Goal: Transaction & Acquisition: Purchase product/service

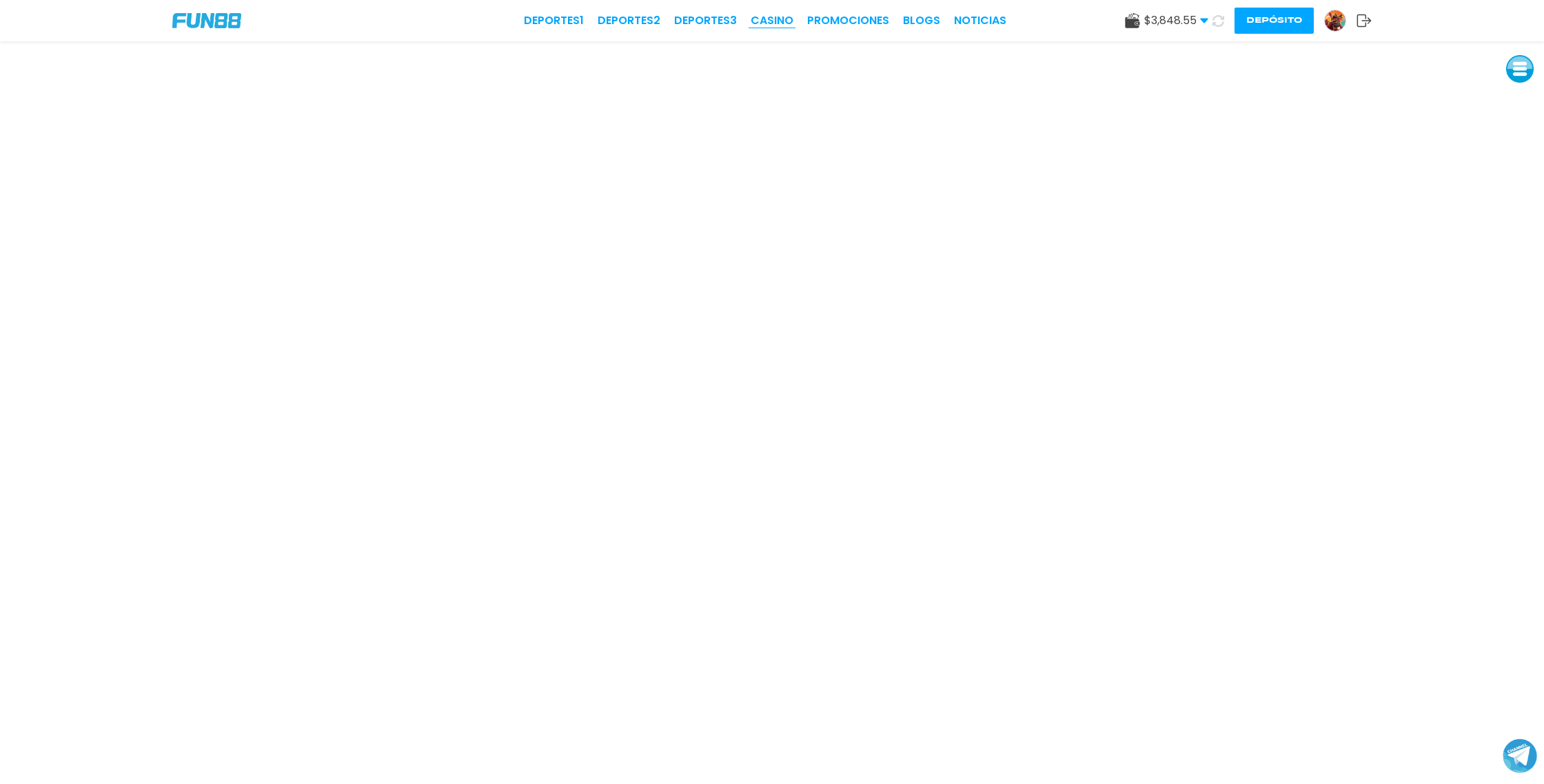
click at [779, 21] on link "CASINO" at bounding box center [772, 20] width 43 height 17
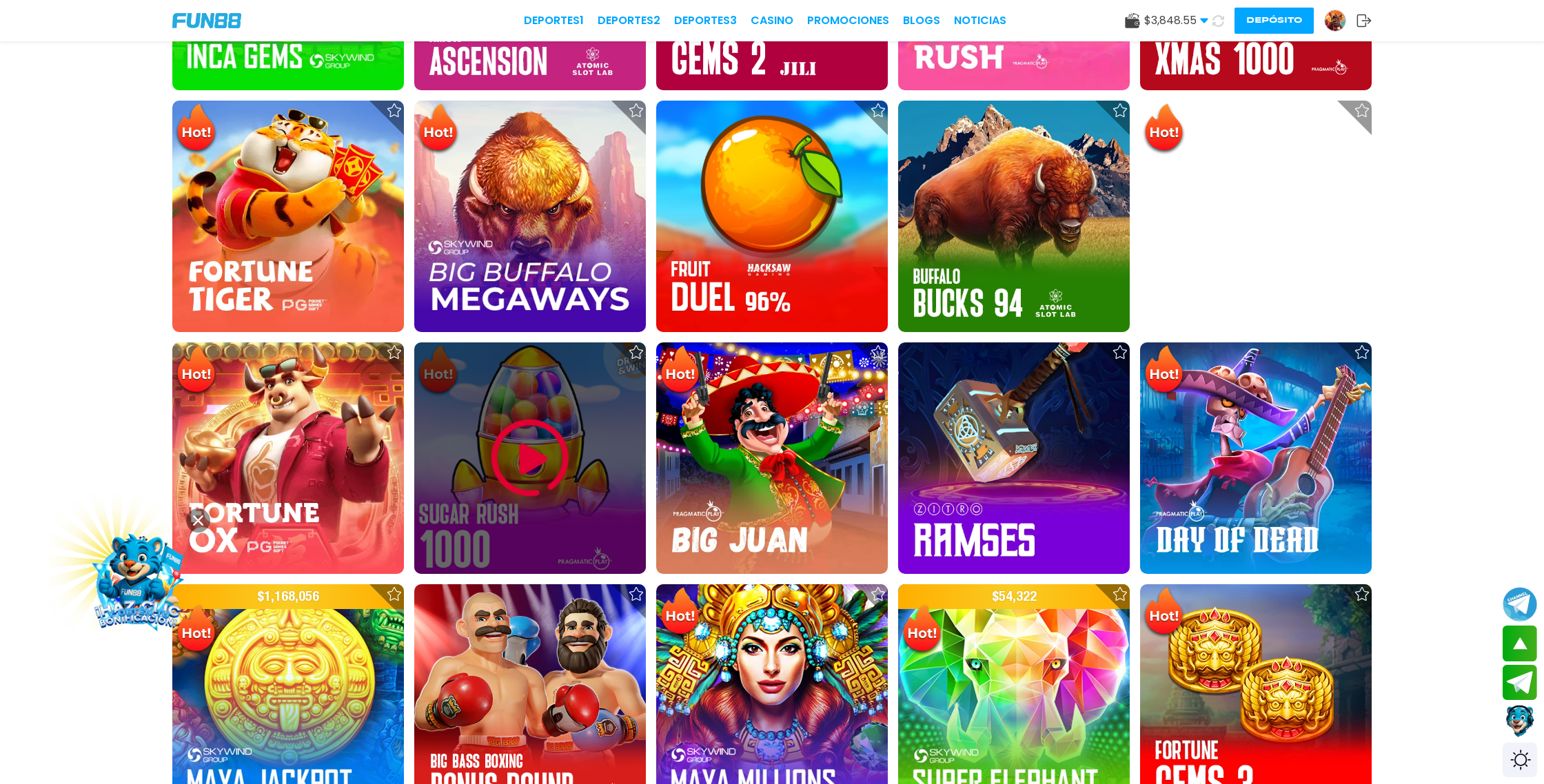
scroll to position [1158, 0]
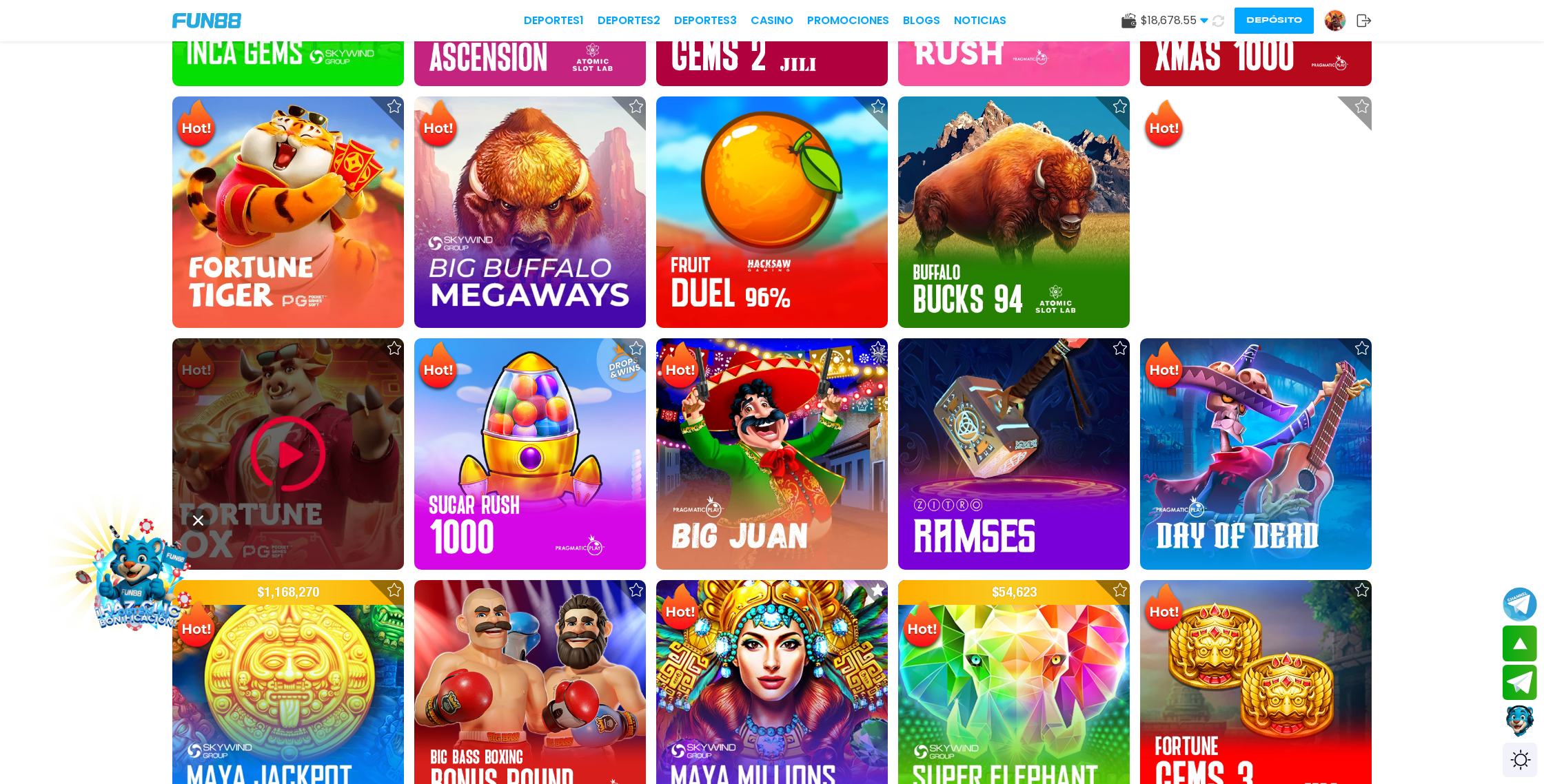
click at [305, 455] on img at bounding box center [288, 454] width 83 height 83
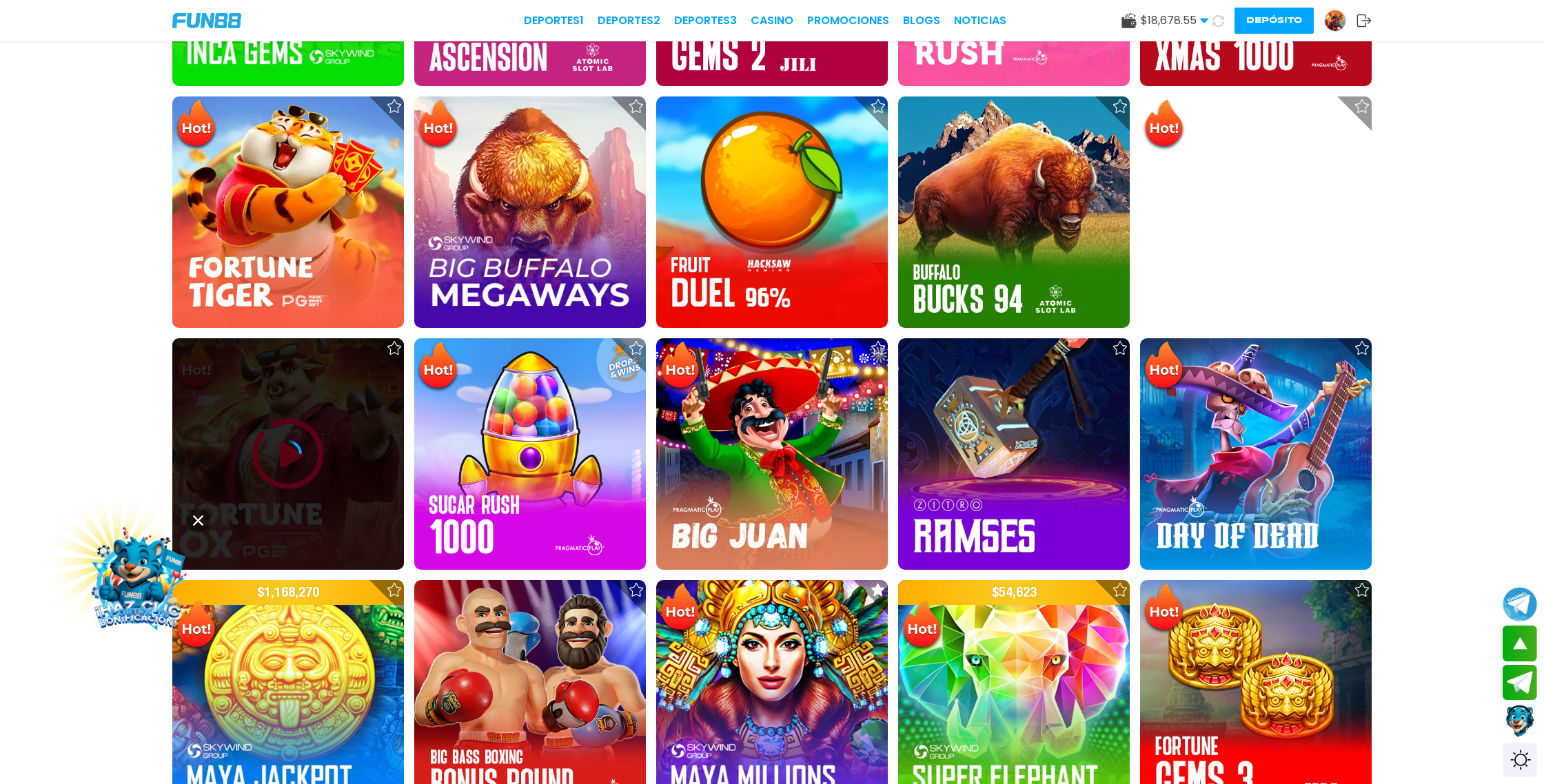
click at [305, 457] on div at bounding box center [288, 454] width 231 height 27
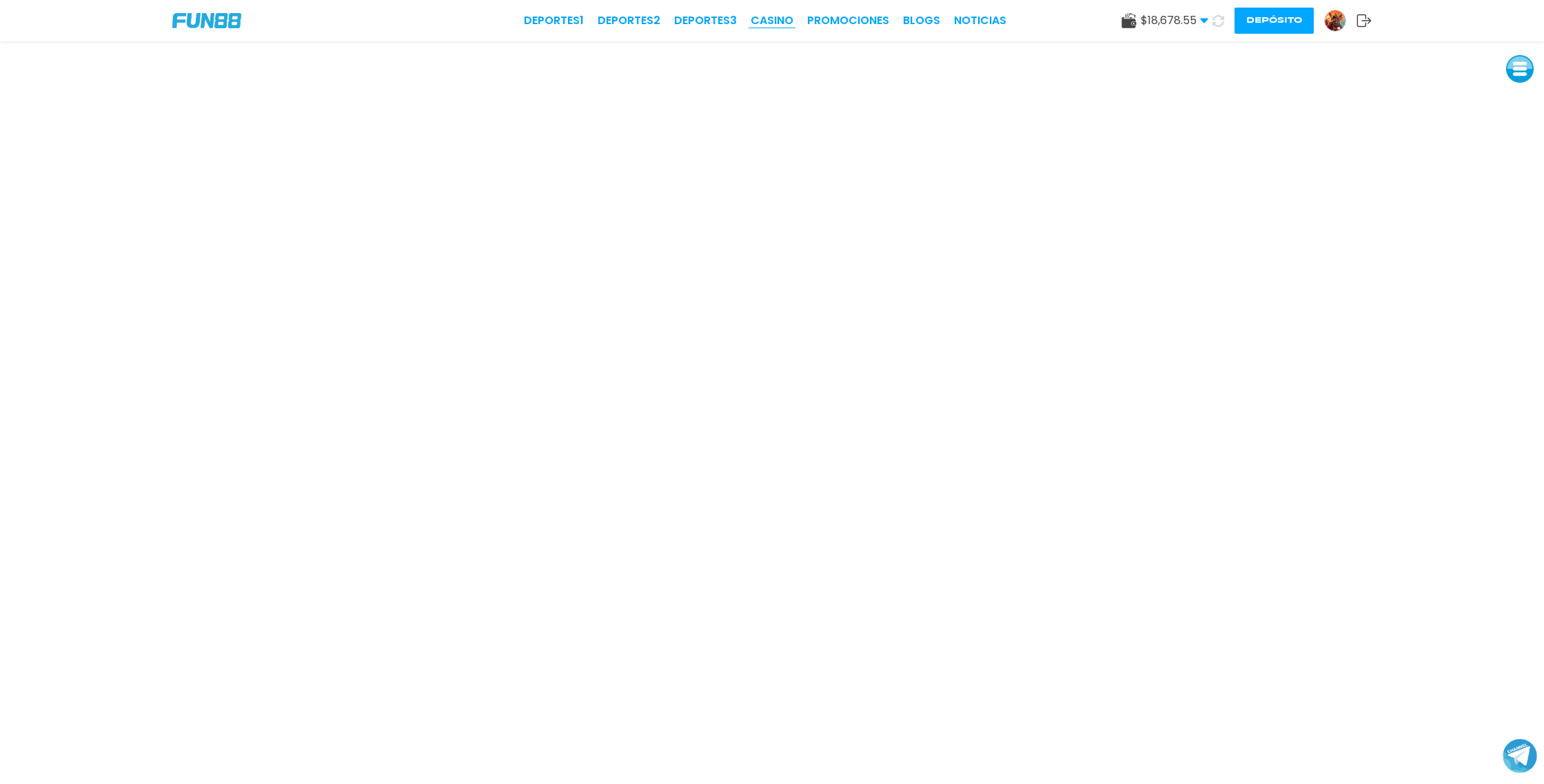
click at [774, 18] on link "CASINO" at bounding box center [772, 20] width 43 height 17
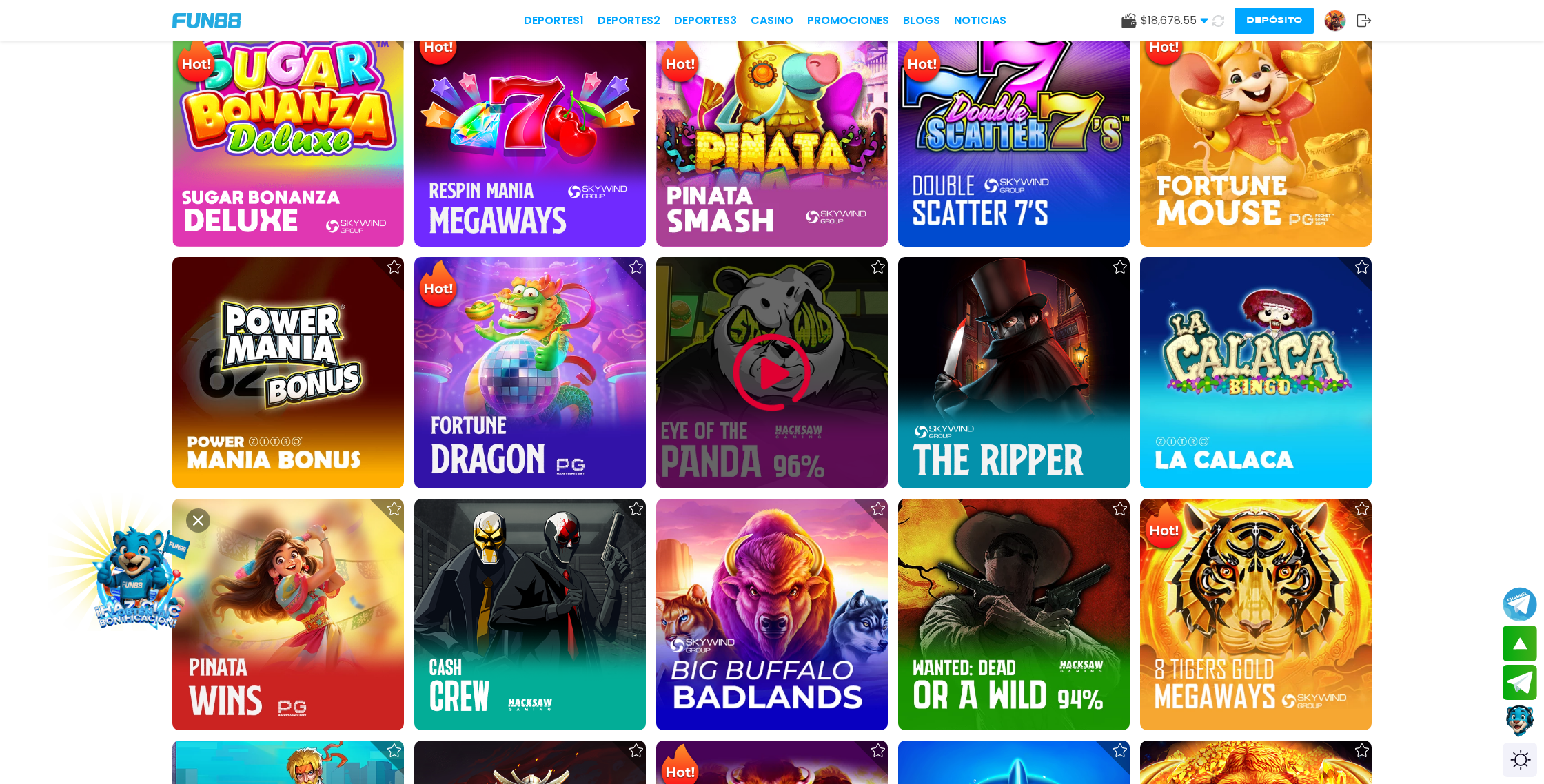
scroll to position [1988, 0]
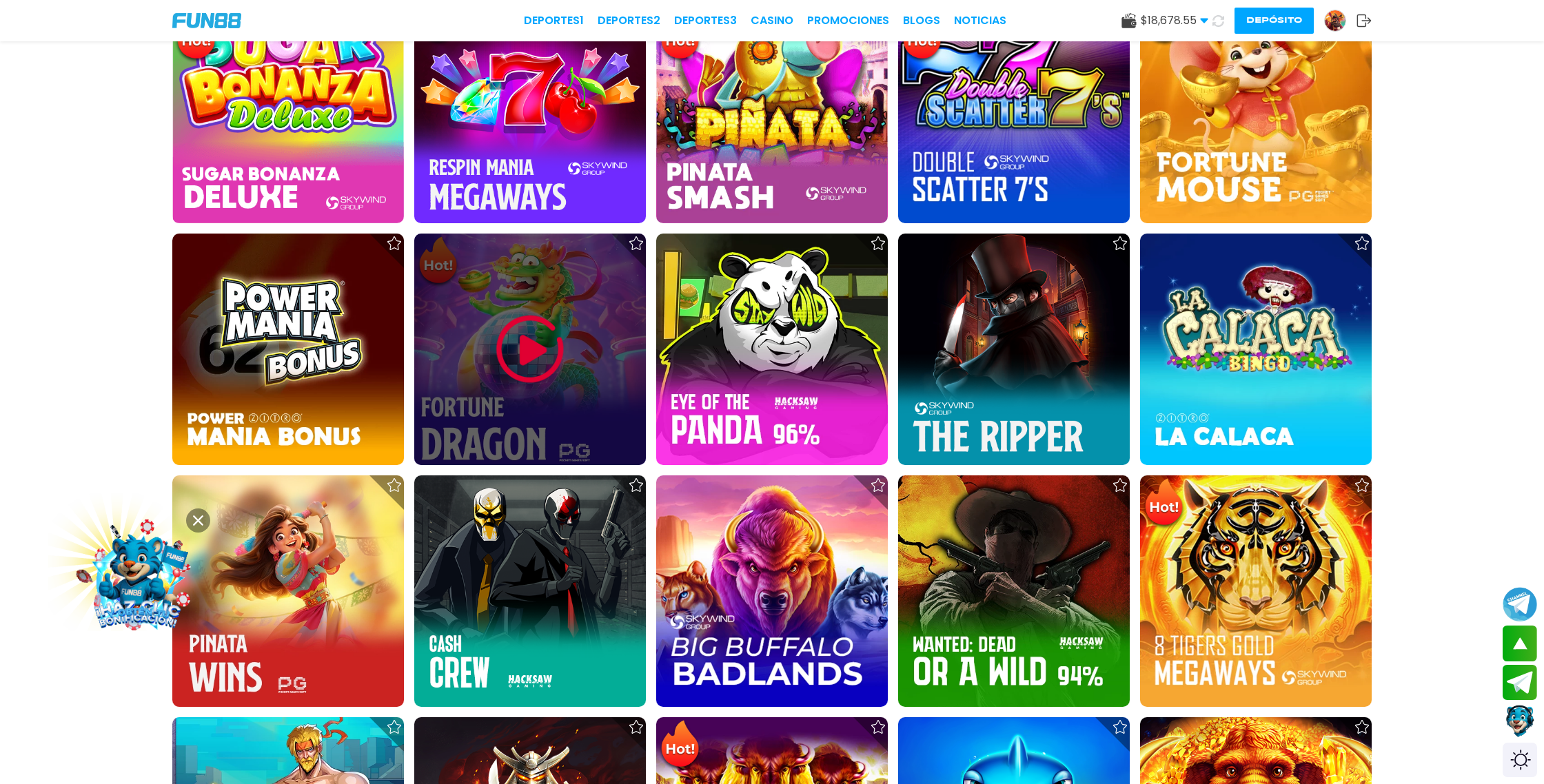
click at [549, 366] on img at bounding box center [530, 349] width 83 height 83
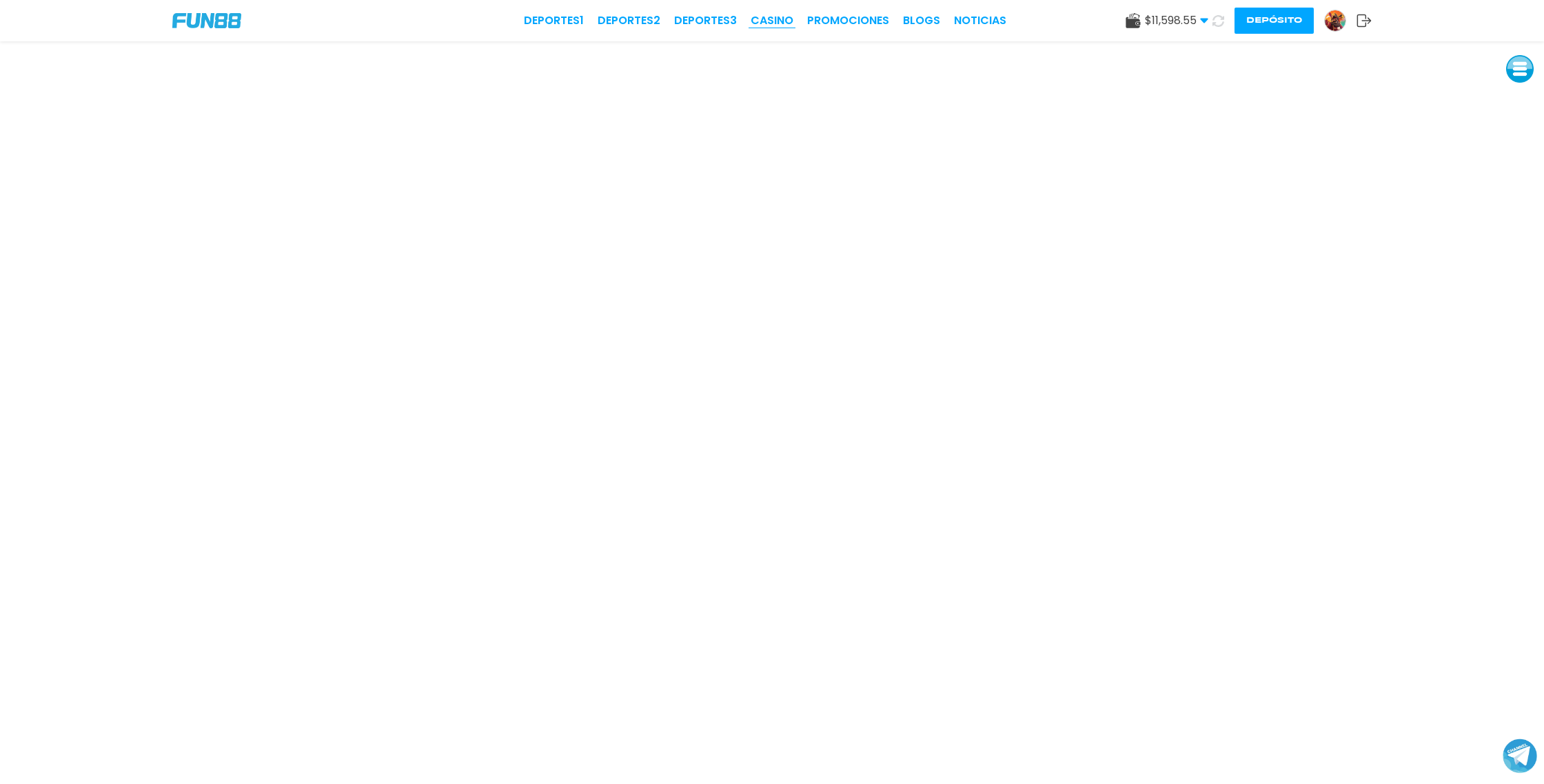
click at [773, 25] on link "CASINO" at bounding box center [772, 20] width 43 height 17
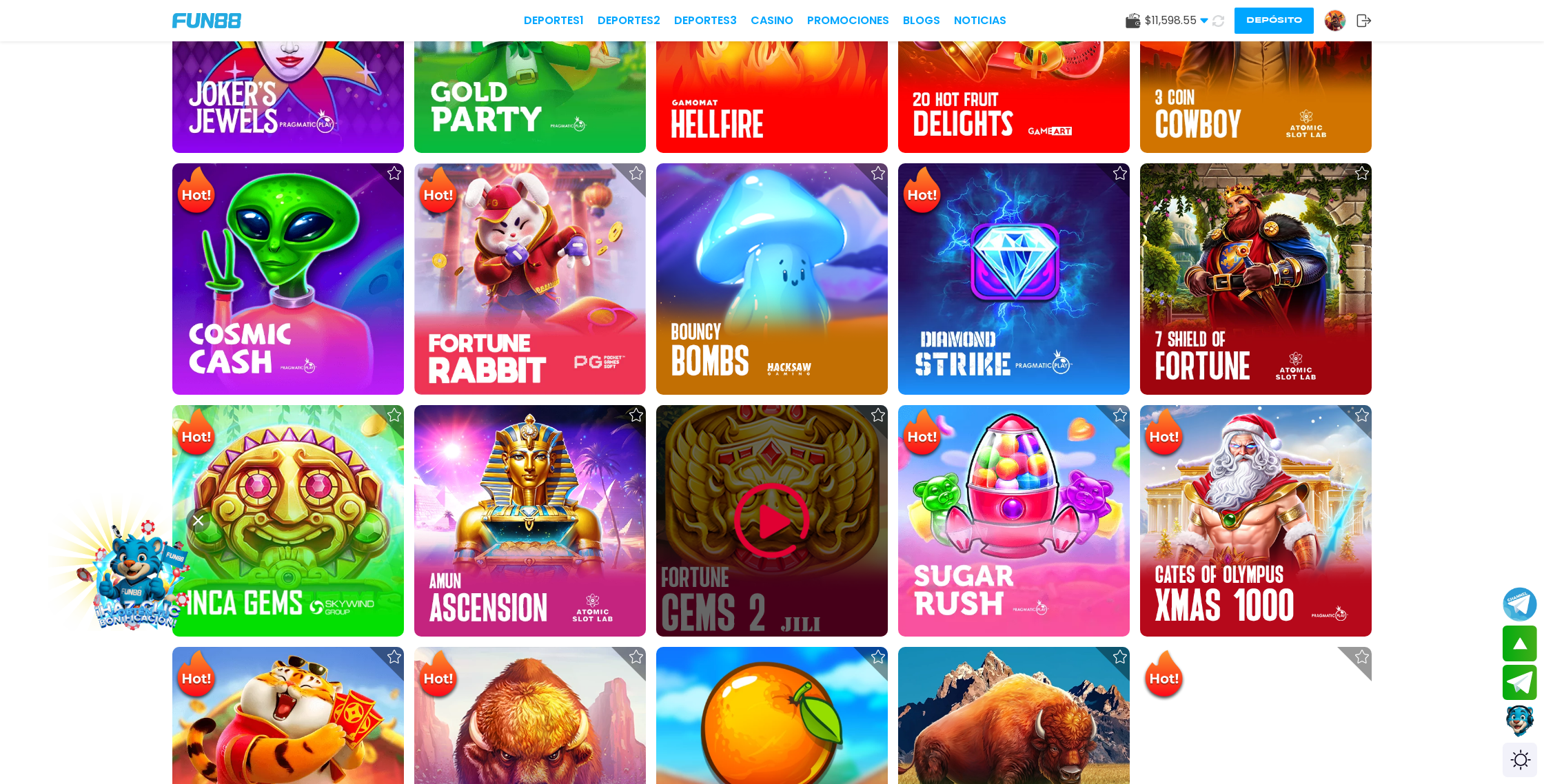
scroll to position [631, 0]
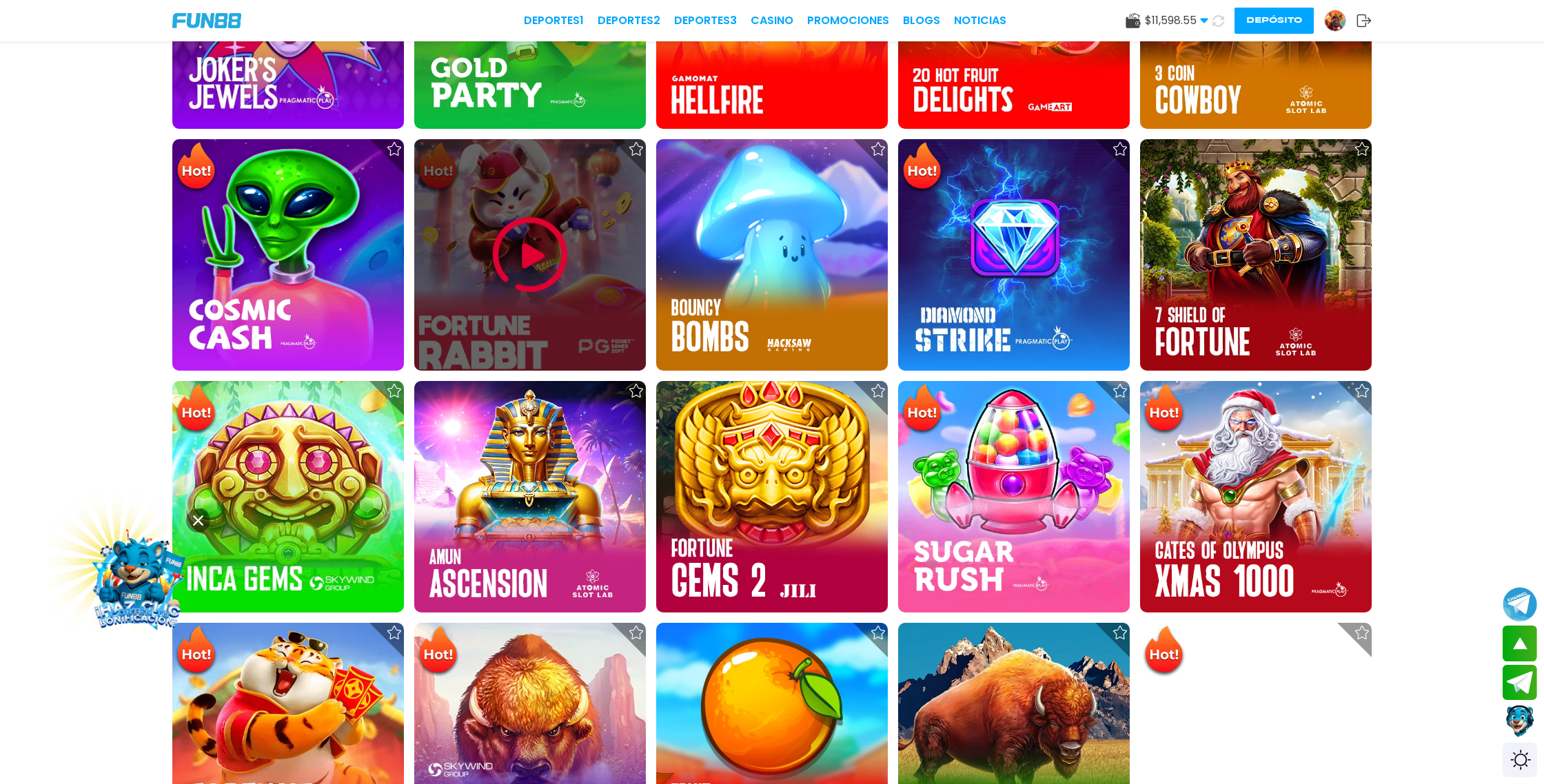
click at [526, 254] on img at bounding box center [530, 255] width 83 height 83
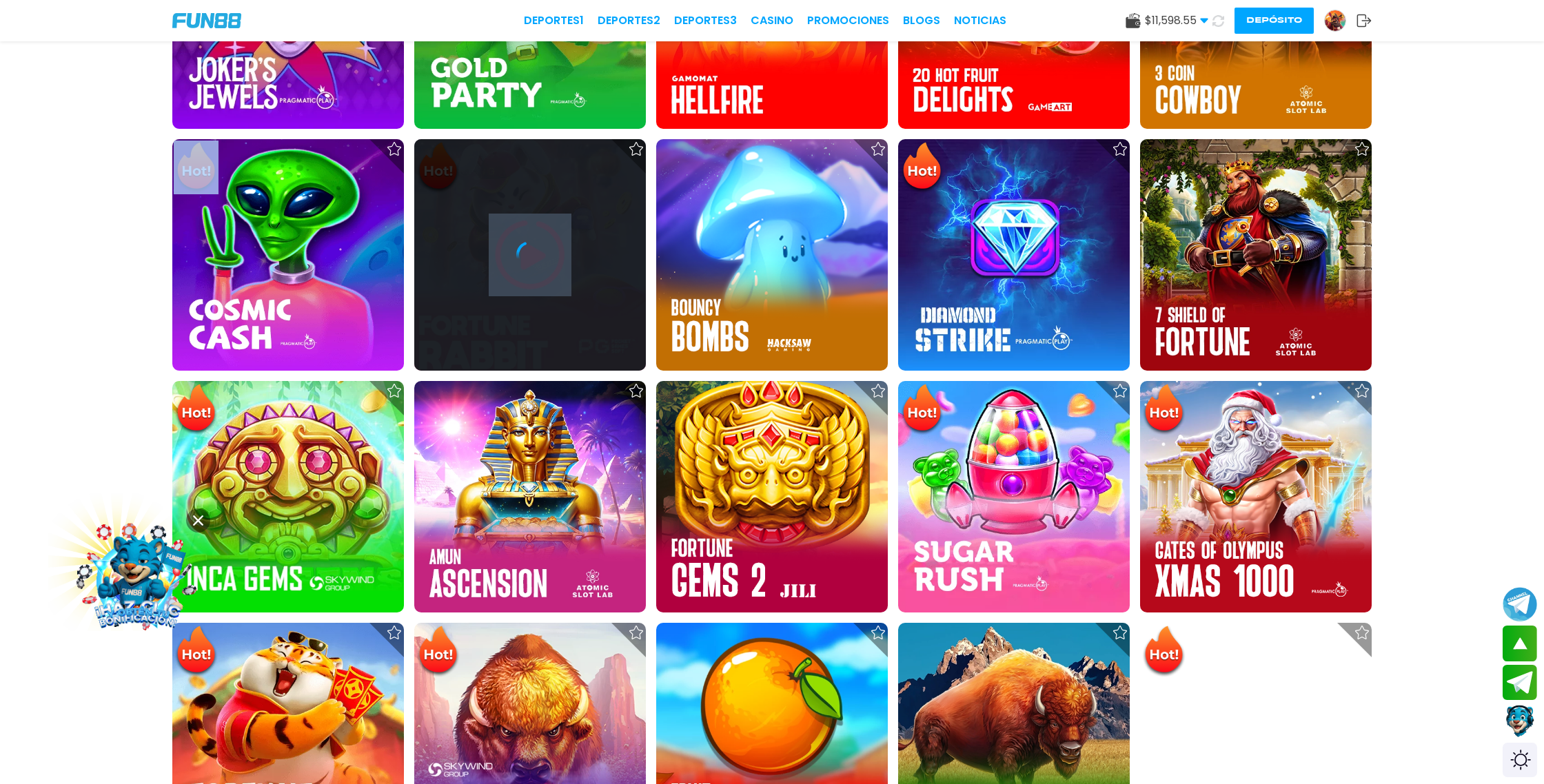
click at [526, 254] on icon at bounding box center [530, 255] width 27 height 27
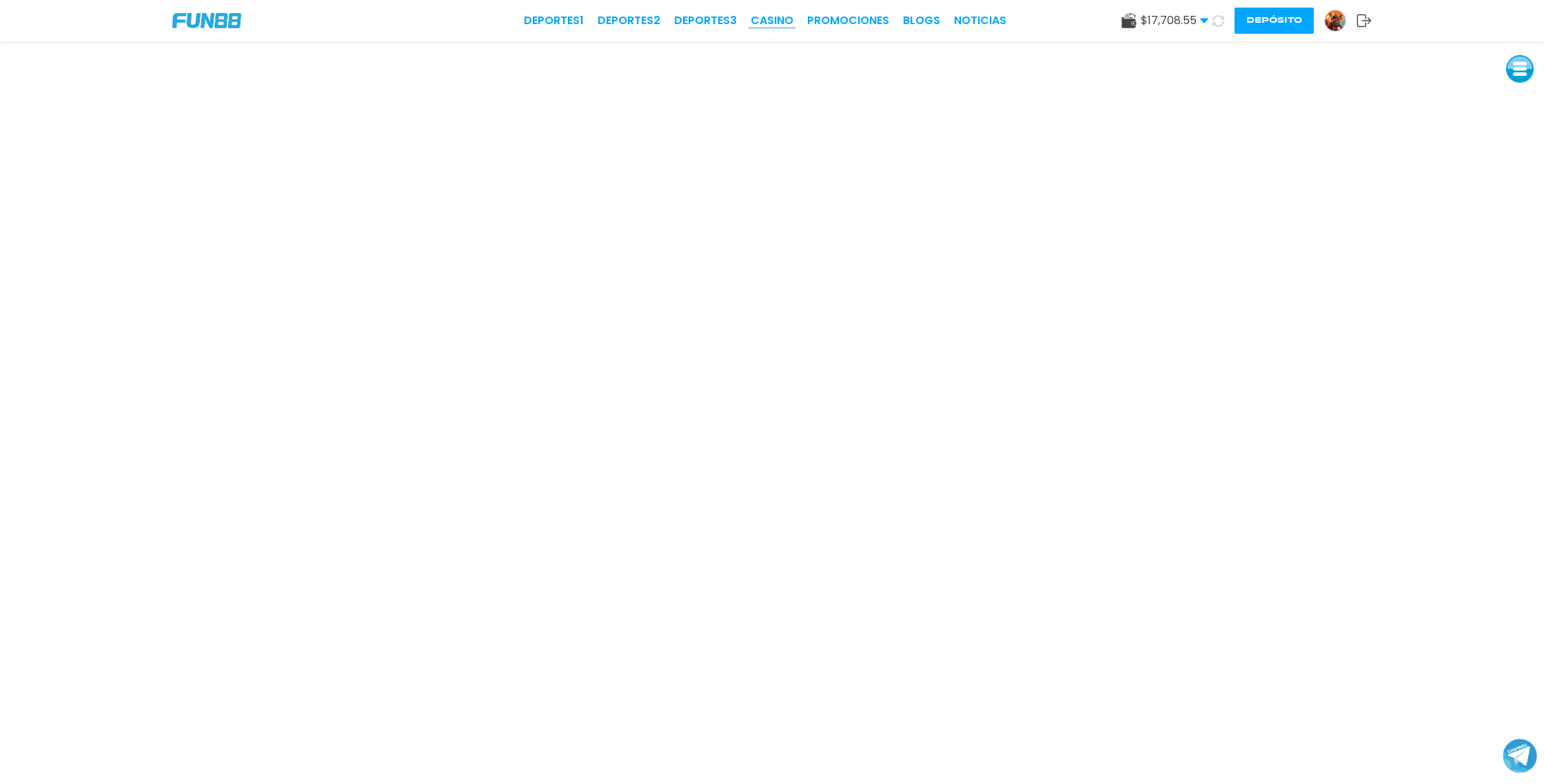
click at [784, 17] on link "CASINO" at bounding box center [772, 20] width 43 height 17
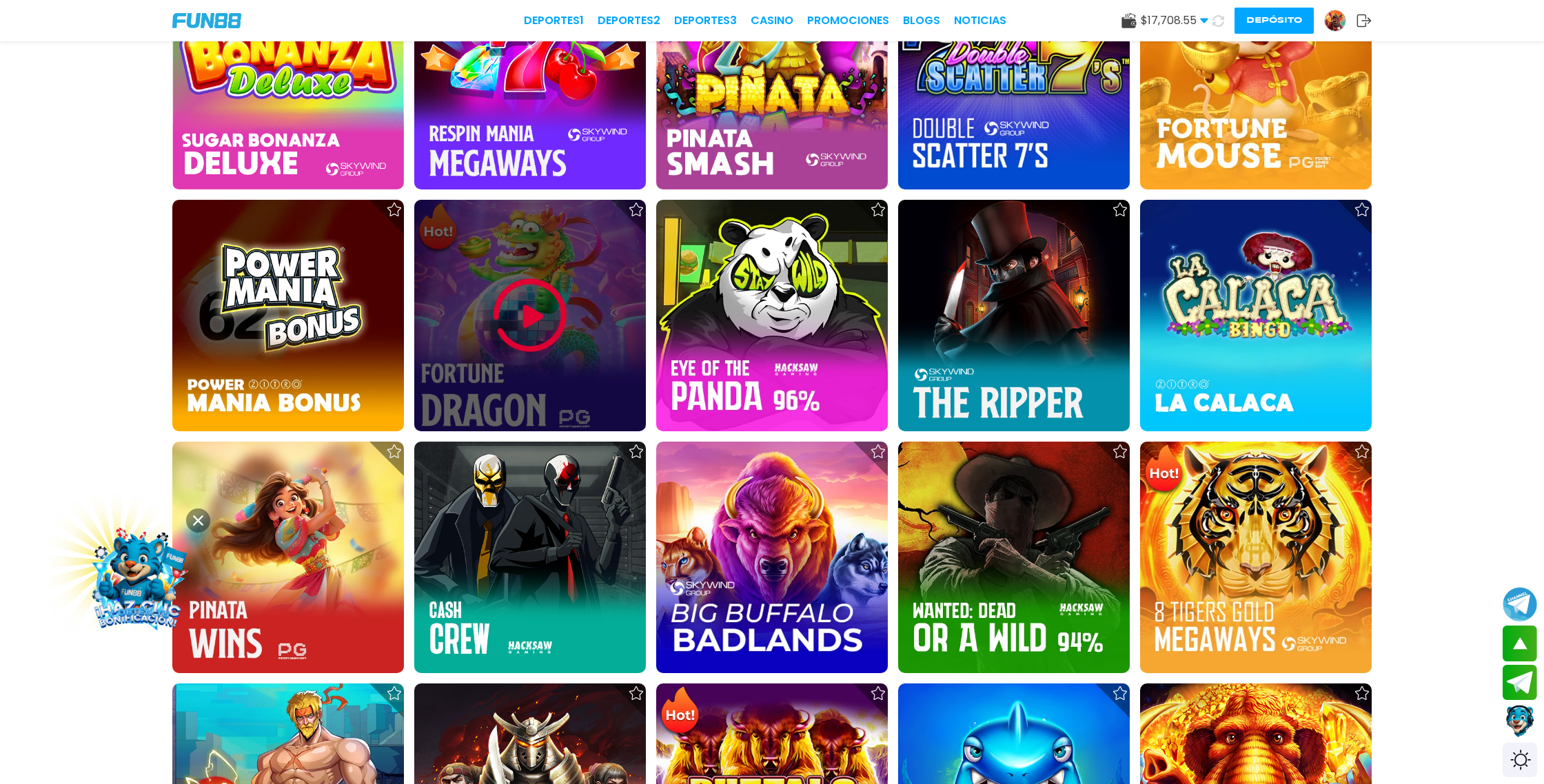
scroll to position [2042, 0]
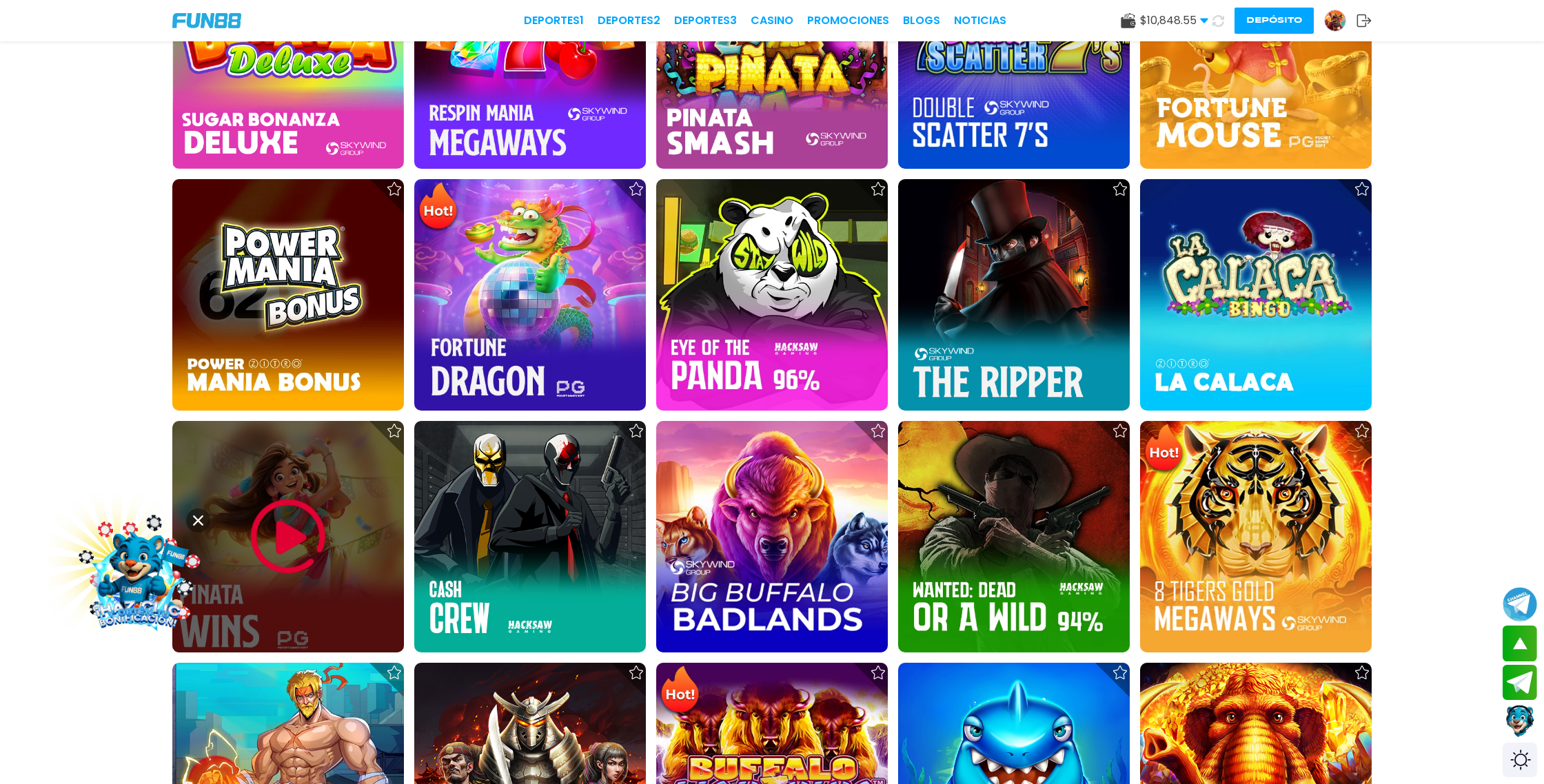
click at [288, 549] on img at bounding box center [288, 537] width 83 height 83
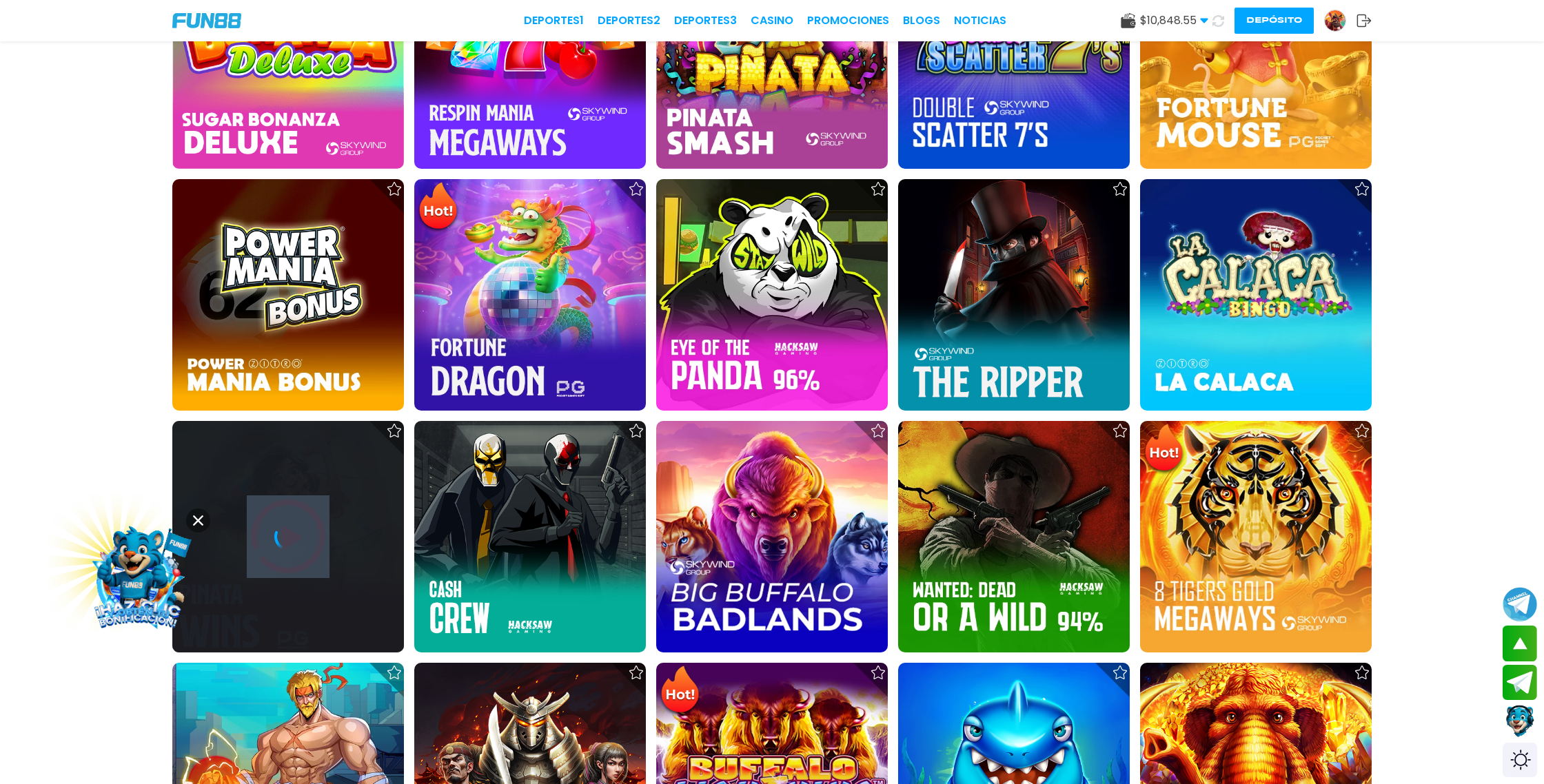
click at [288, 549] on icon at bounding box center [288, 537] width 27 height 27
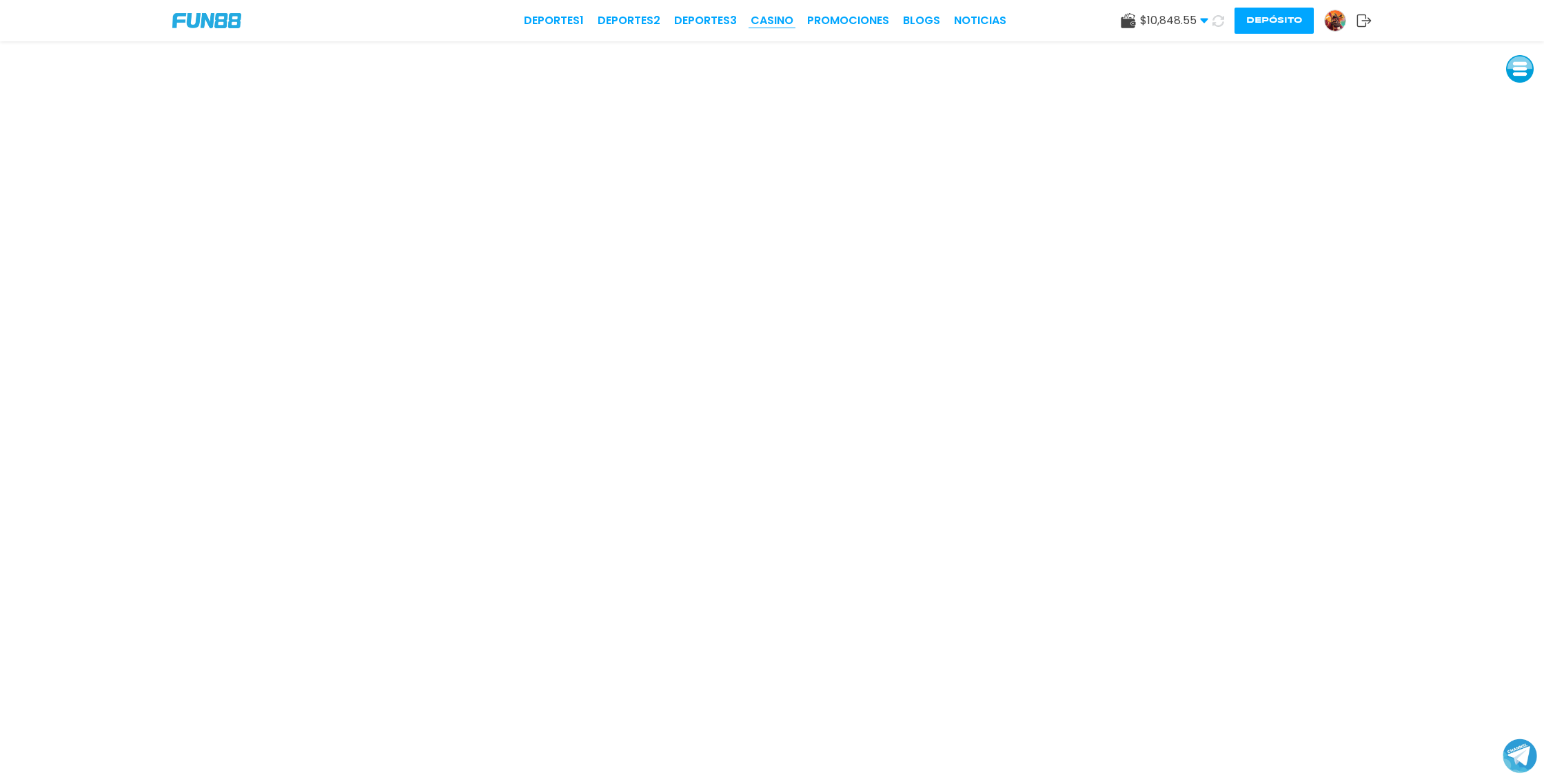
click at [776, 20] on link "CASINO" at bounding box center [772, 20] width 43 height 17
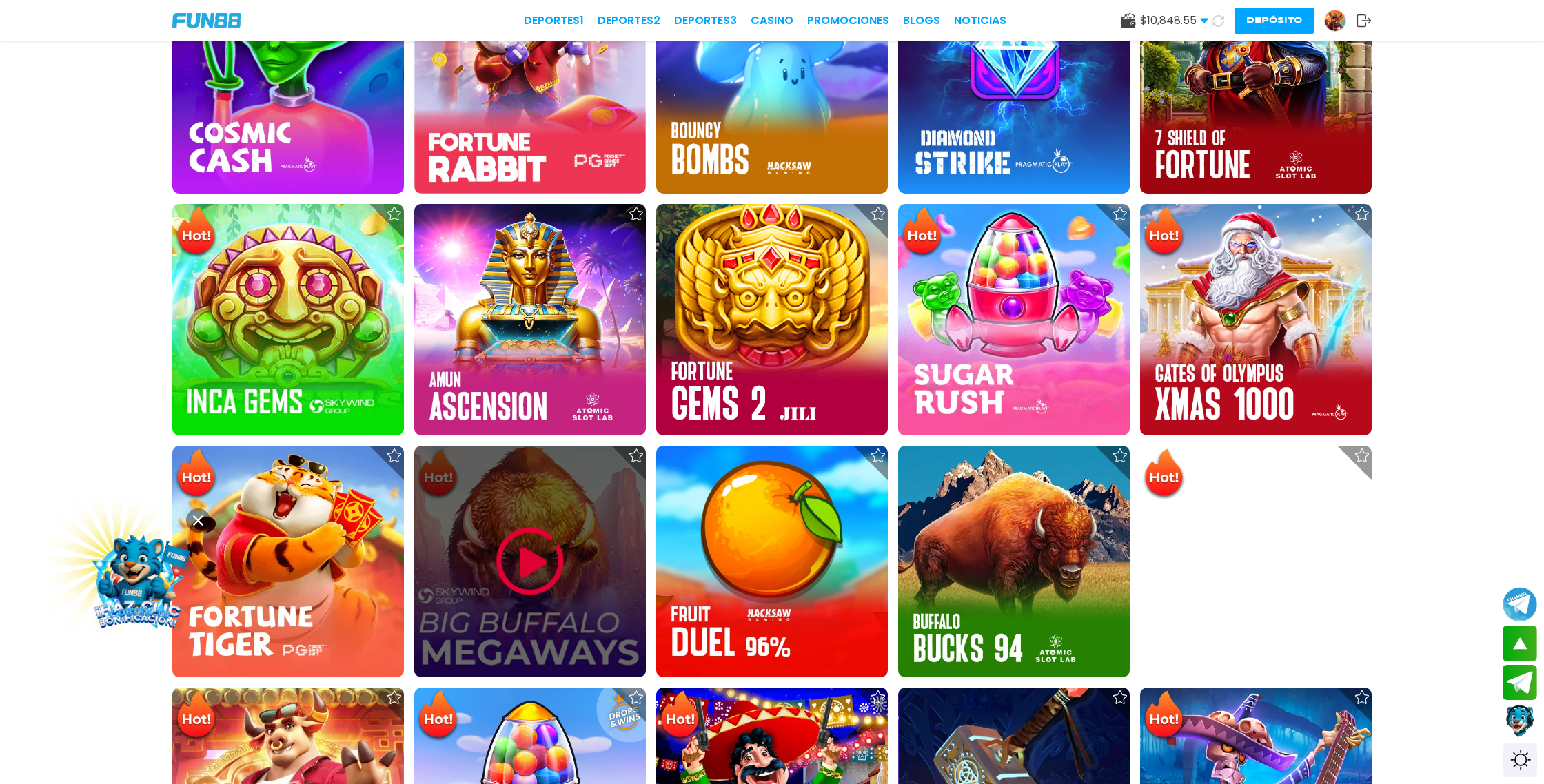
scroll to position [811, 0]
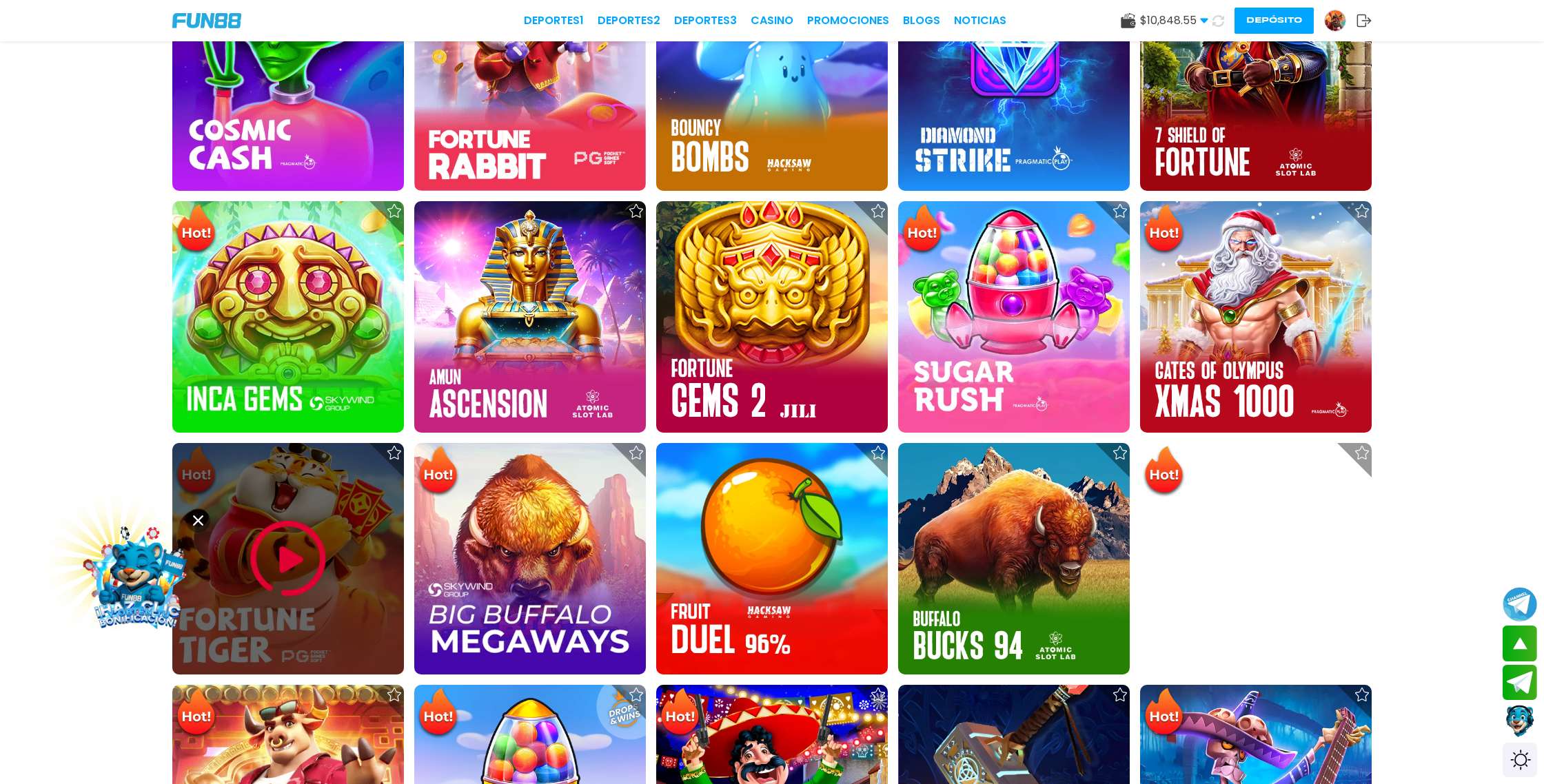
click at [307, 564] on img at bounding box center [288, 558] width 83 height 83
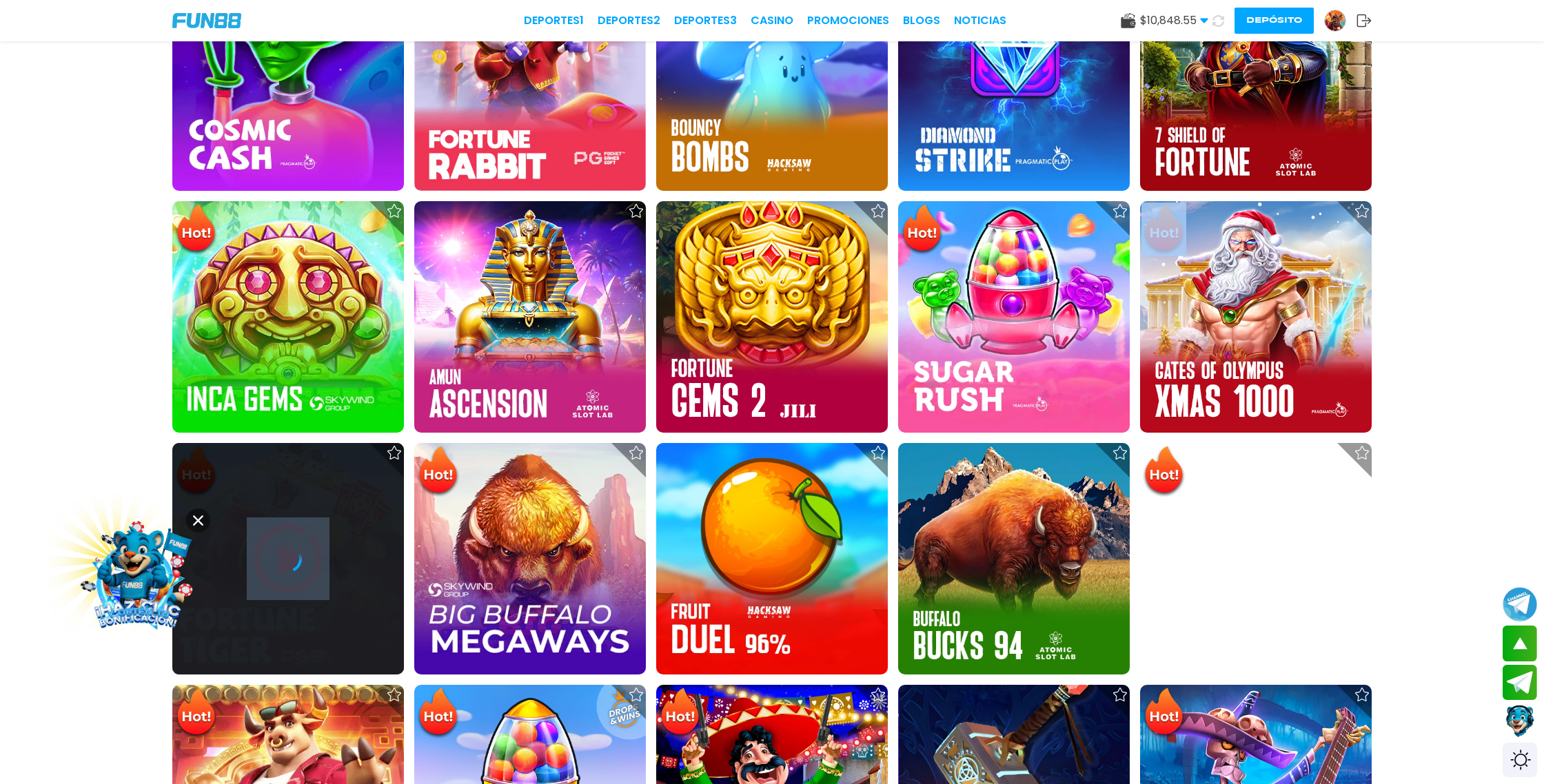
click at [307, 564] on div at bounding box center [288, 558] width 231 height 27
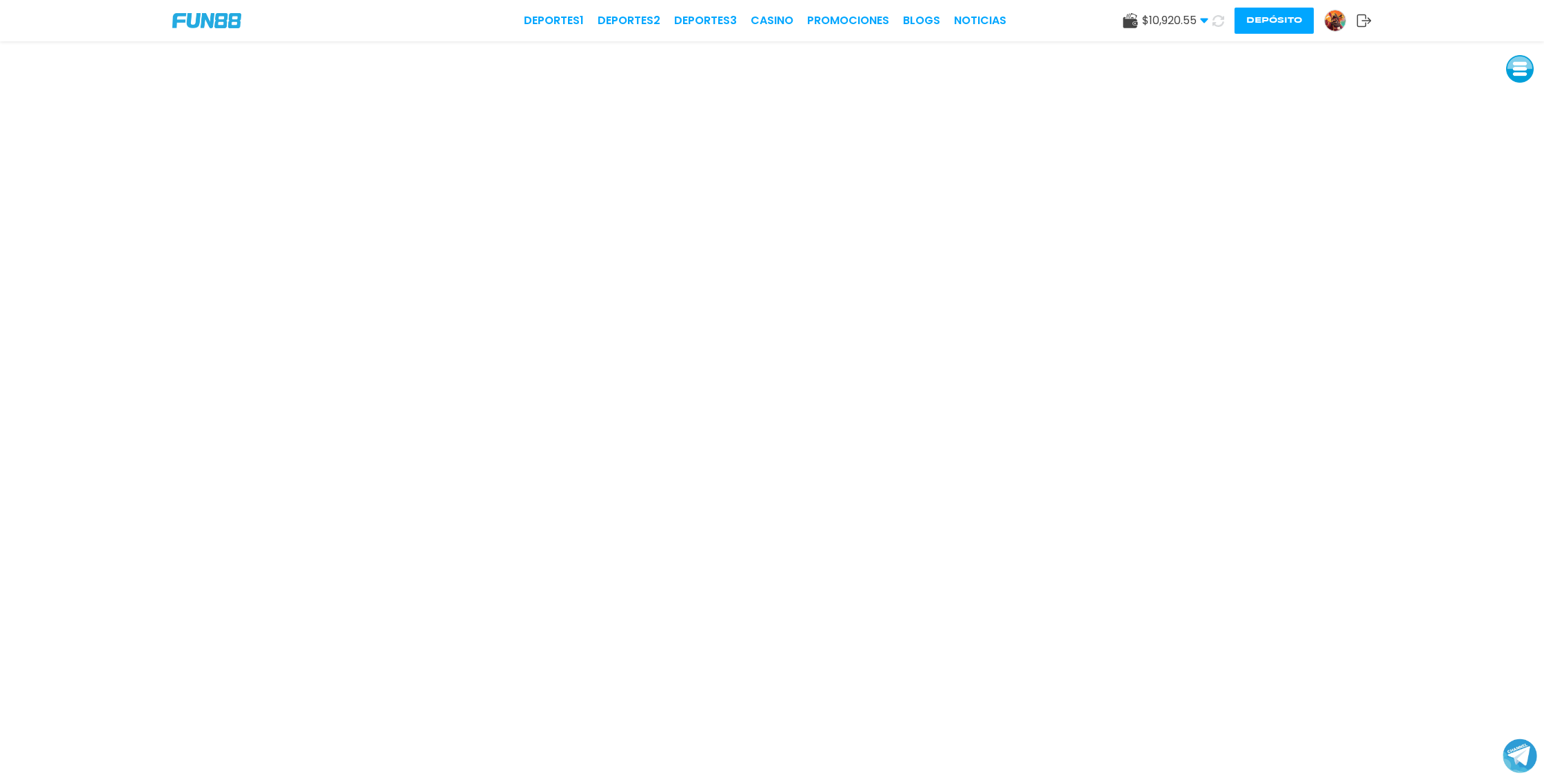
click at [1339, 23] on img at bounding box center [1335, 21] width 21 height 21
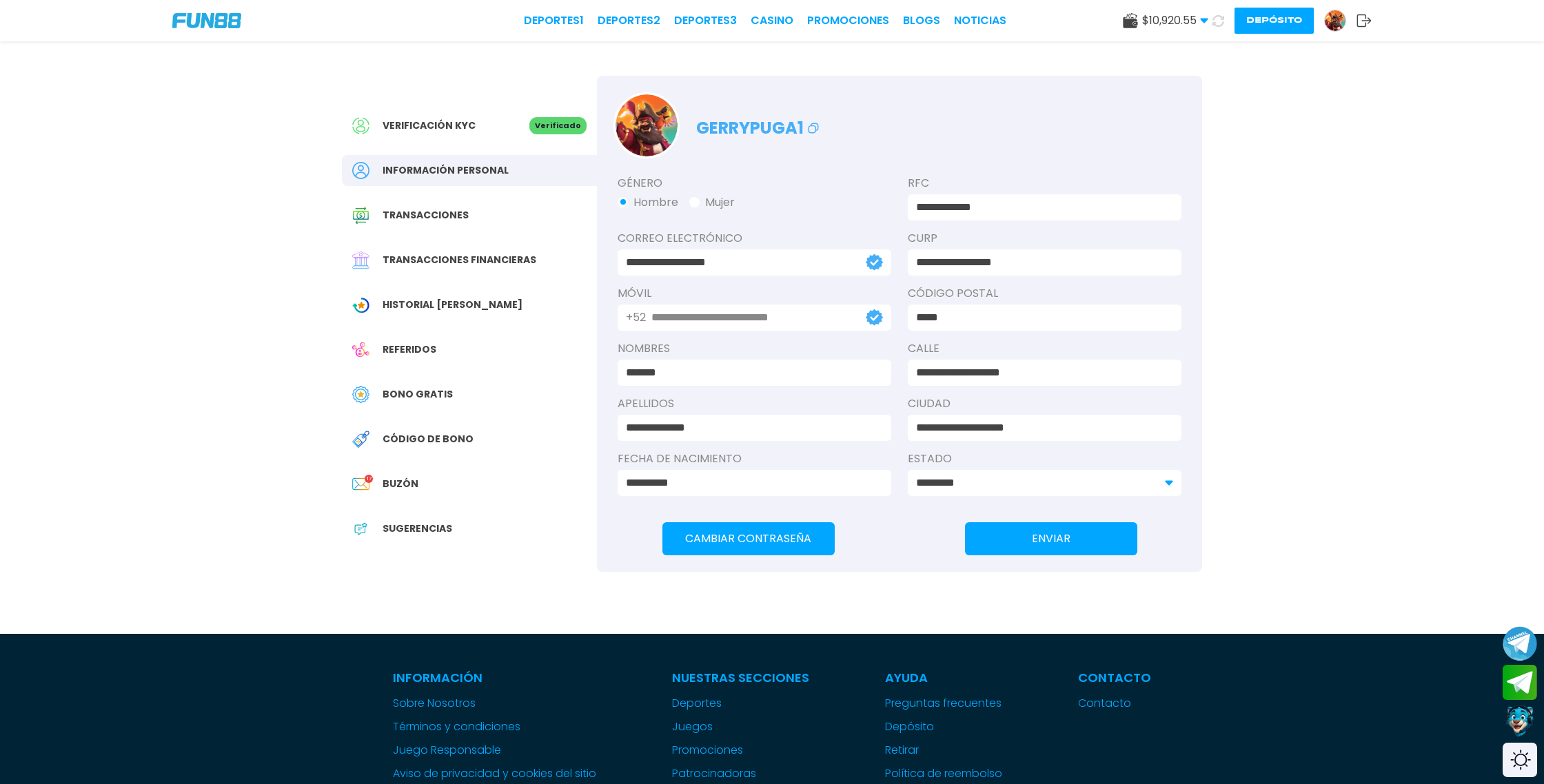
click at [477, 255] on span "Transacciones financieras" at bounding box center [459, 260] width 154 height 14
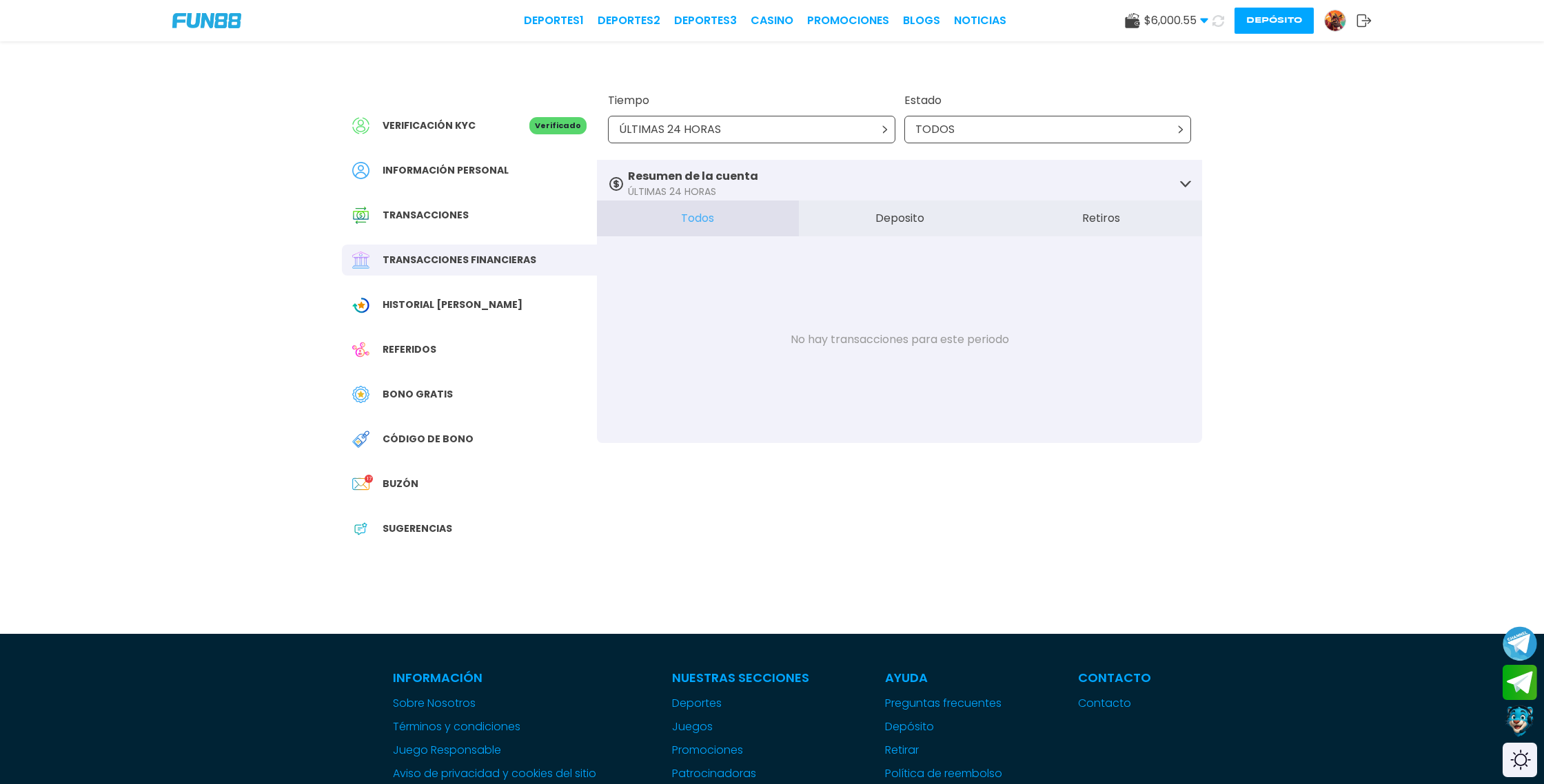
click at [921, 218] on button "Deposito" at bounding box center [899, 218] width 202 height 36
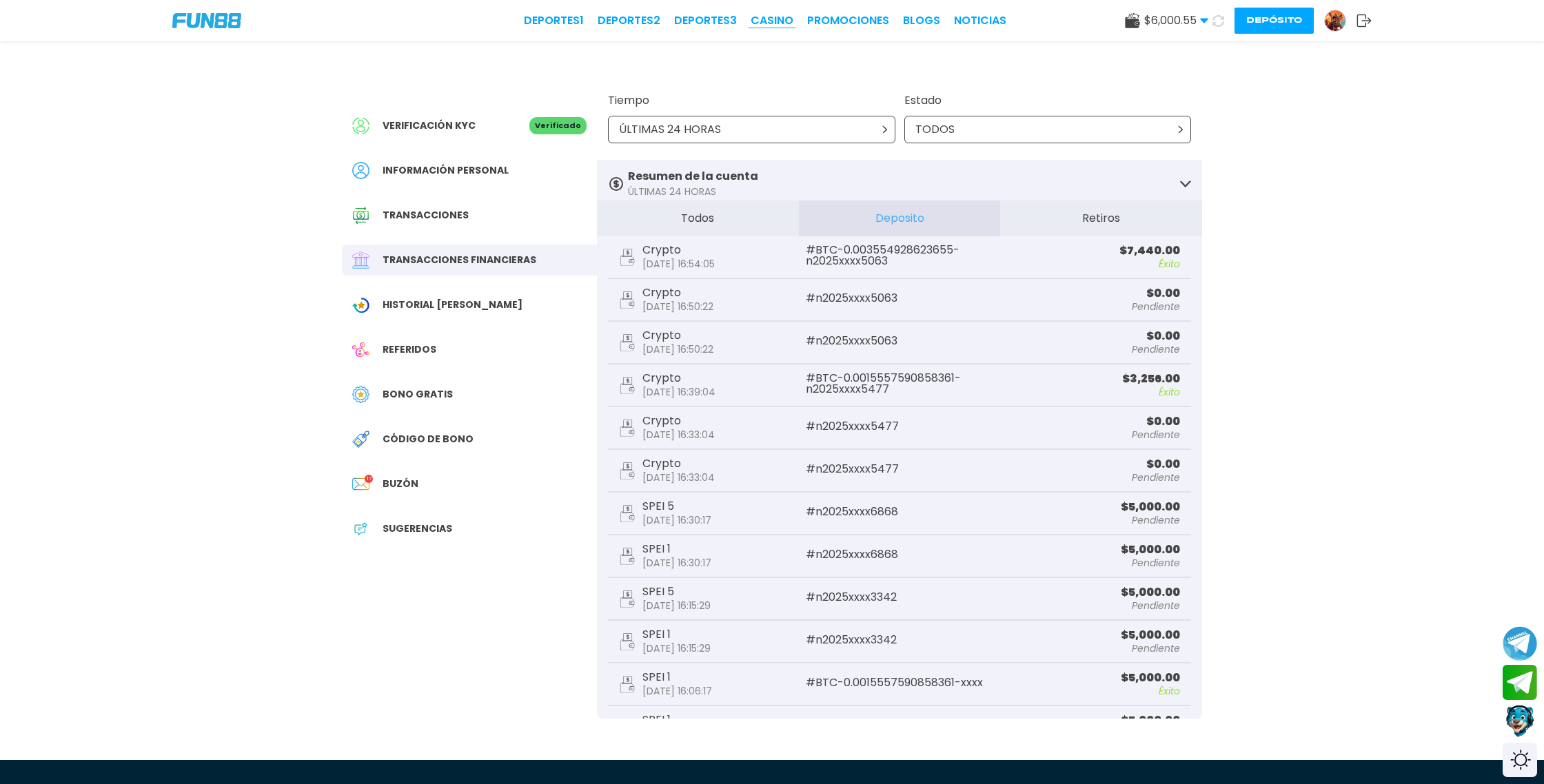
click at [776, 23] on link "CASINO" at bounding box center [772, 20] width 43 height 17
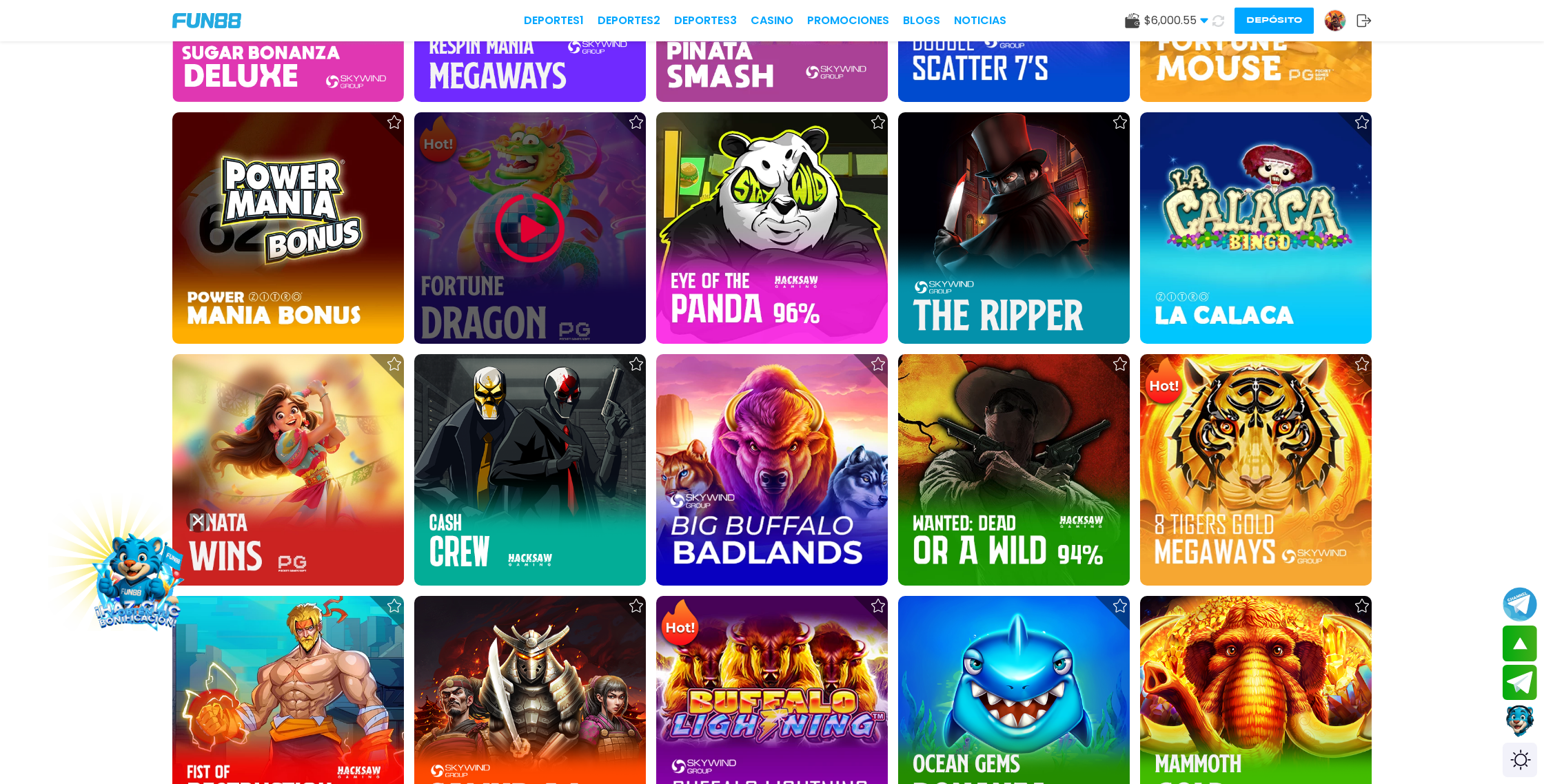
scroll to position [2111, 0]
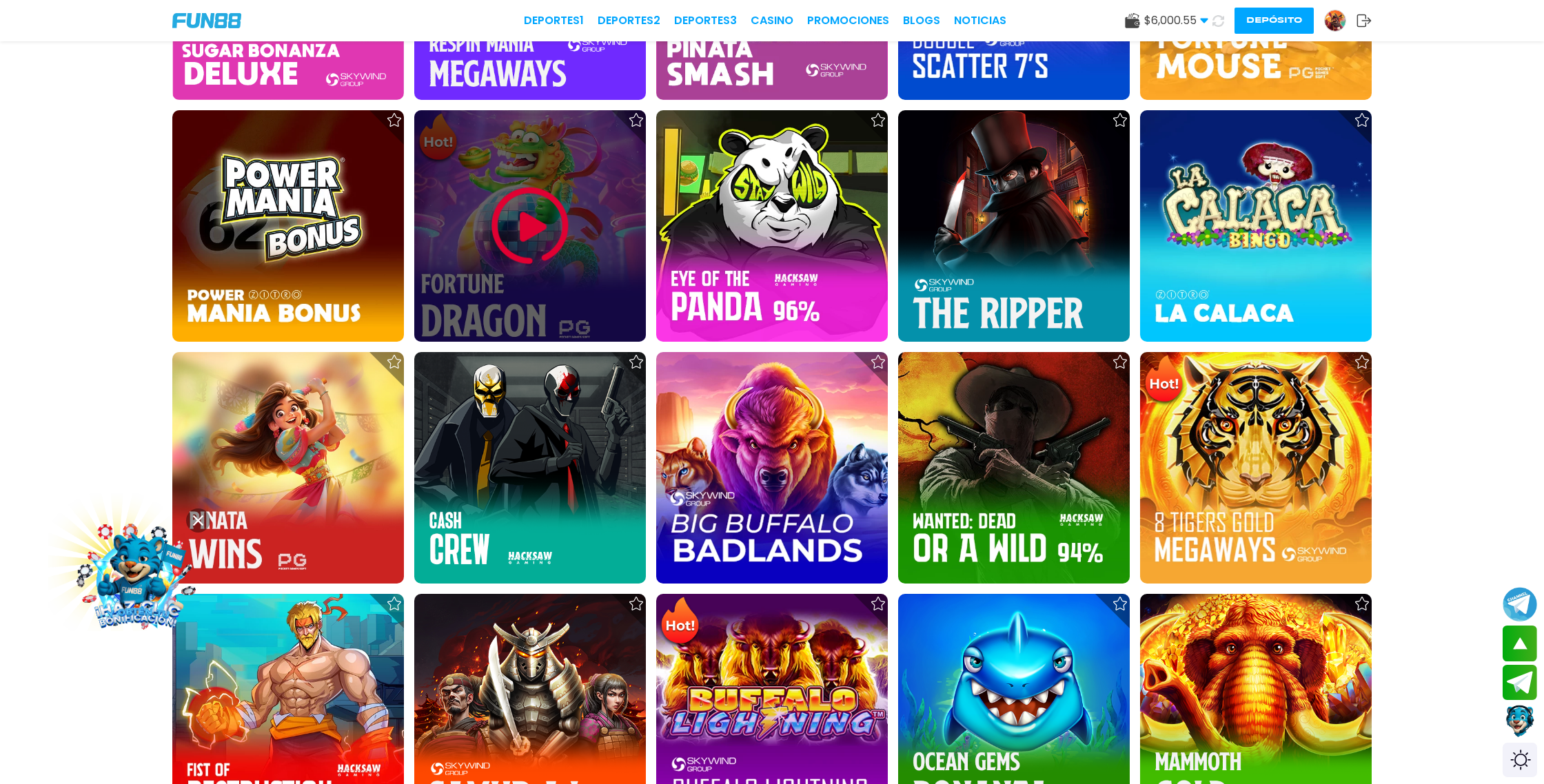
click at [537, 226] on img at bounding box center [530, 226] width 83 height 83
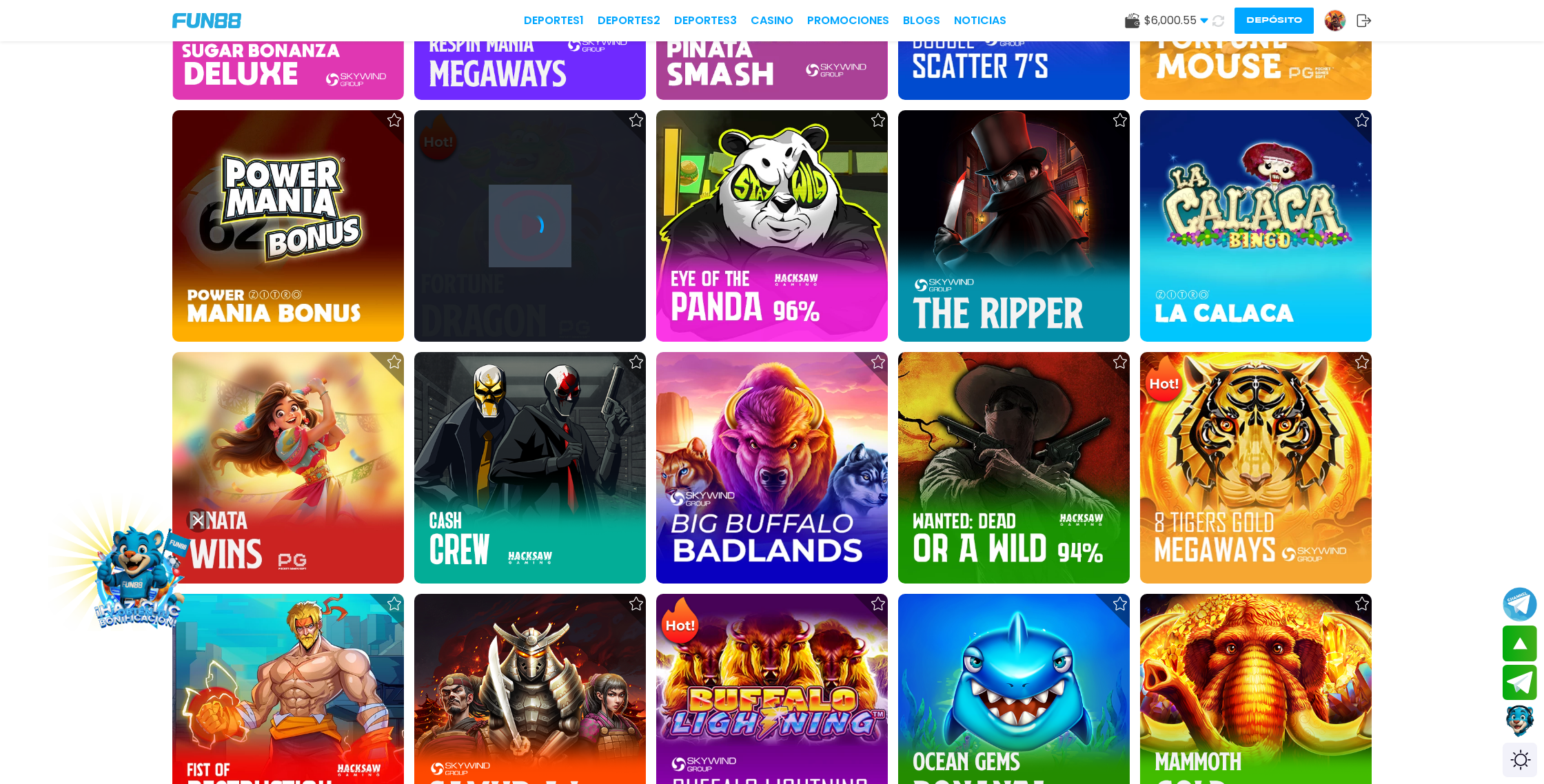
click at [537, 226] on icon at bounding box center [530, 226] width 27 height 27
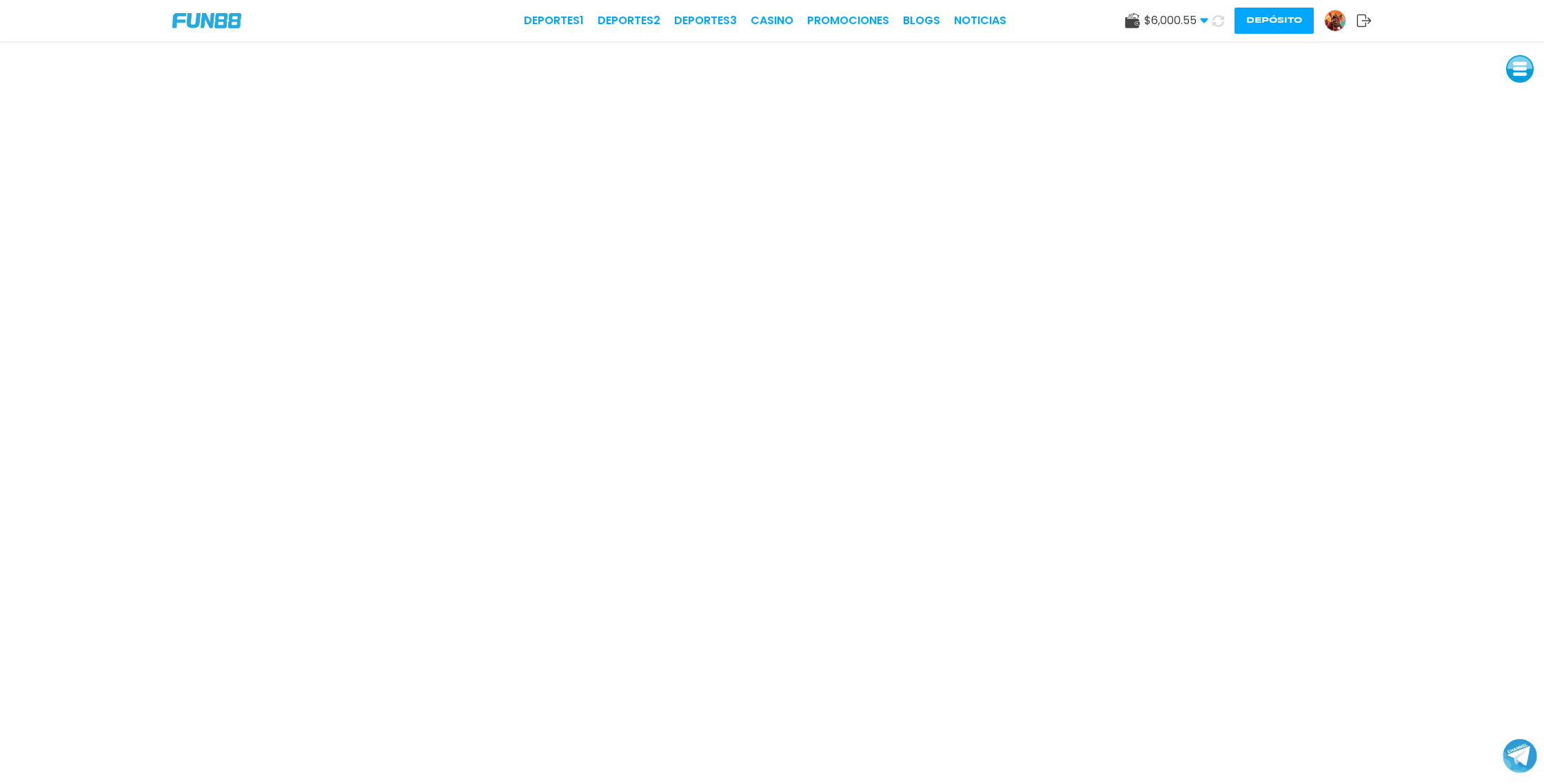
click at [1215, 22] on icon at bounding box center [1218, 21] width 12 height 12
click at [776, 22] on link "CASINO" at bounding box center [772, 20] width 43 height 17
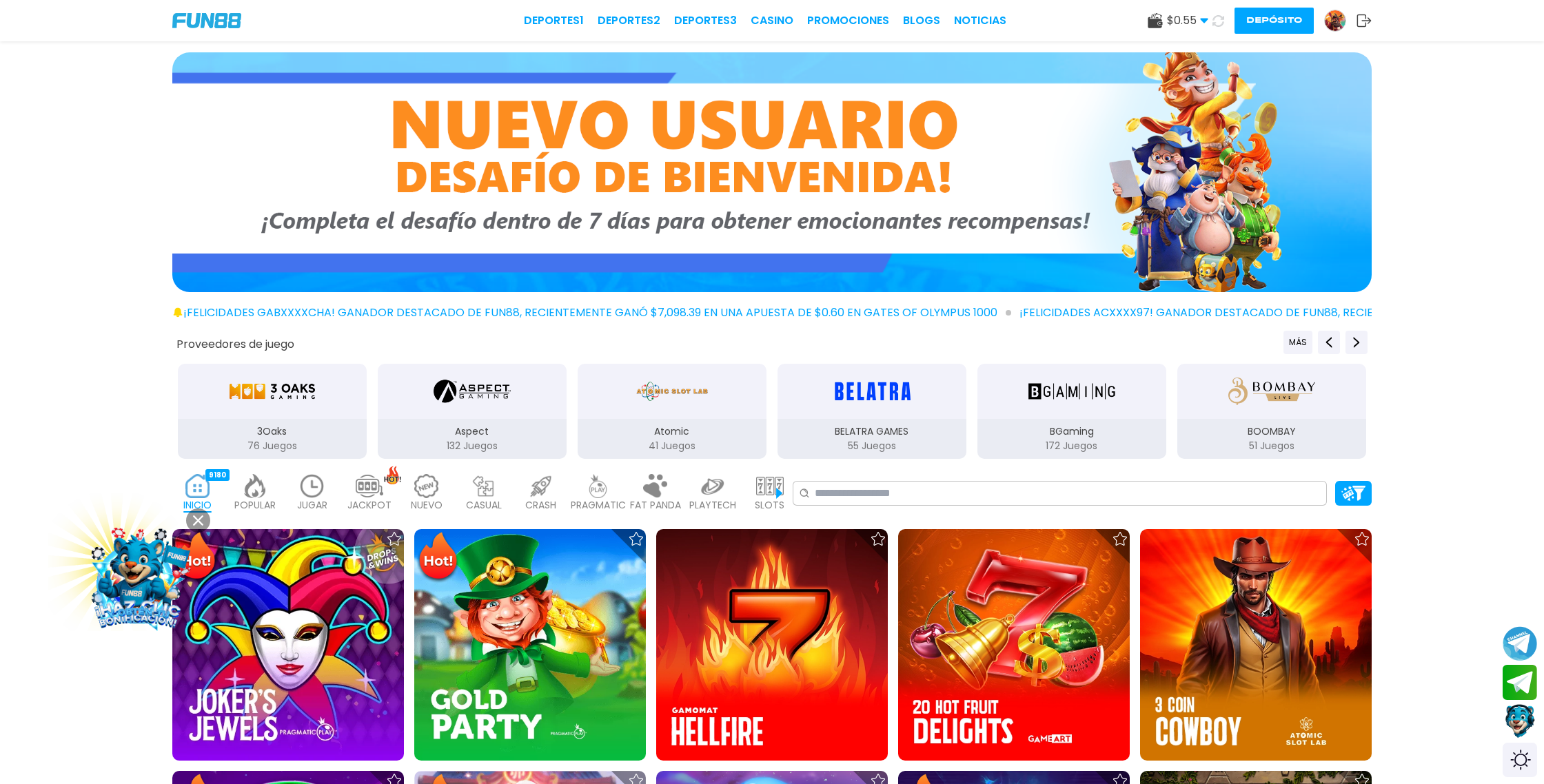
click at [1521, 719] on button "Contact customer service" at bounding box center [1519, 721] width 36 height 37
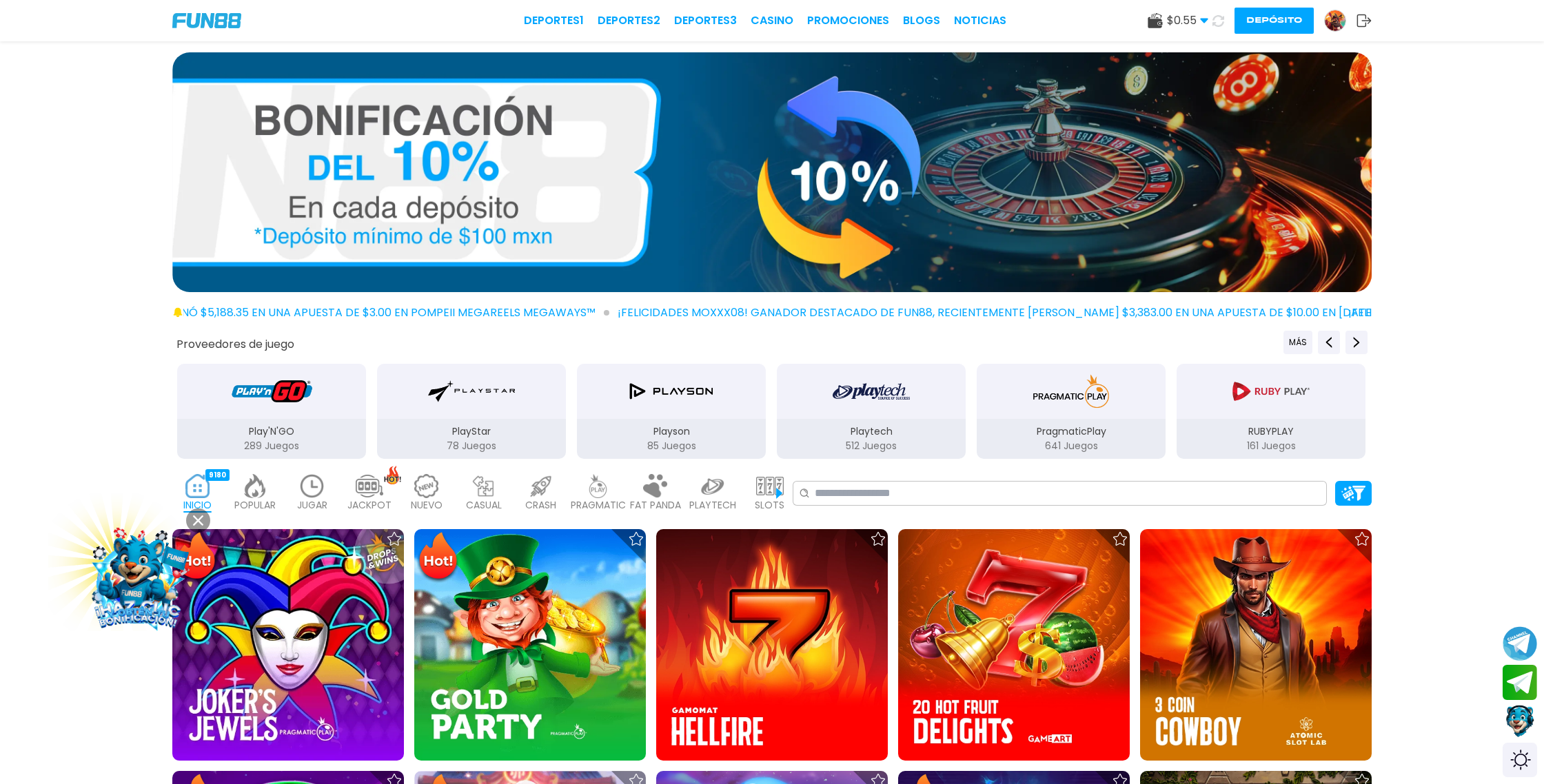
click at [1336, 21] on img at bounding box center [1335, 21] width 21 height 21
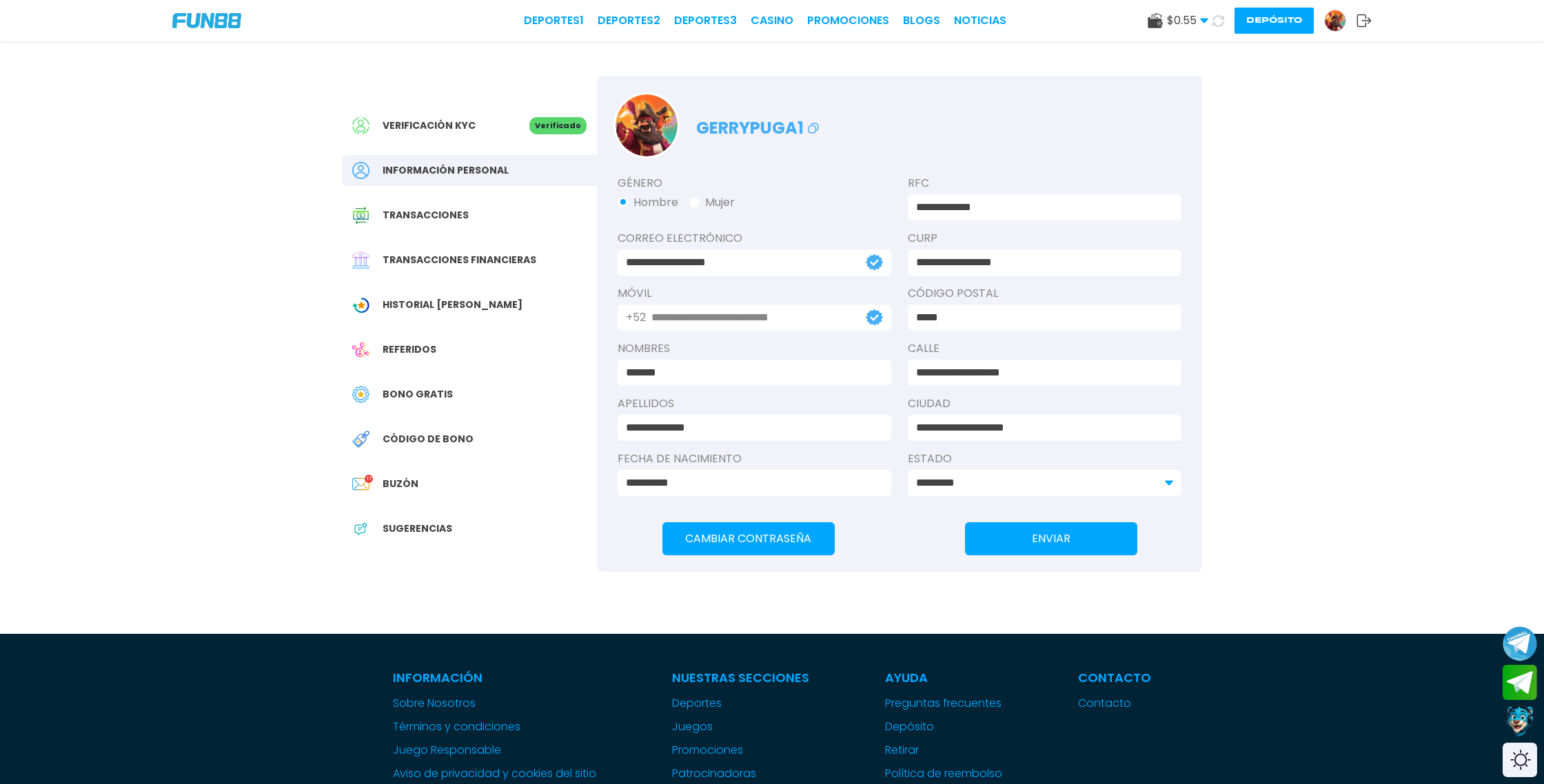
click at [482, 259] on span "Transacciones financieras" at bounding box center [459, 260] width 154 height 14
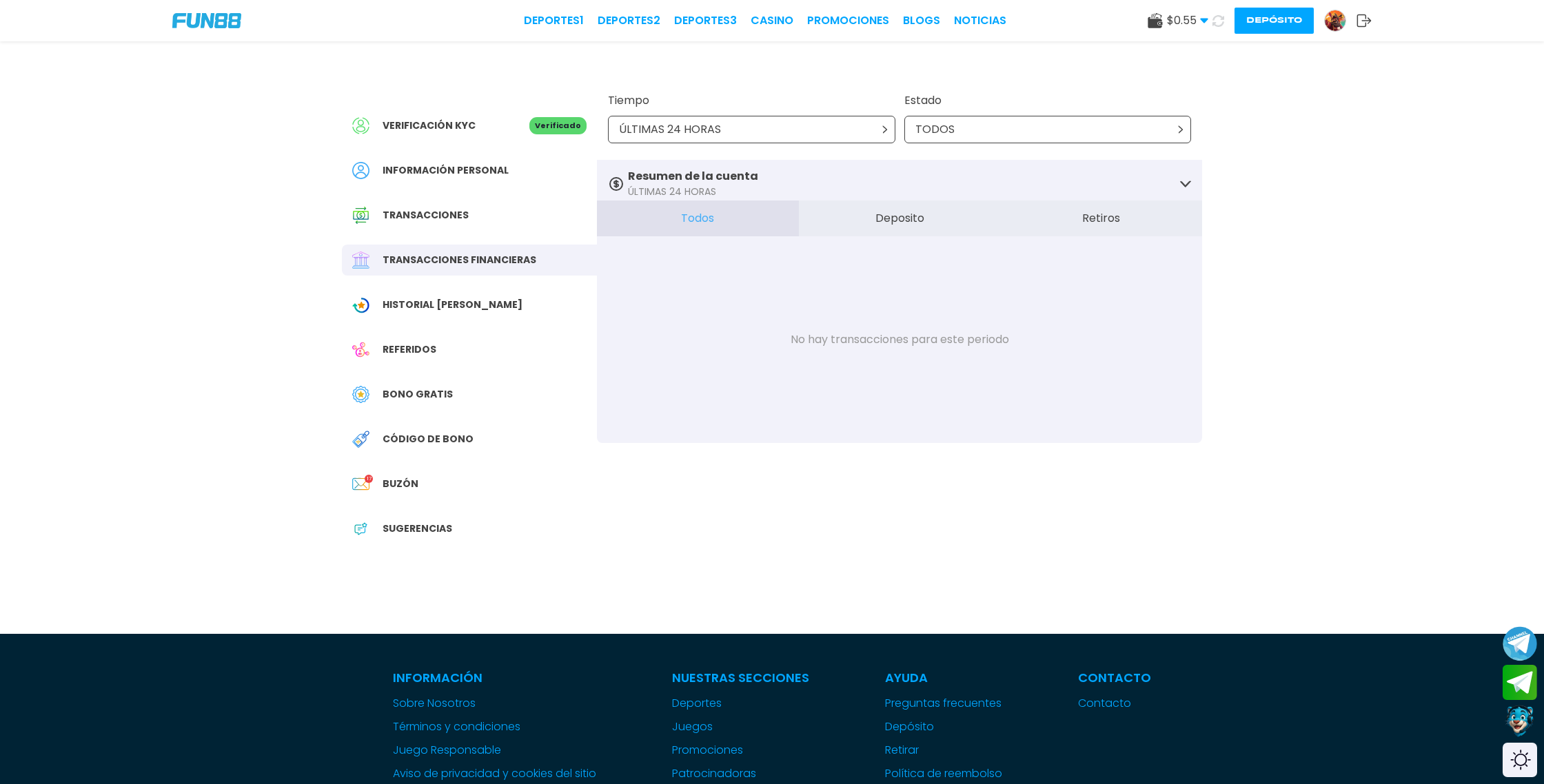
click at [1104, 220] on button "Retiros" at bounding box center [1100, 218] width 202 height 36
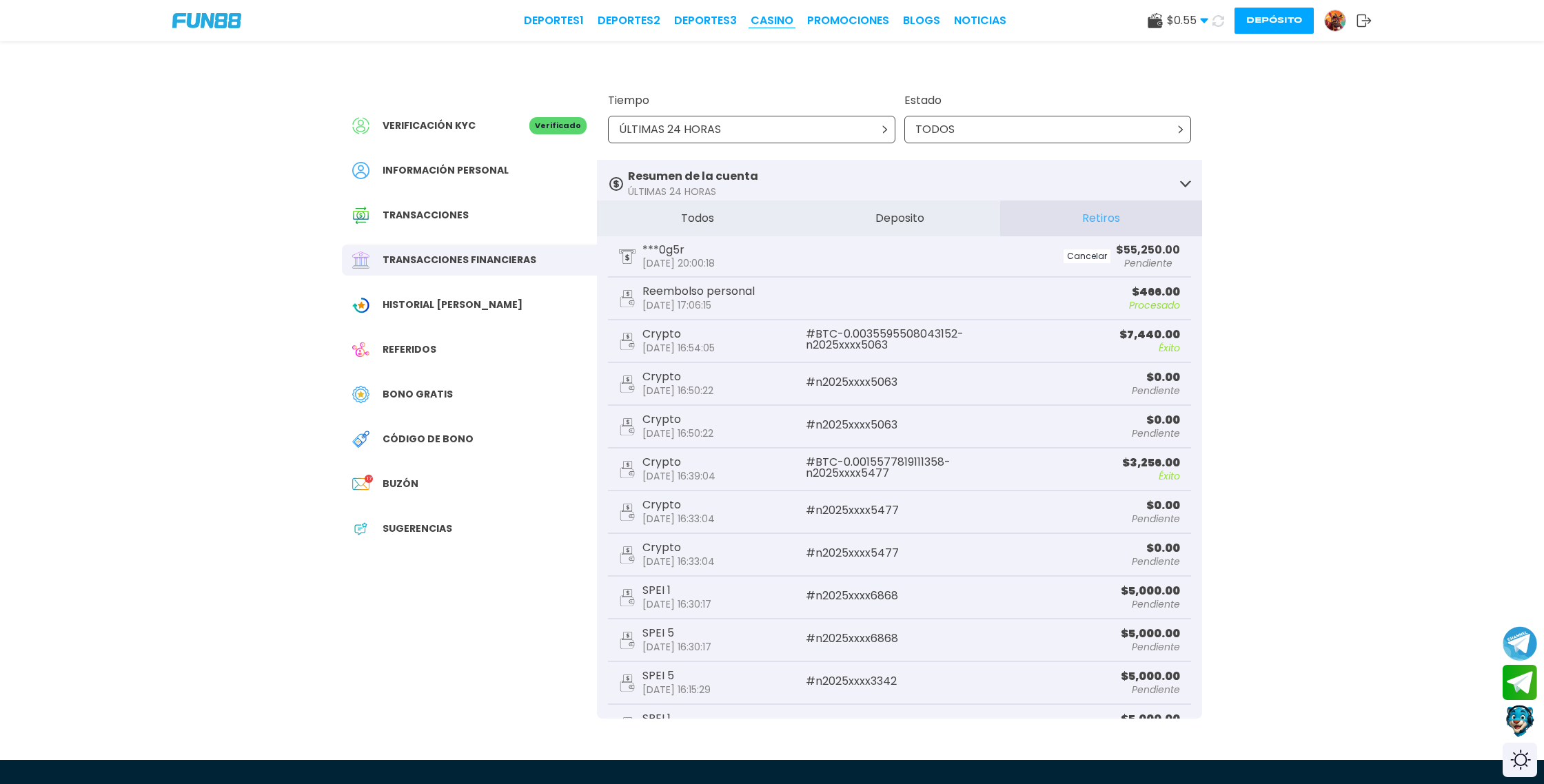
click at [778, 21] on link "CASINO" at bounding box center [772, 20] width 43 height 17
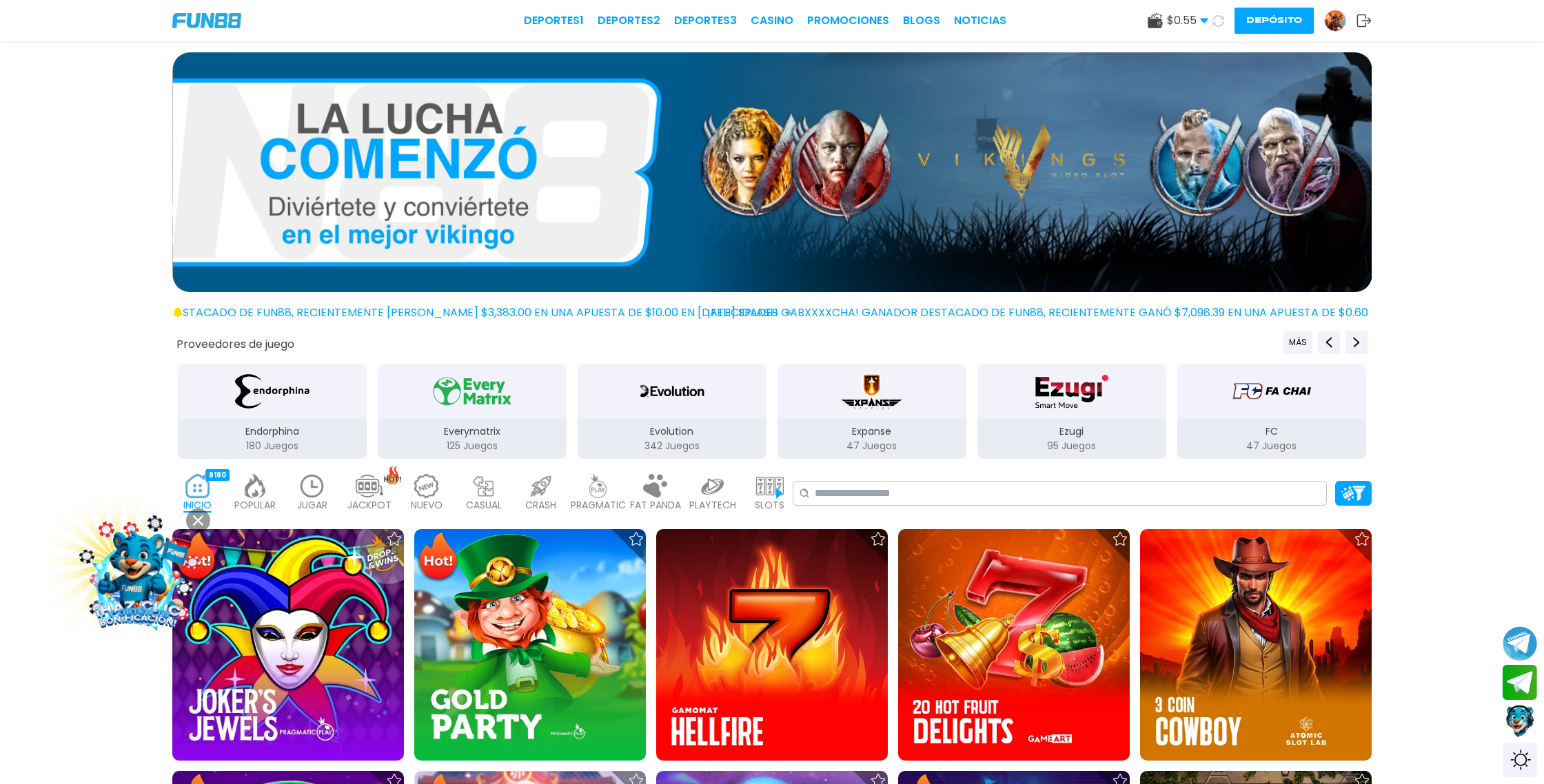
click at [1333, 22] on img at bounding box center [1335, 21] width 21 height 21
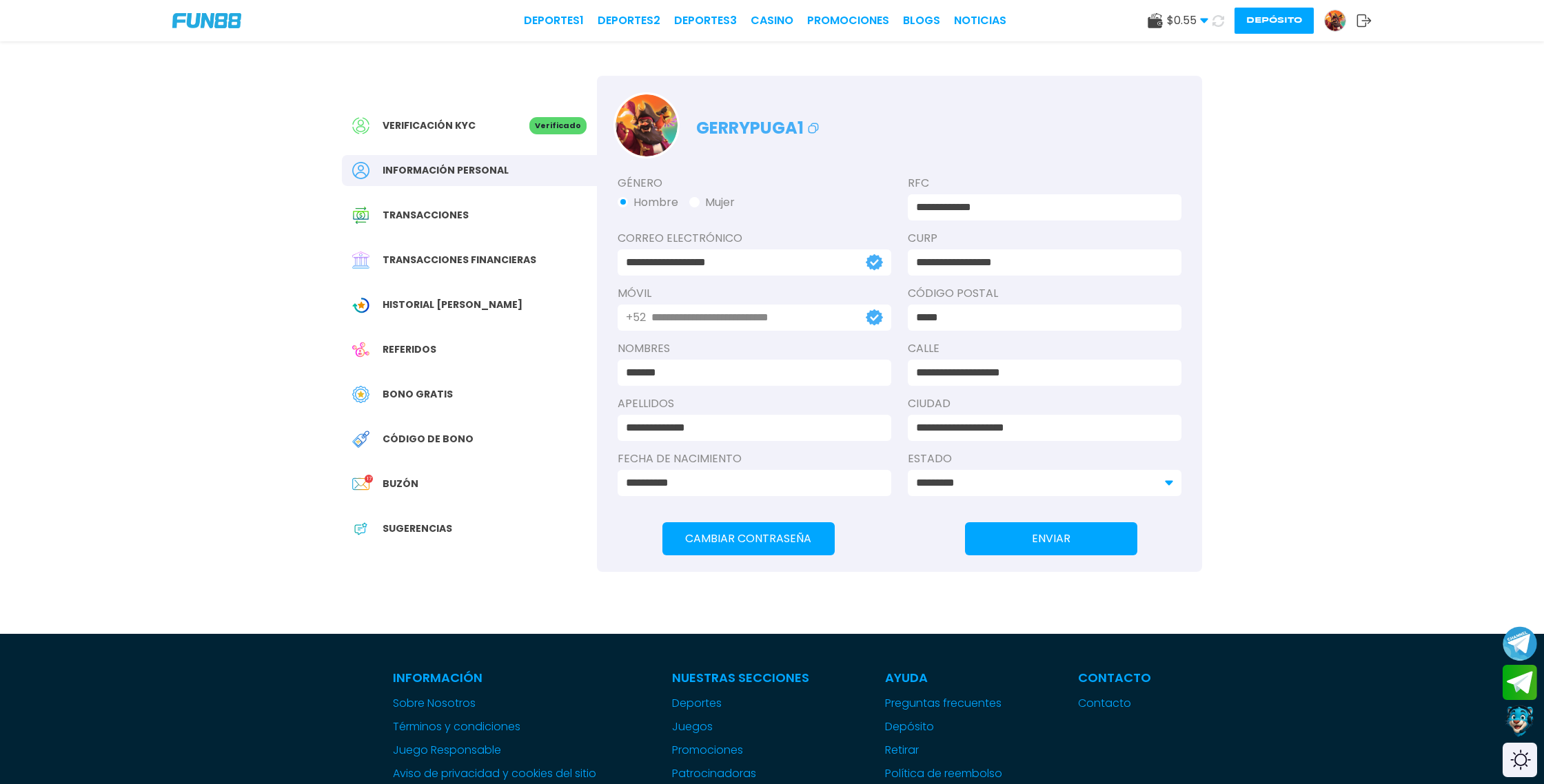
click at [466, 259] on span "Transacciones financieras" at bounding box center [459, 260] width 154 height 14
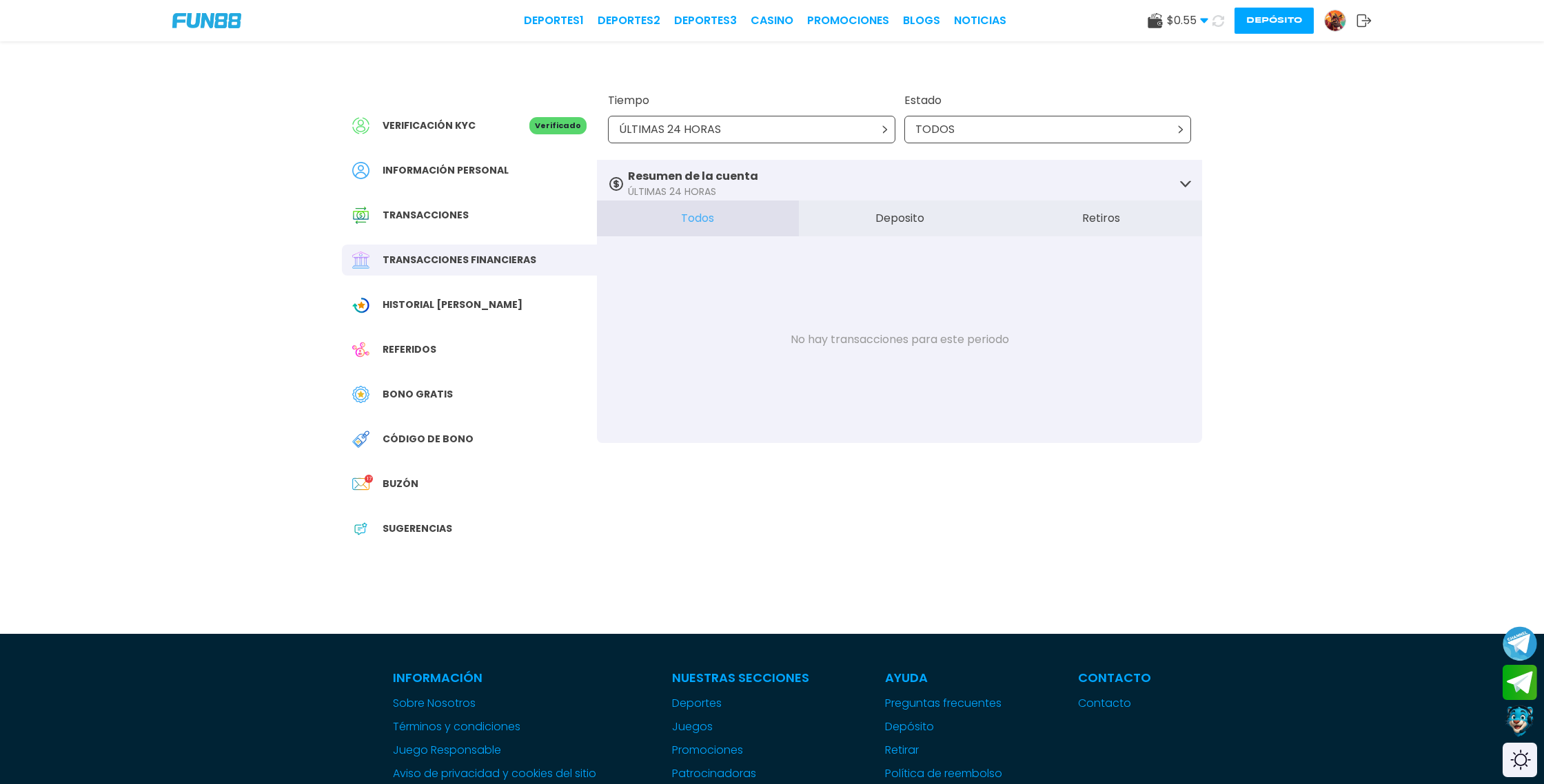
click at [1101, 225] on button "Retiros" at bounding box center [1100, 218] width 202 height 36
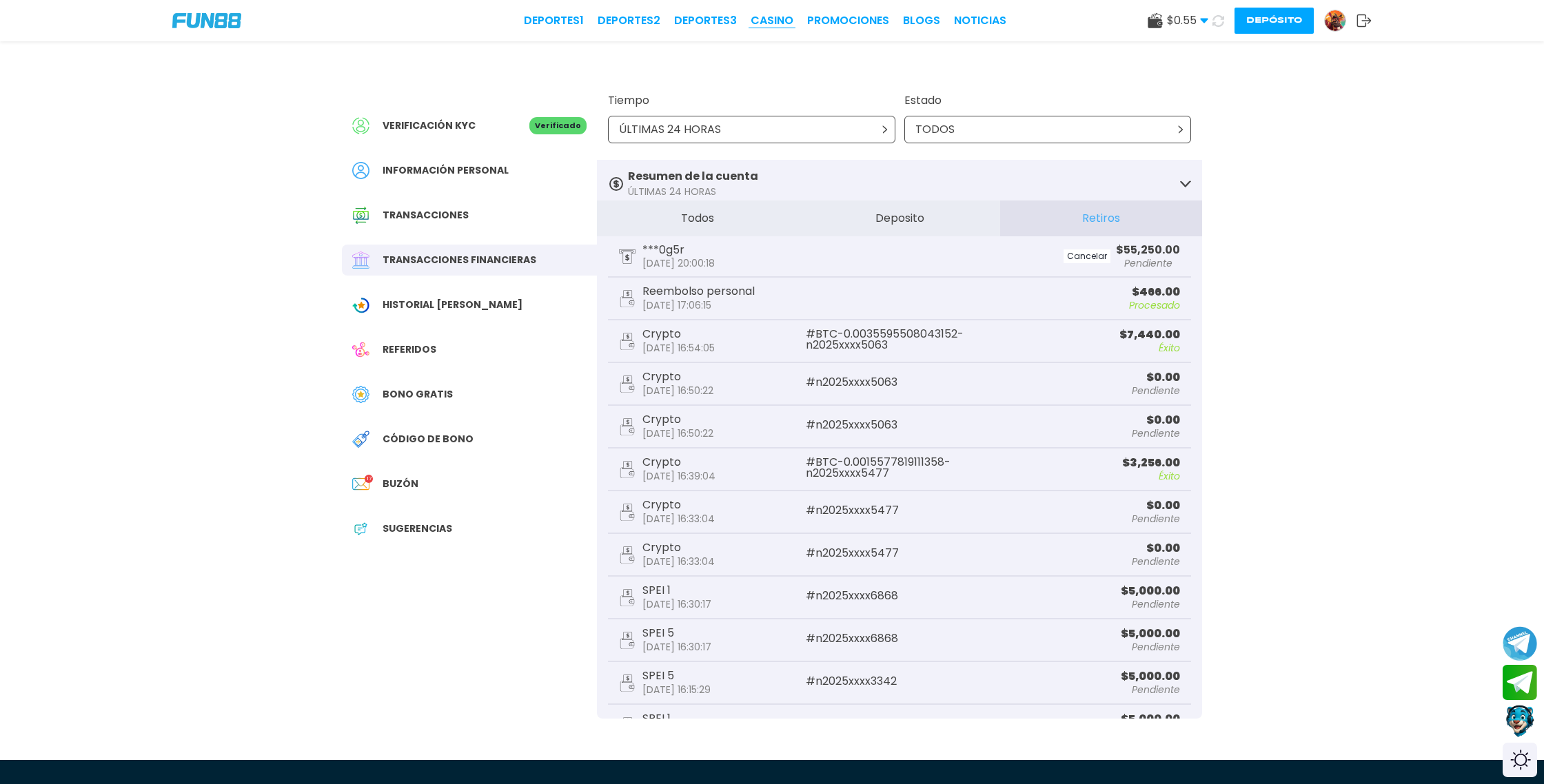
click at [777, 17] on link "CASINO" at bounding box center [772, 20] width 43 height 17
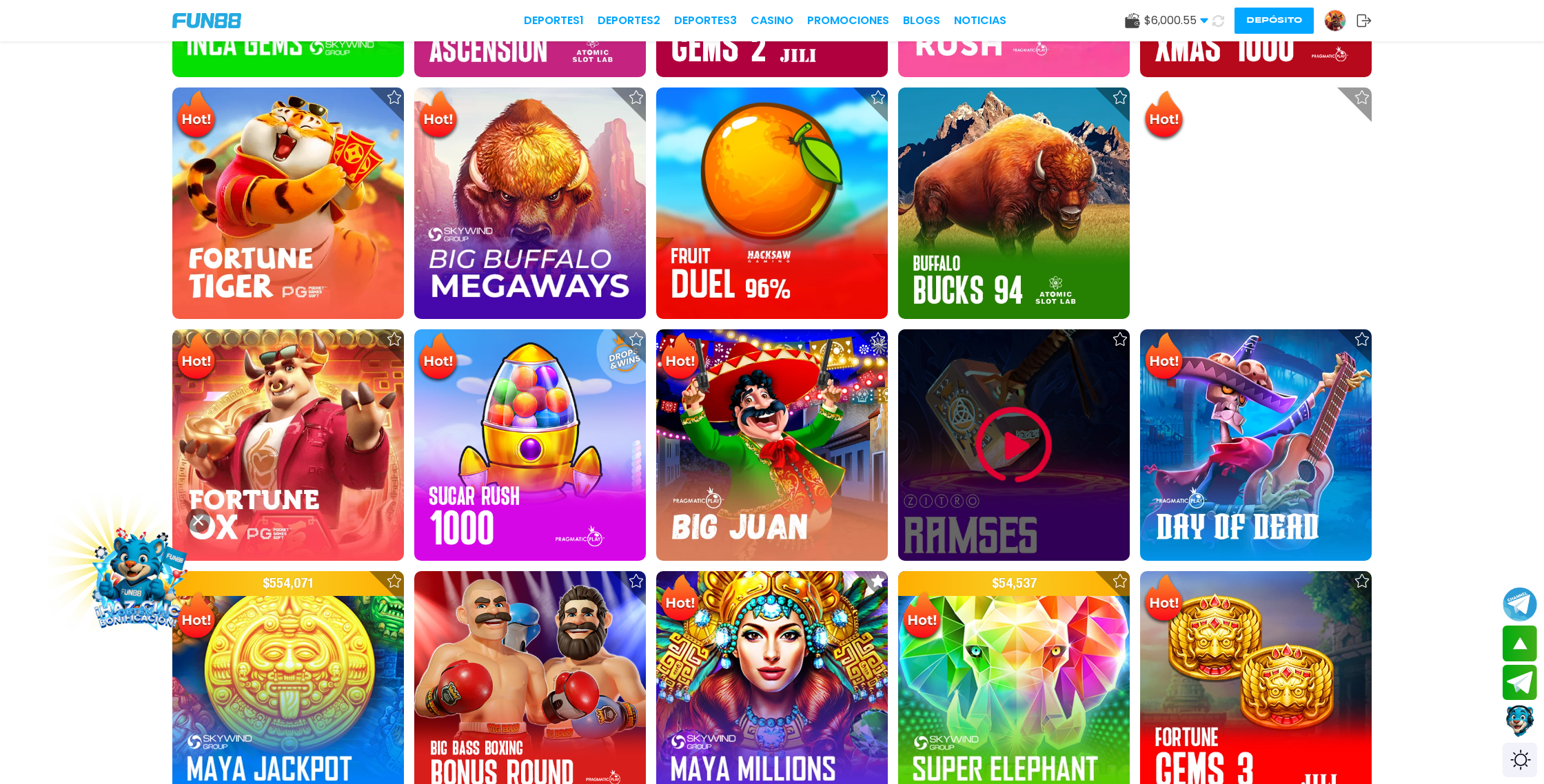
scroll to position [1167, 0]
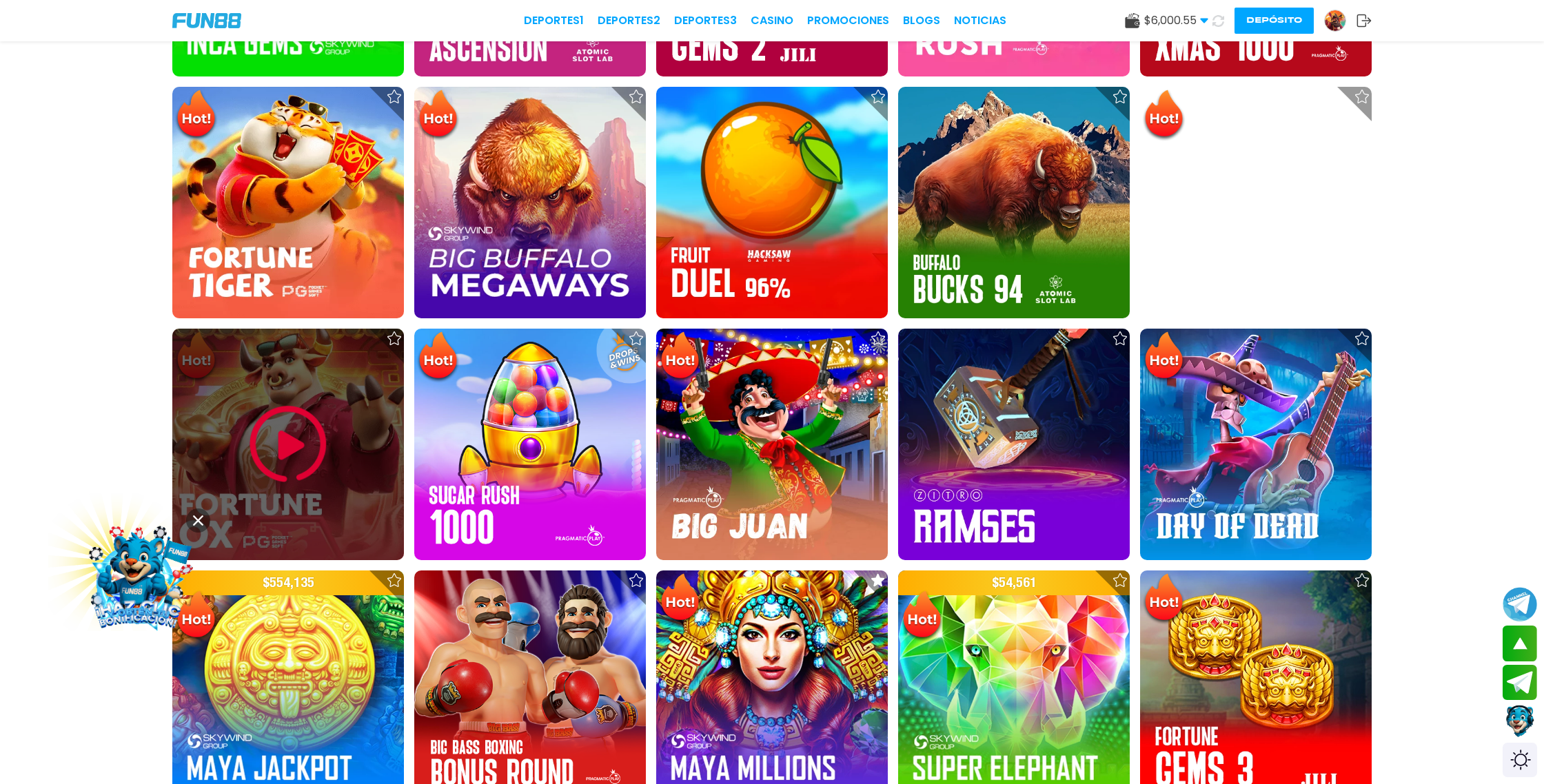
click at [291, 440] on img at bounding box center [288, 444] width 83 height 83
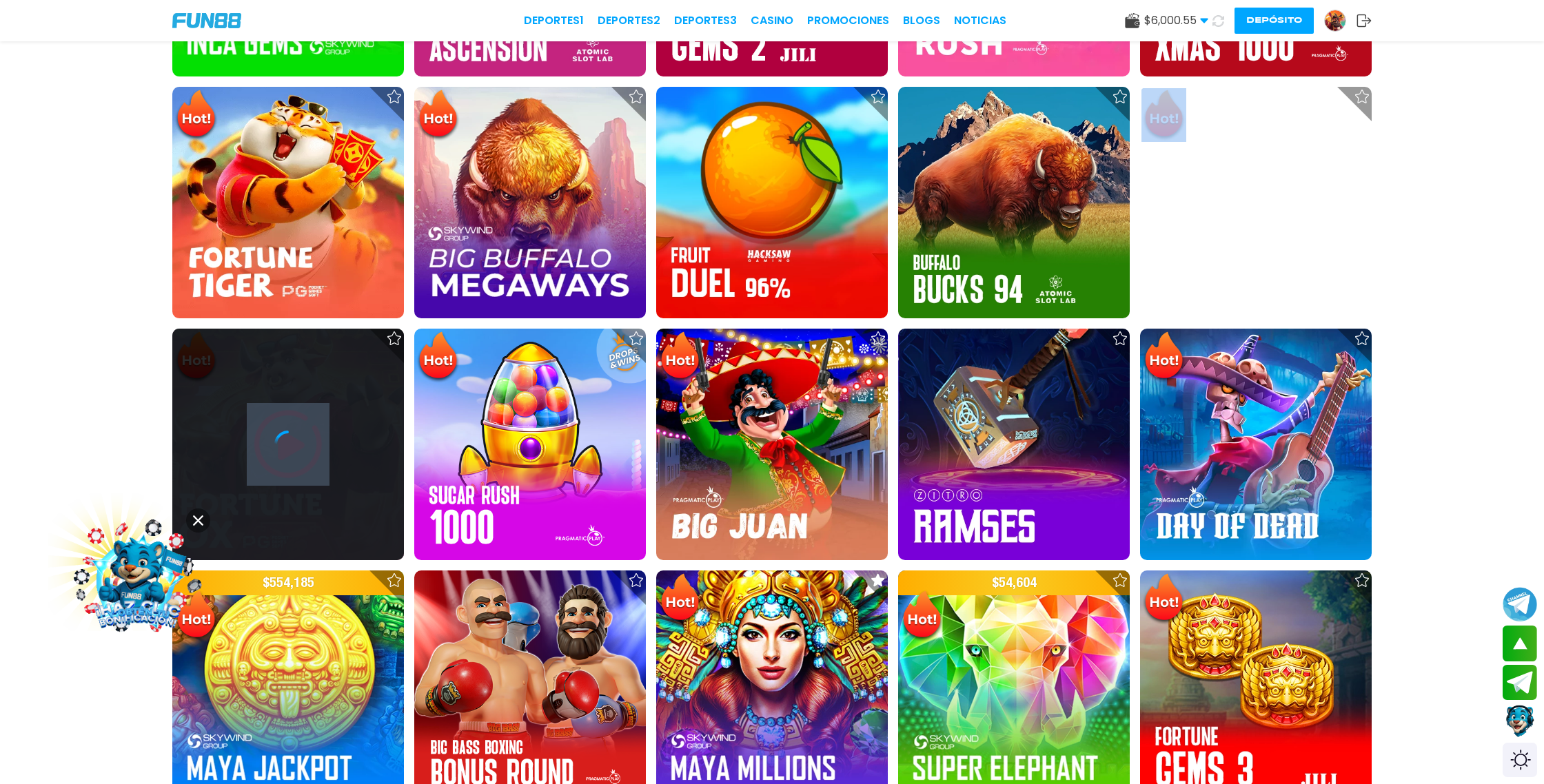
click at [291, 440] on icon at bounding box center [288, 444] width 27 height 27
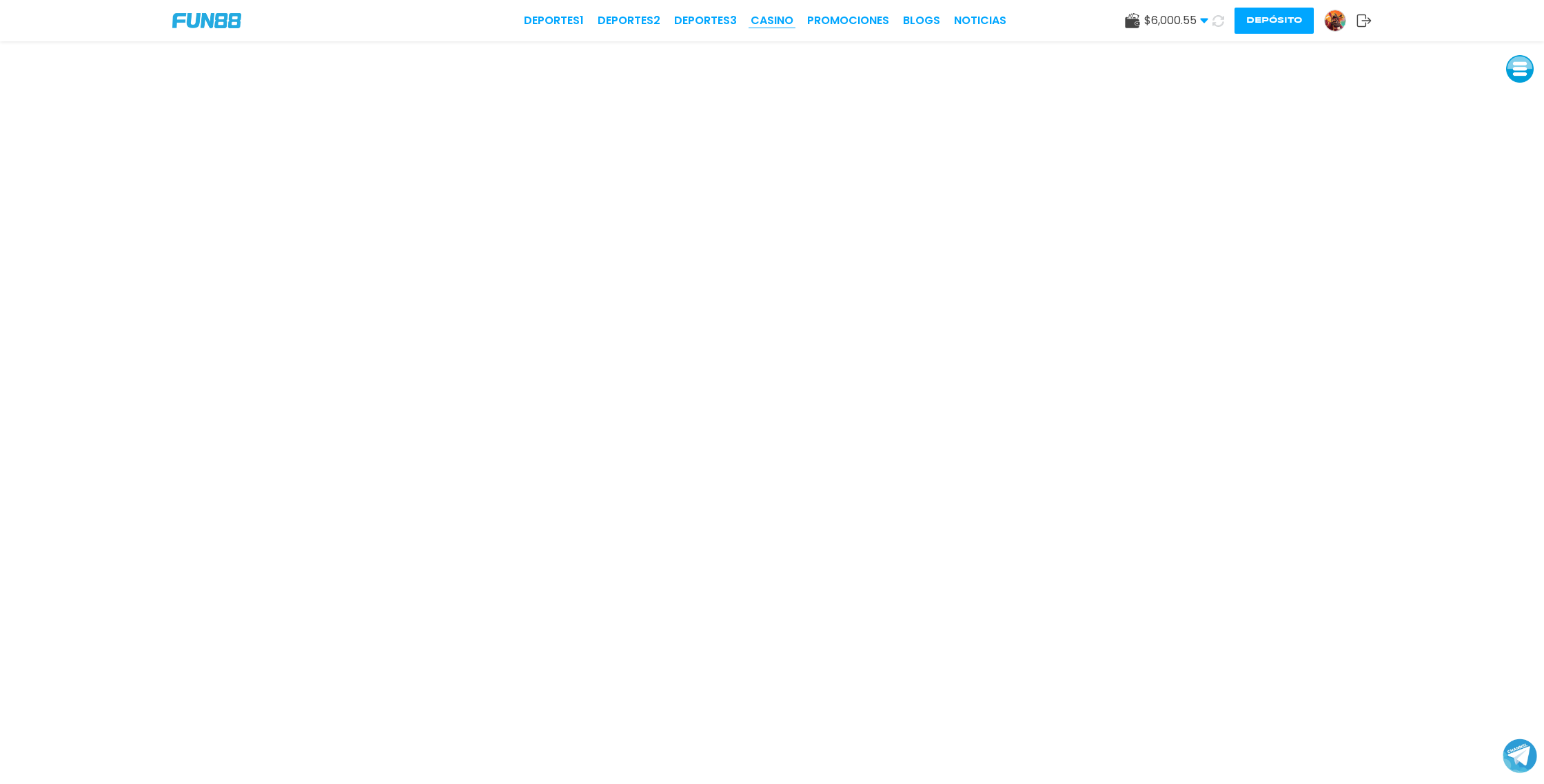
click at [778, 18] on link "CASINO" at bounding box center [772, 20] width 43 height 17
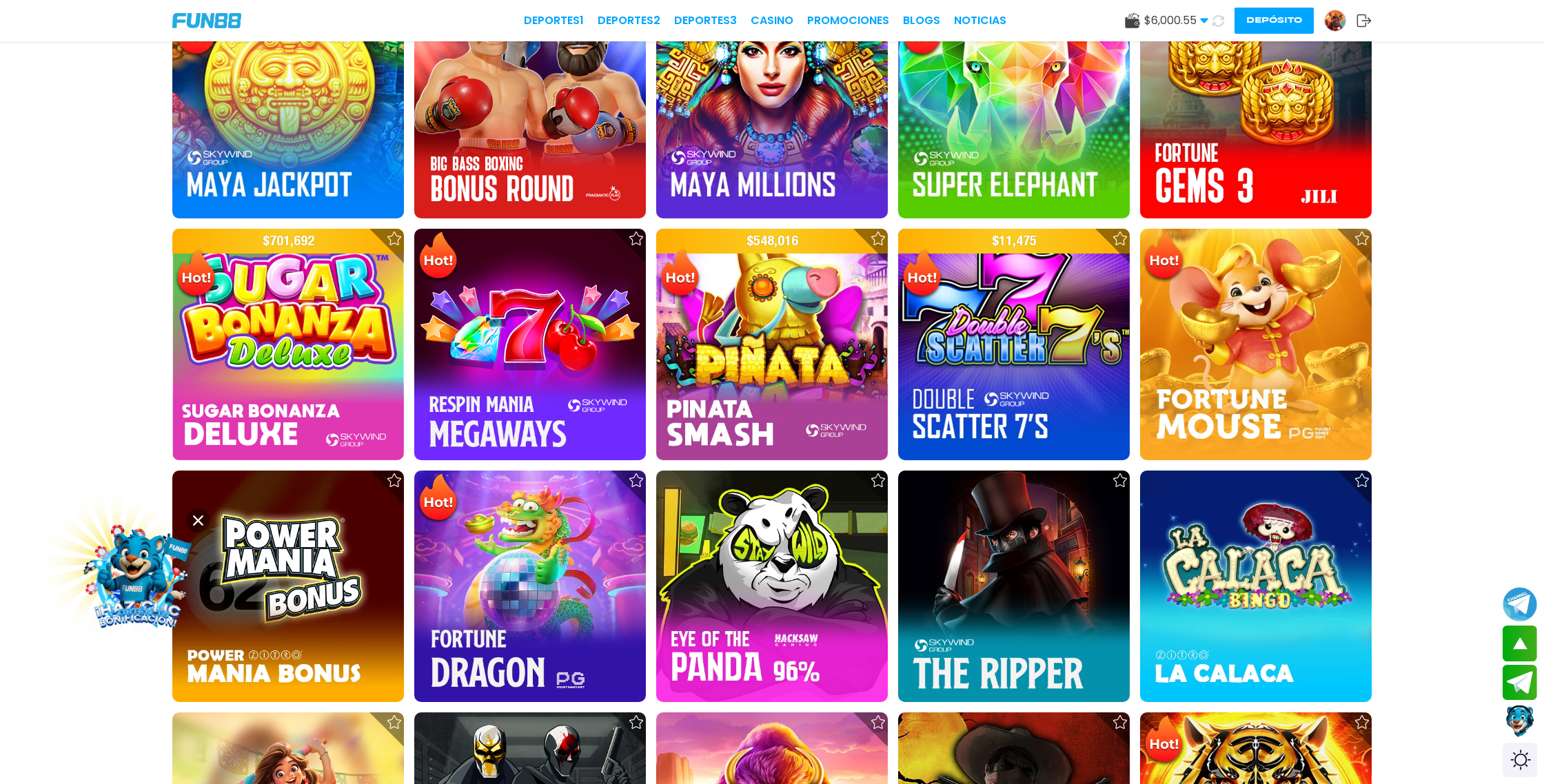
scroll to position [1770, 0]
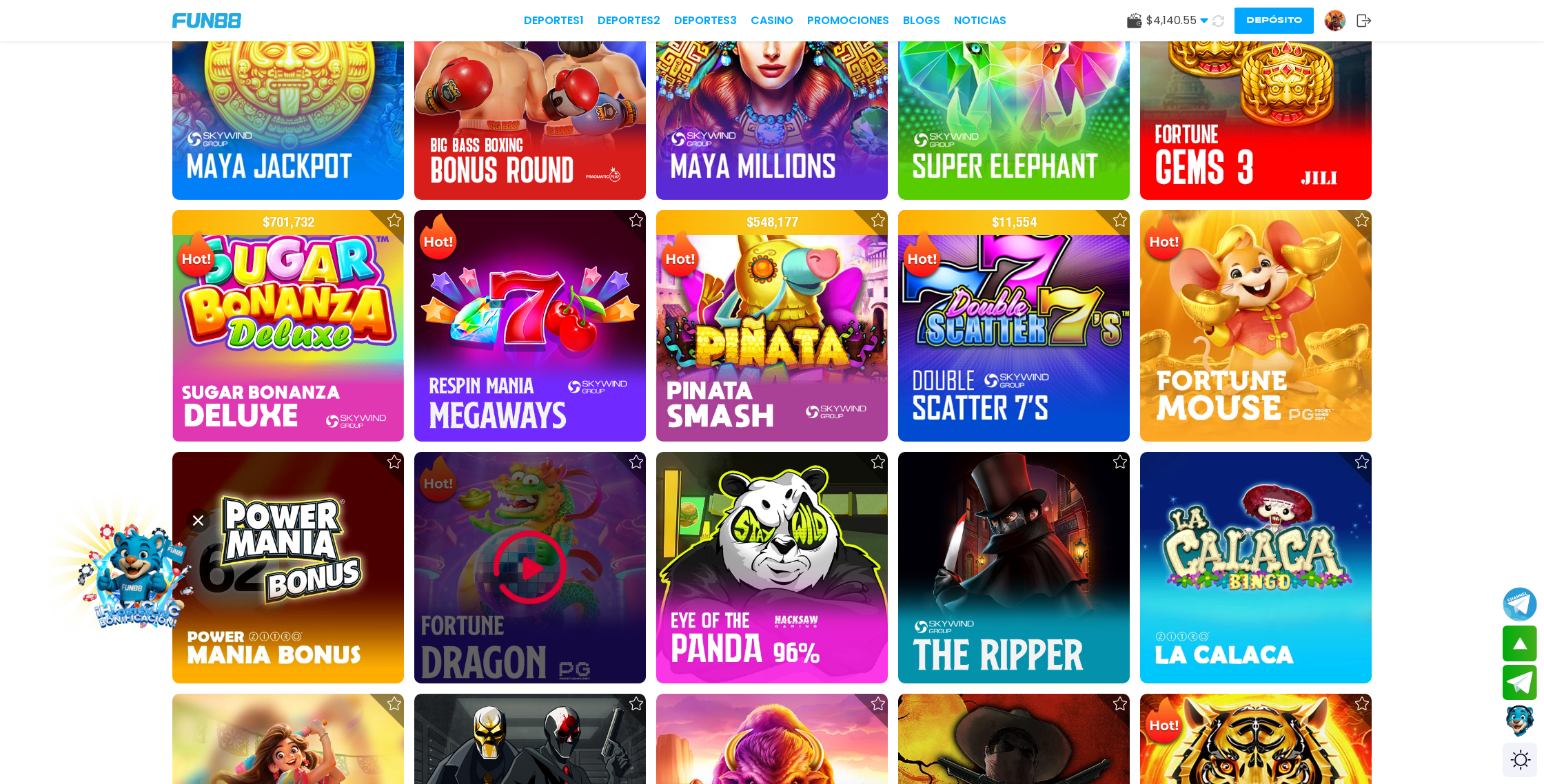
click at [529, 552] on img at bounding box center [530, 567] width 83 height 83
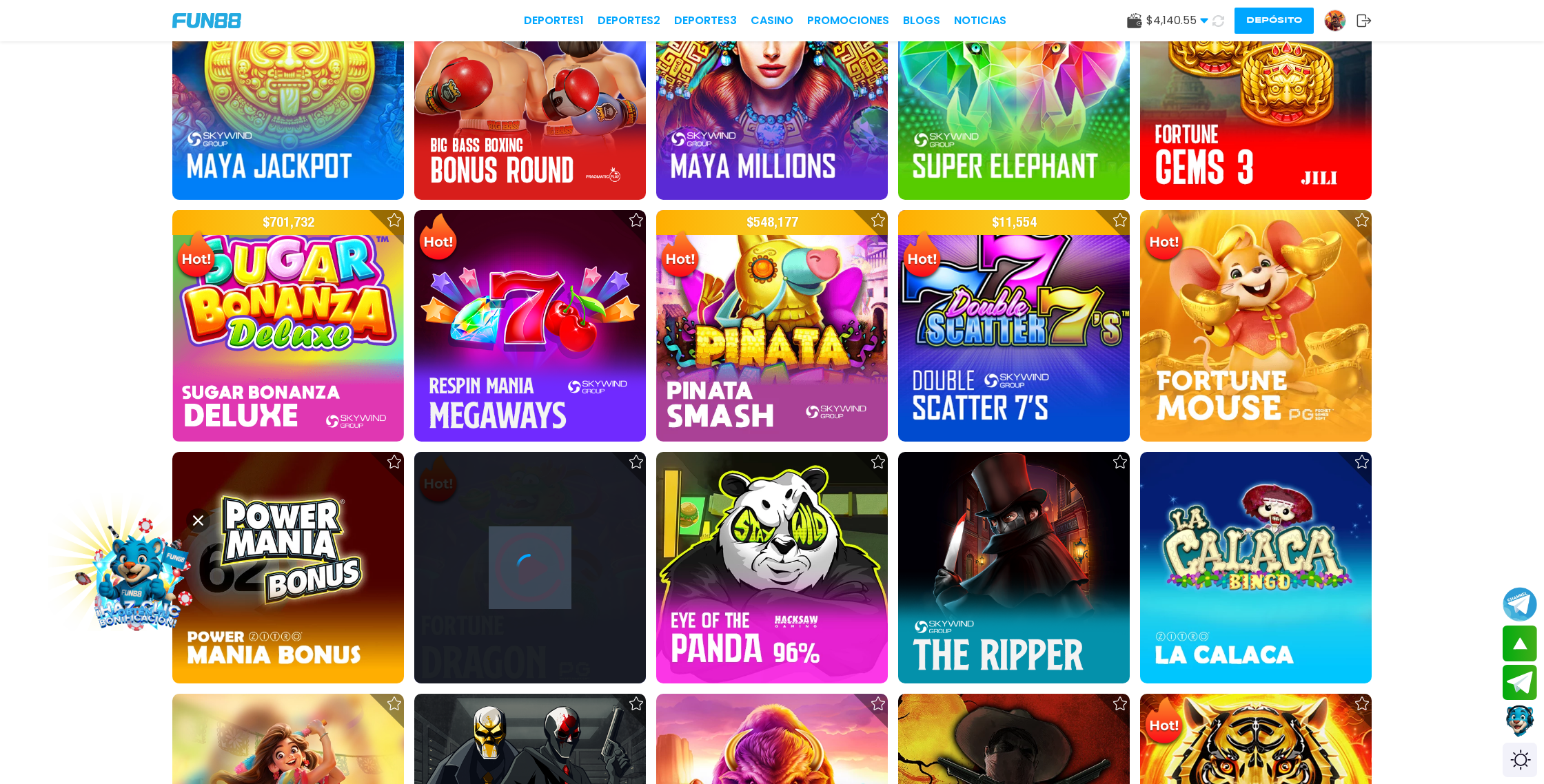
click at [529, 552] on div at bounding box center [530, 568] width 231 height 231
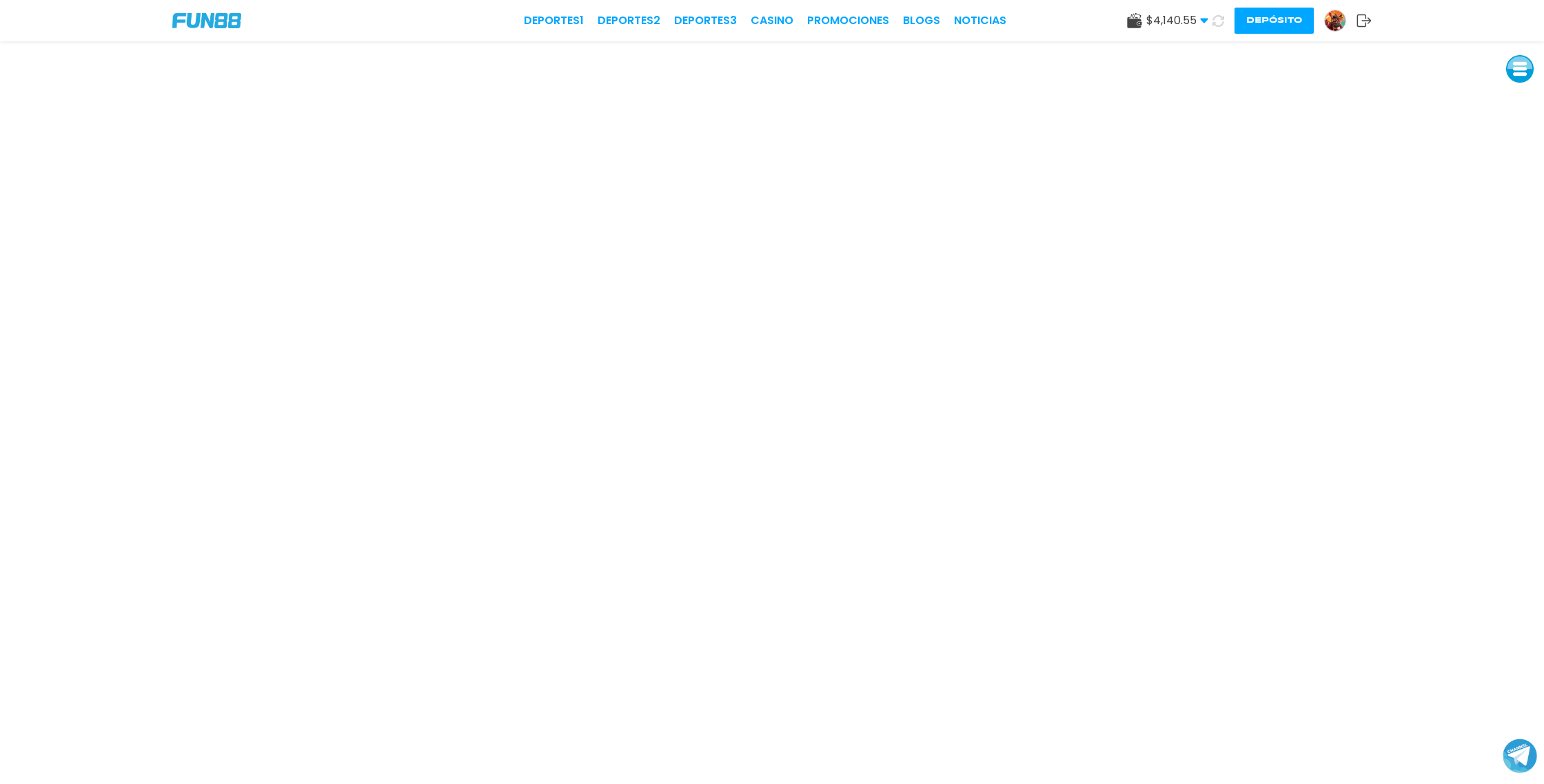
click at [1337, 18] on img at bounding box center [1335, 21] width 21 height 21
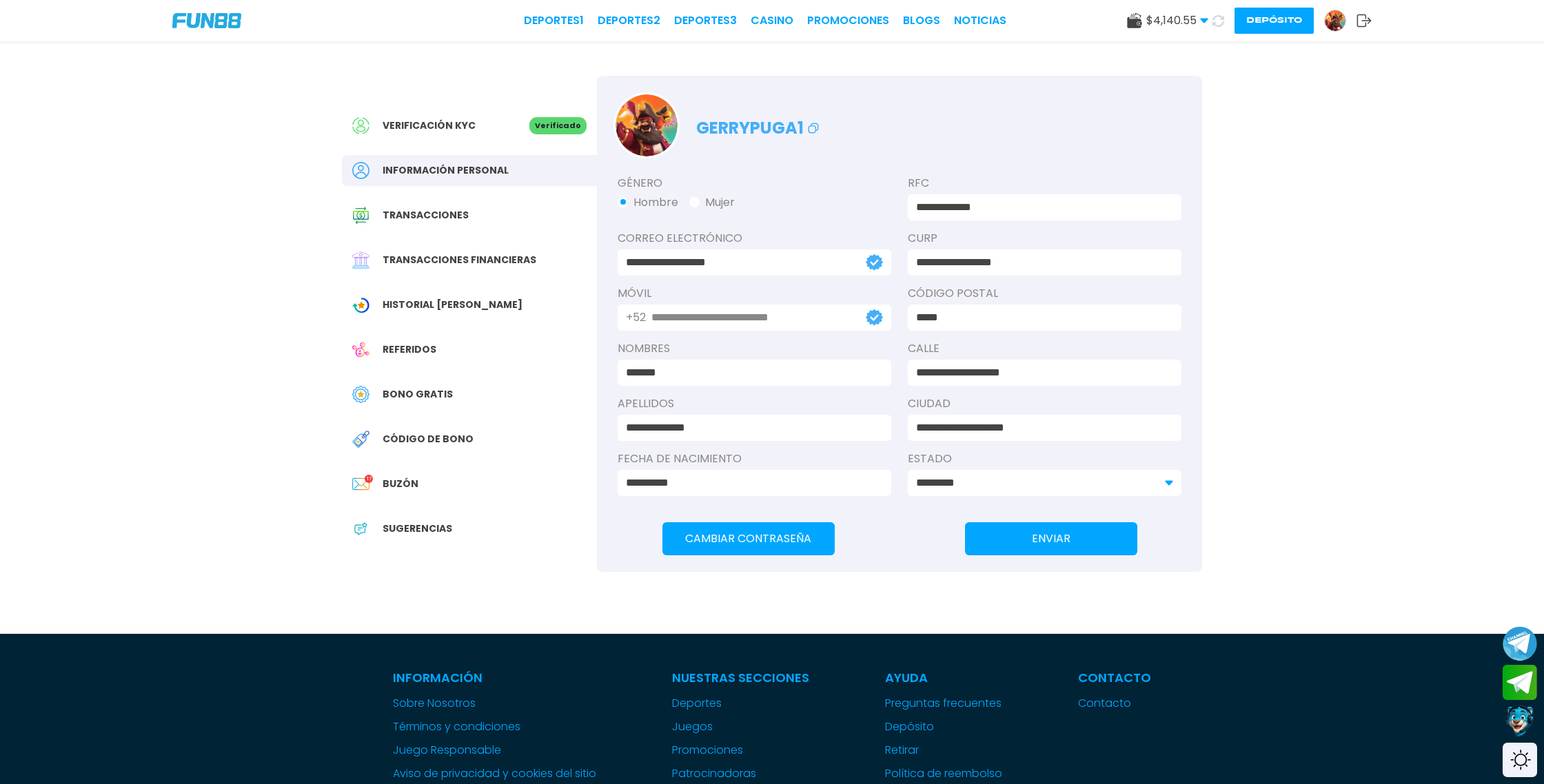
click at [480, 254] on span "Transacciones financieras" at bounding box center [459, 260] width 154 height 14
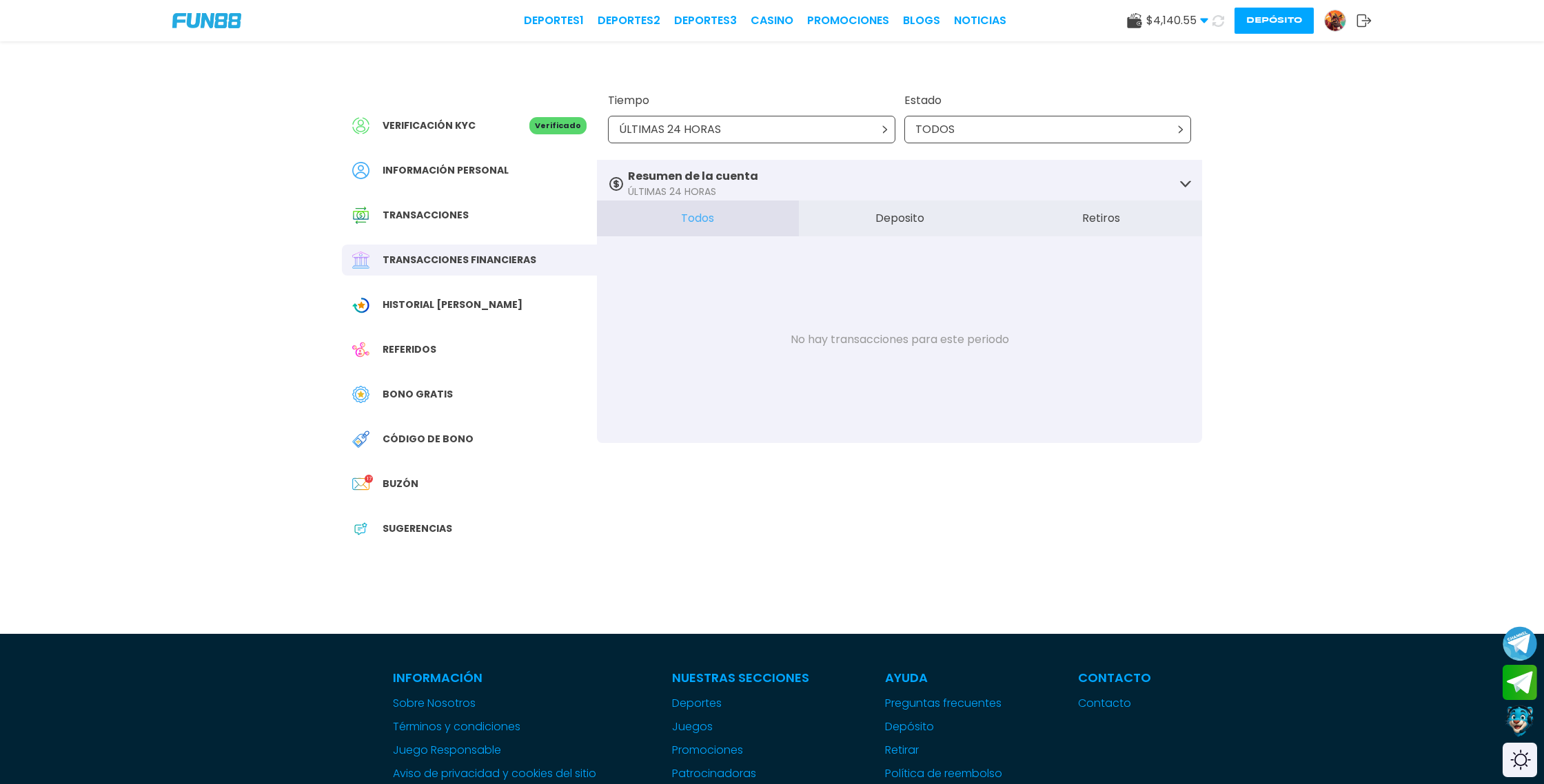
click at [1108, 220] on button "Retiros" at bounding box center [1100, 218] width 202 height 36
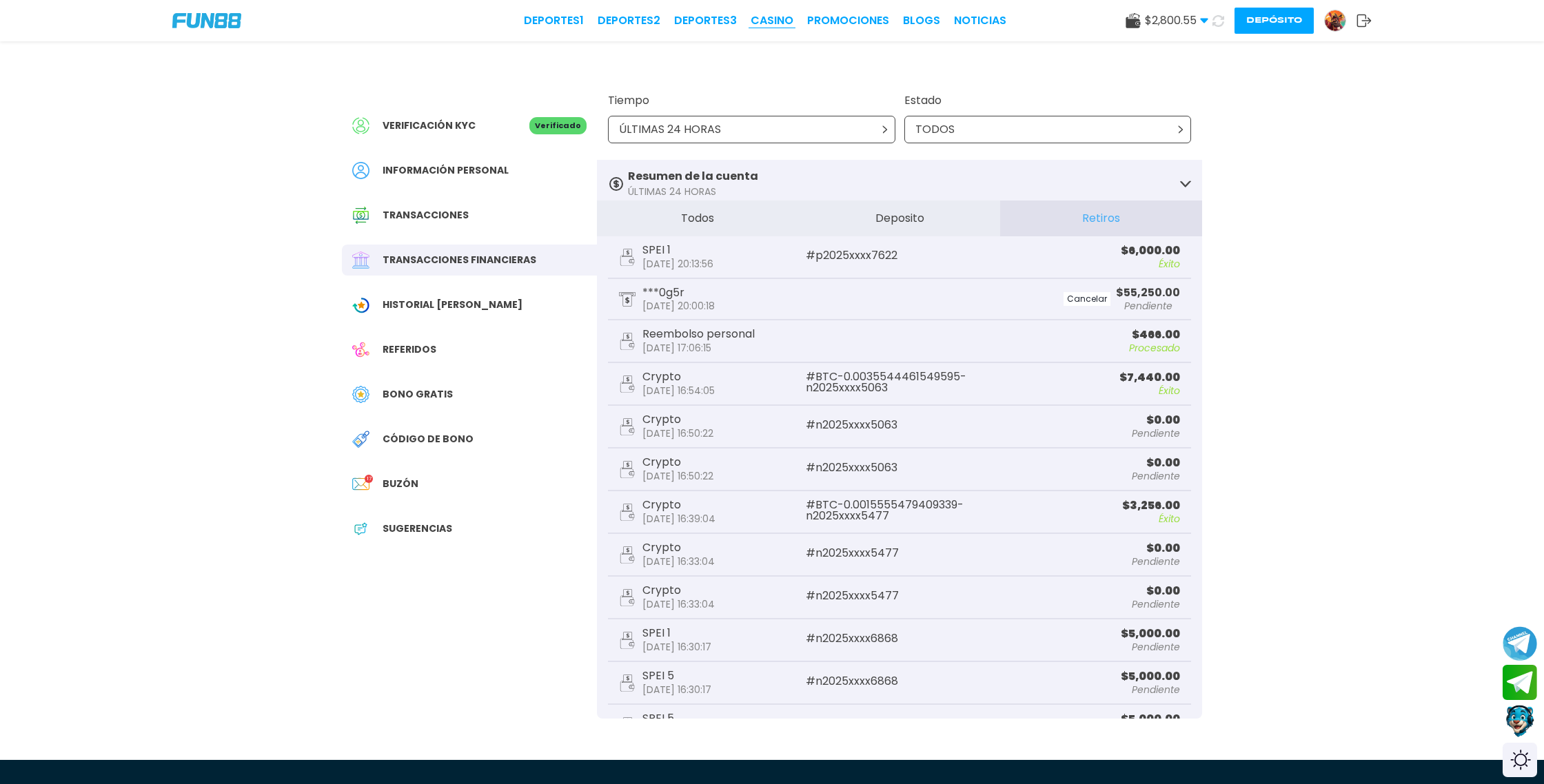
click at [784, 22] on link "CASINO" at bounding box center [772, 20] width 43 height 17
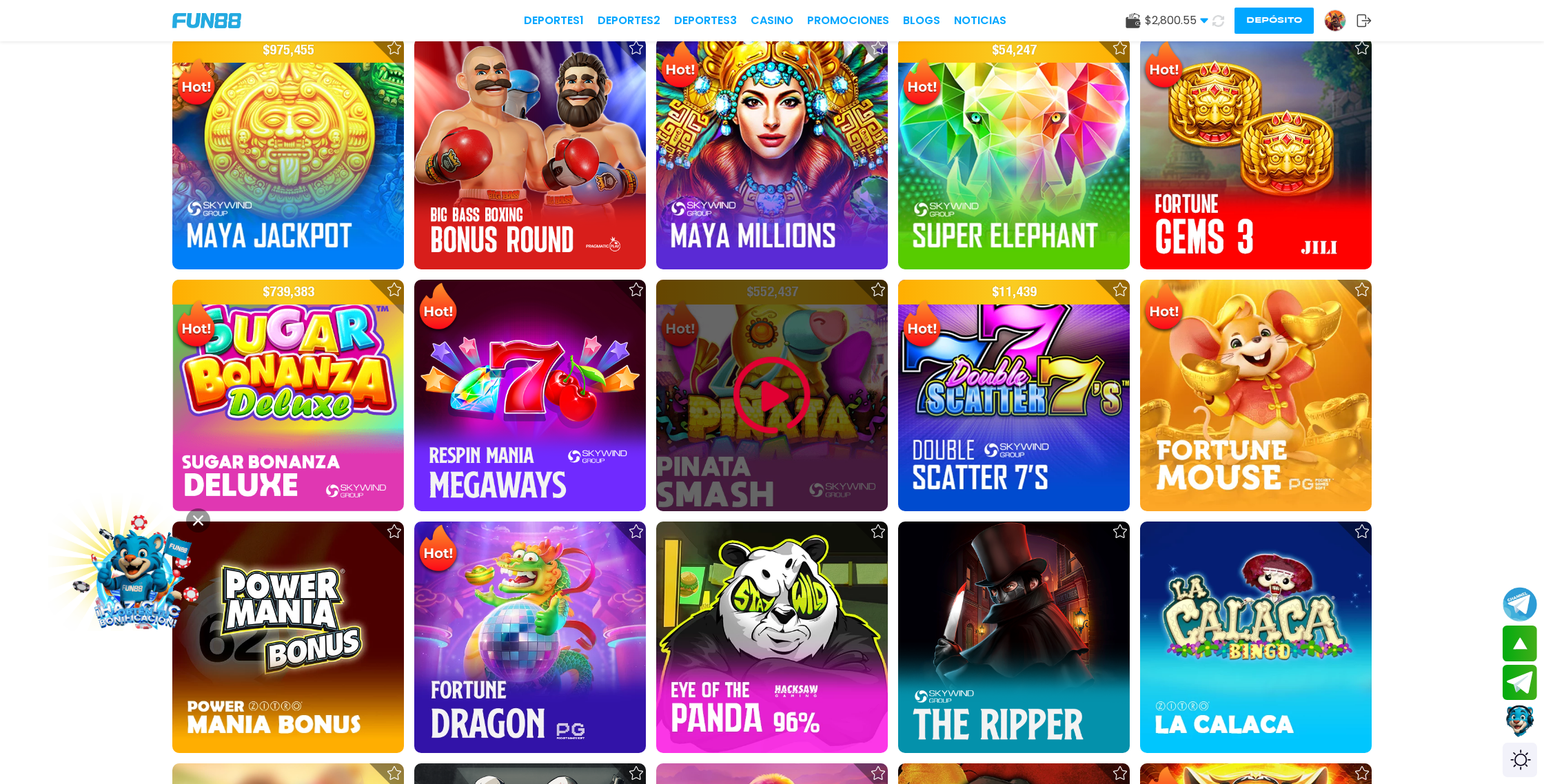
scroll to position [1726, 0]
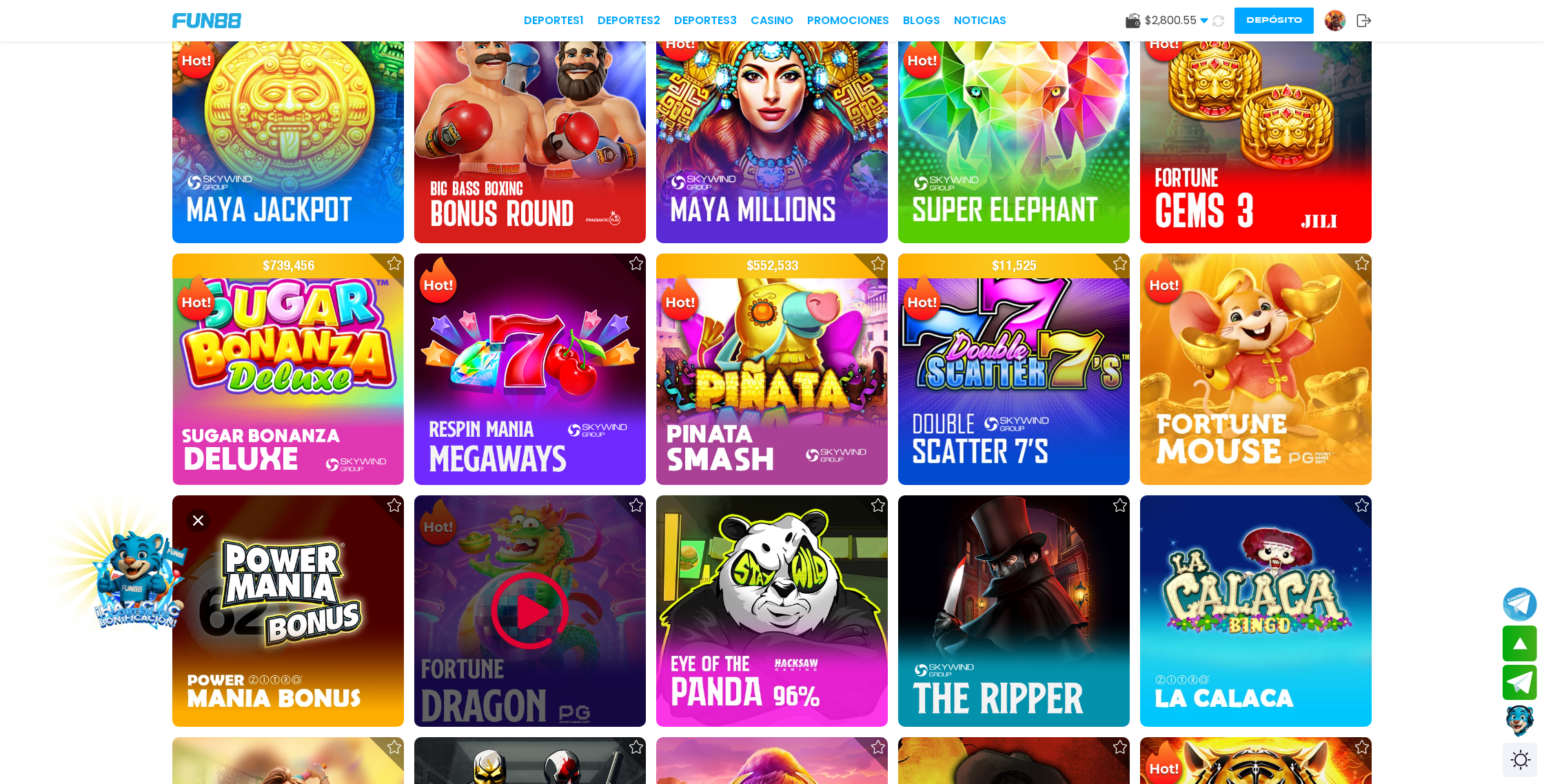
click at [538, 589] on img at bounding box center [530, 610] width 83 height 83
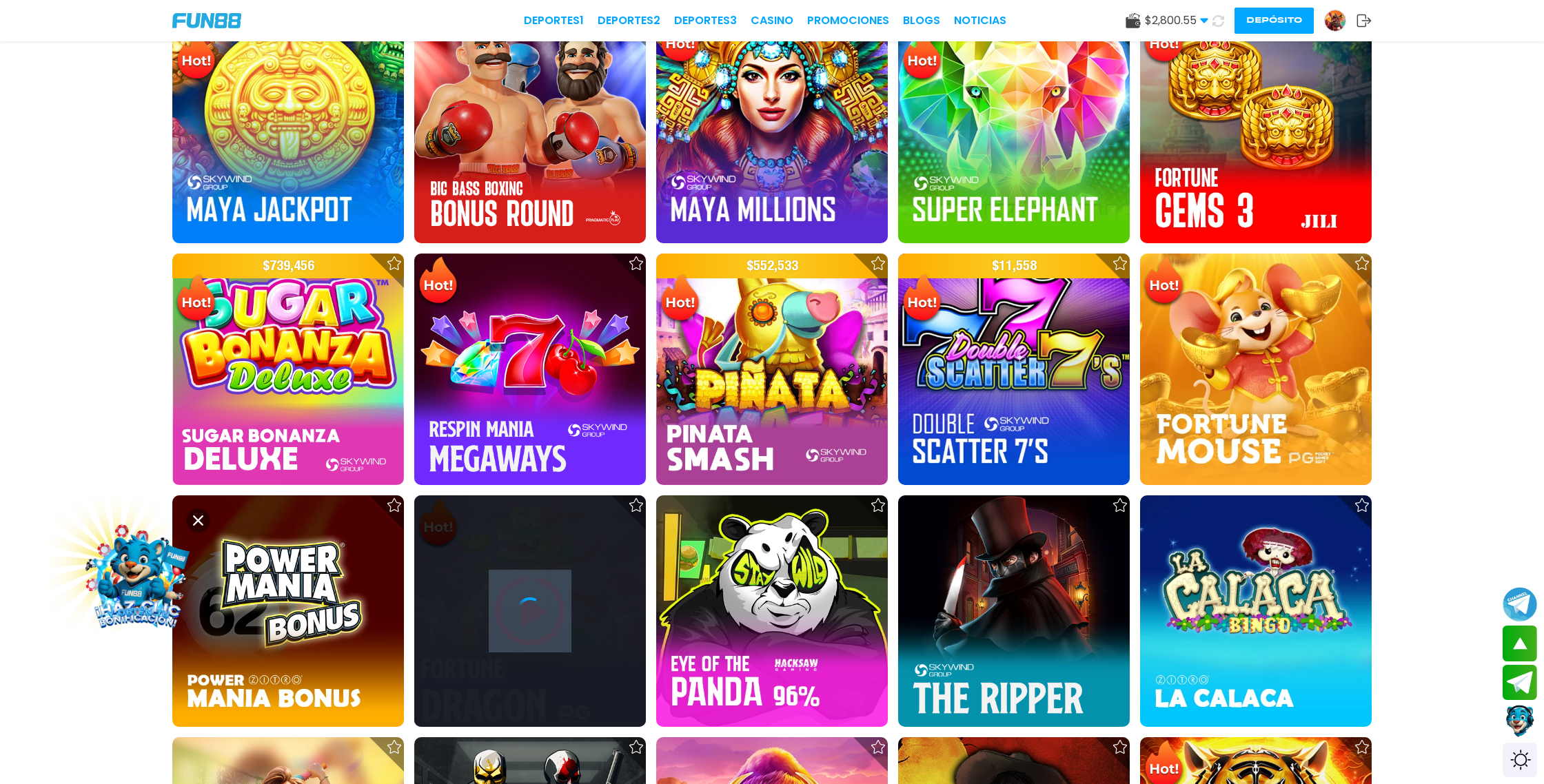
click at [538, 589] on div at bounding box center [530, 611] width 231 height 231
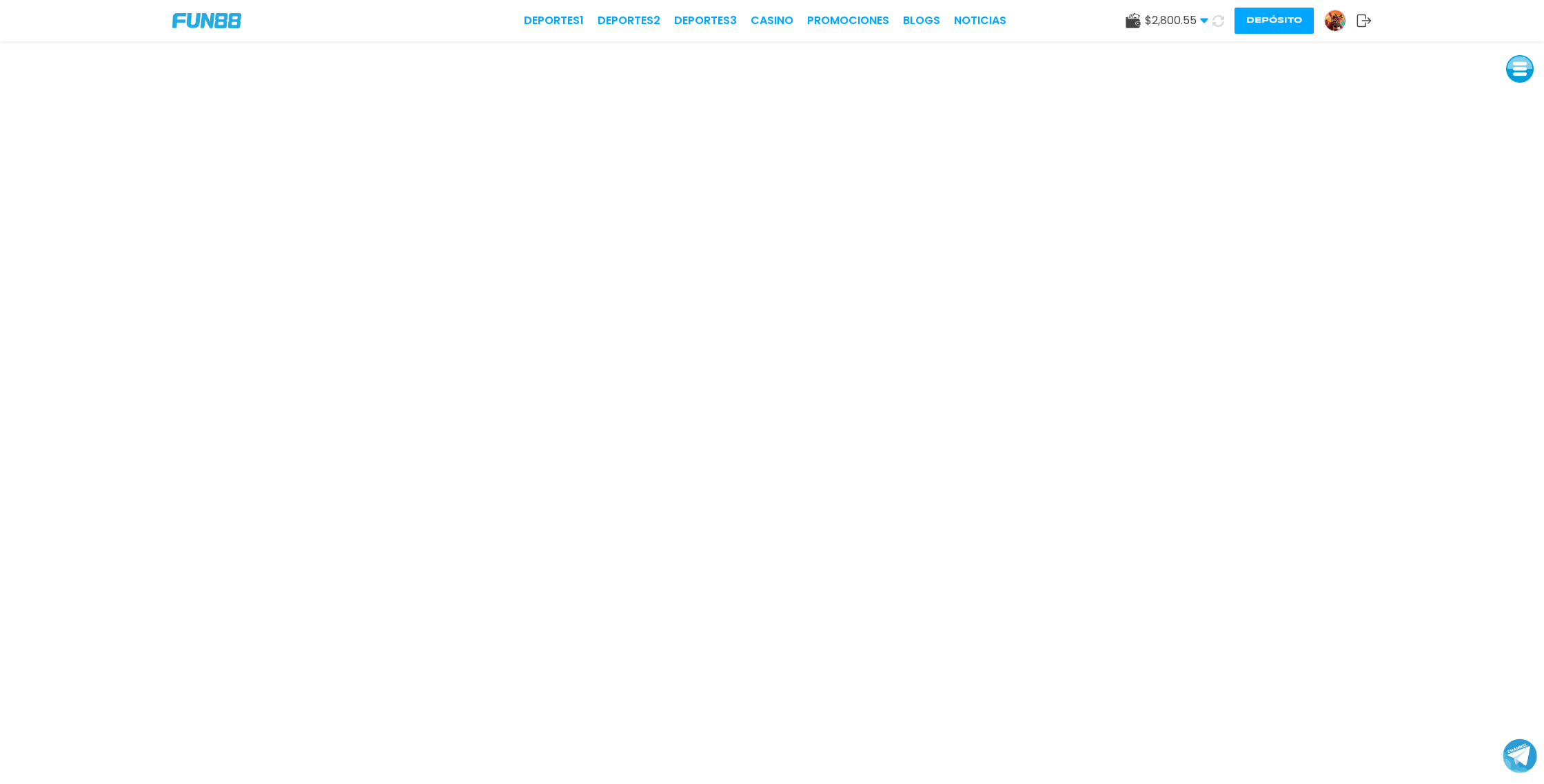
click at [1216, 22] on icon at bounding box center [1218, 21] width 12 height 12
click at [1316, 23] on div "$ 2,800.55 Dinero Real $ 2,800.55 Depósito Retiro Depósito" at bounding box center [1223, 20] width 297 height 27
click at [1333, 27] on img at bounding box center [1335, 21] width 21 height 21
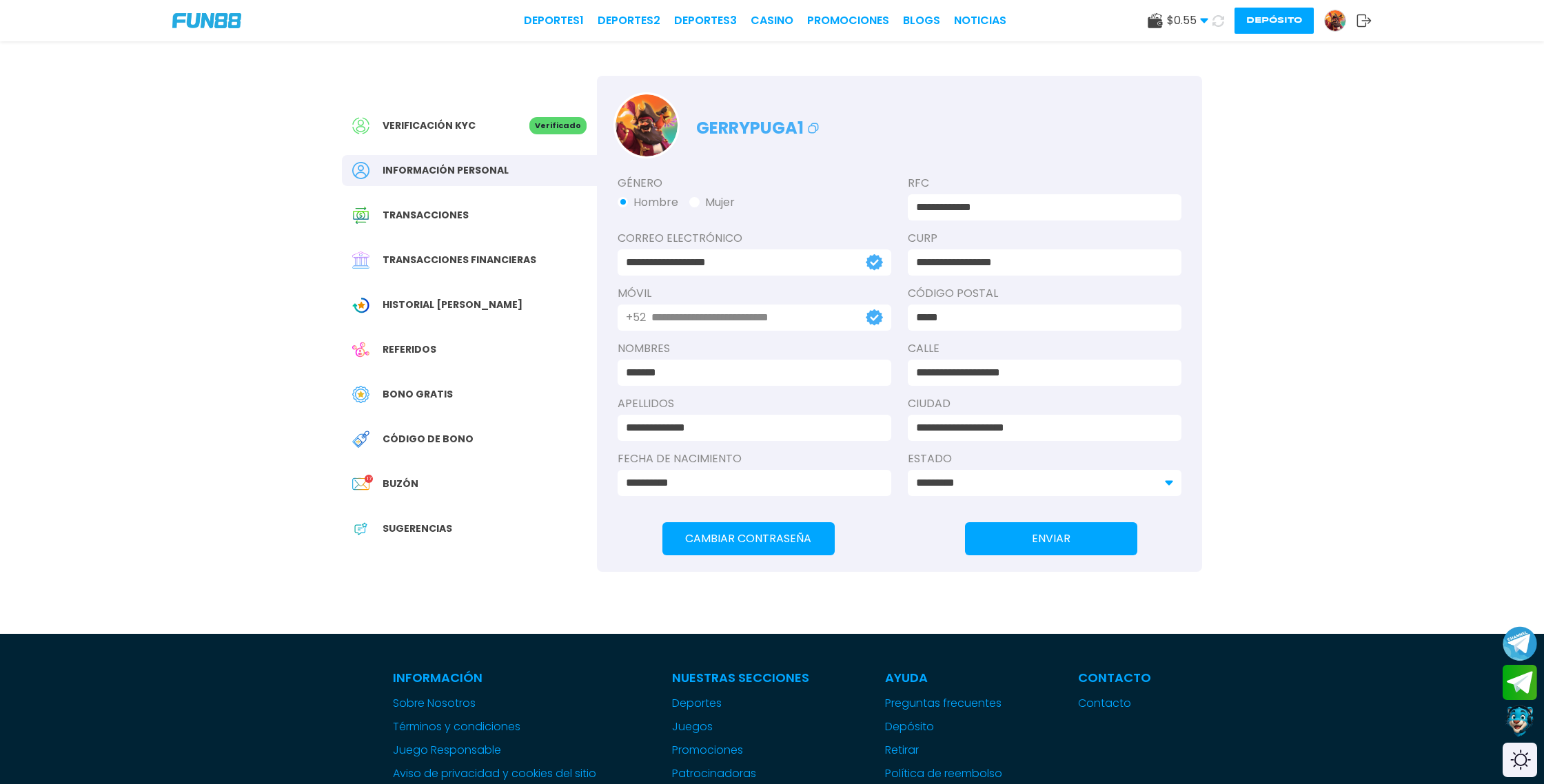
click at [504, 258] on span "Transacciones financieras" at bounding box center [459, 260] width 154 height 14
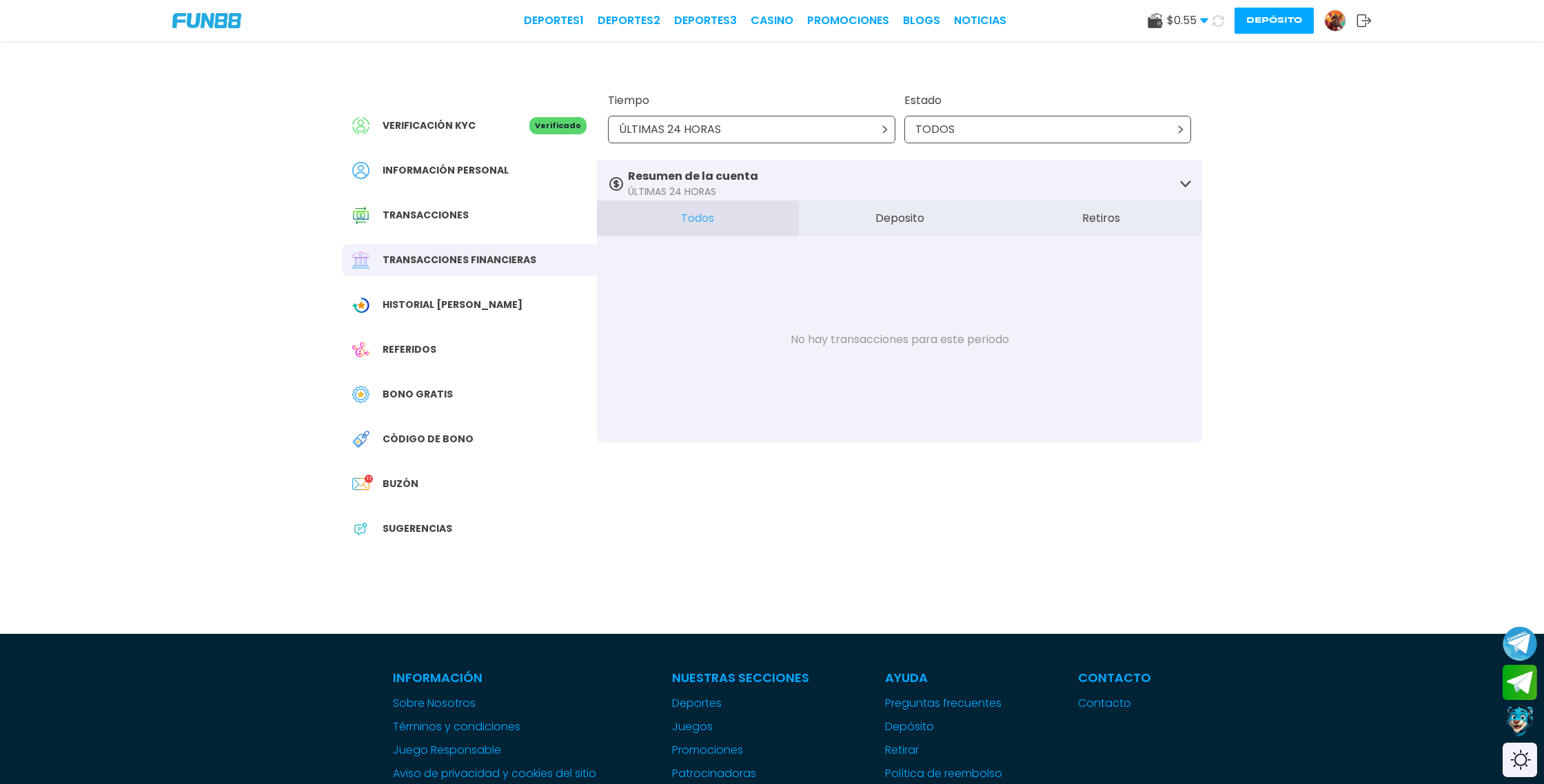
click at [1108, 220] on button "Retiros" at bounding box center [1100, 218] width 202 height 36
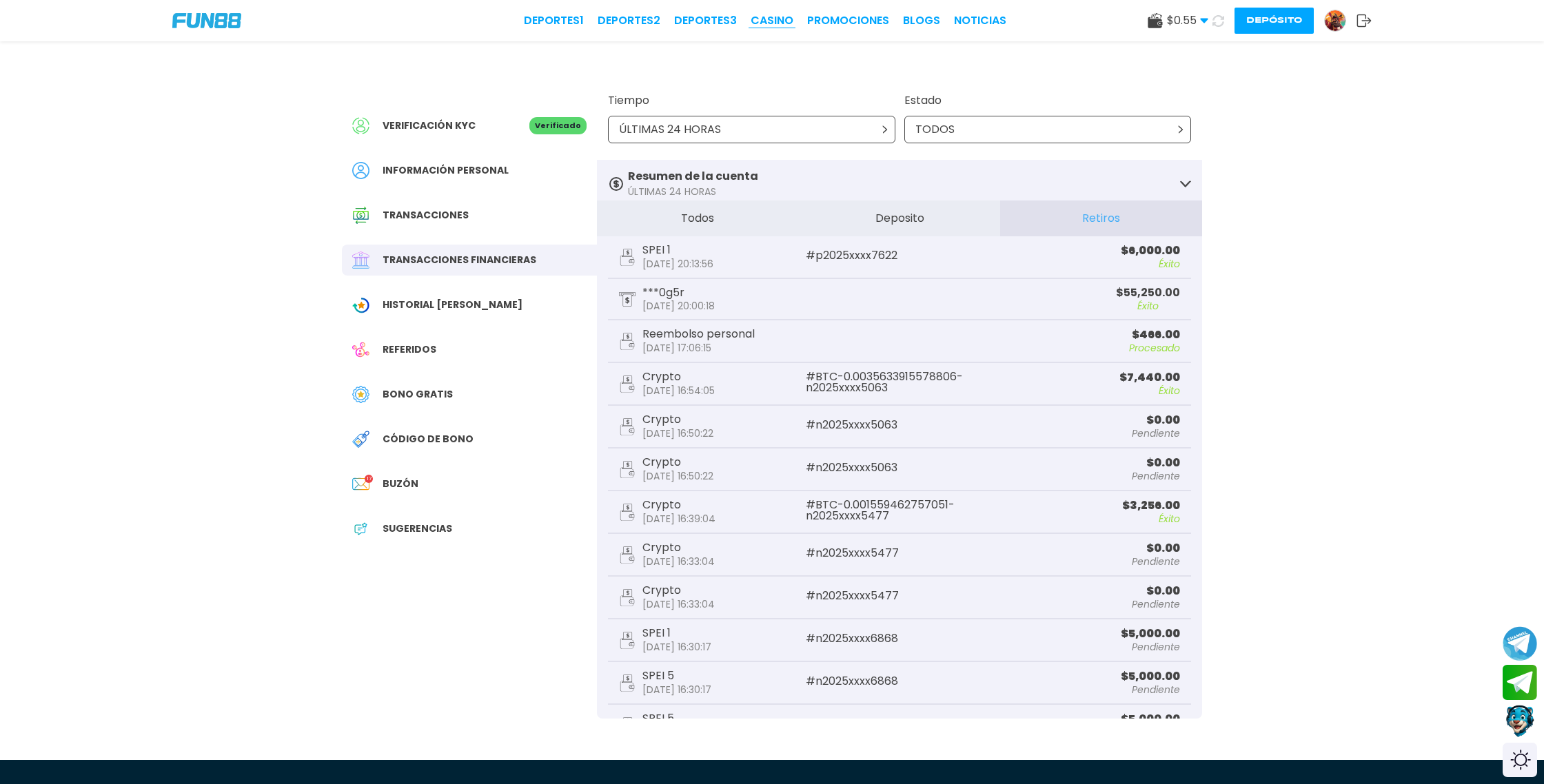
click at [780, 18] on link "CASINO" at bounding box center [772, 20] width 43 height 17
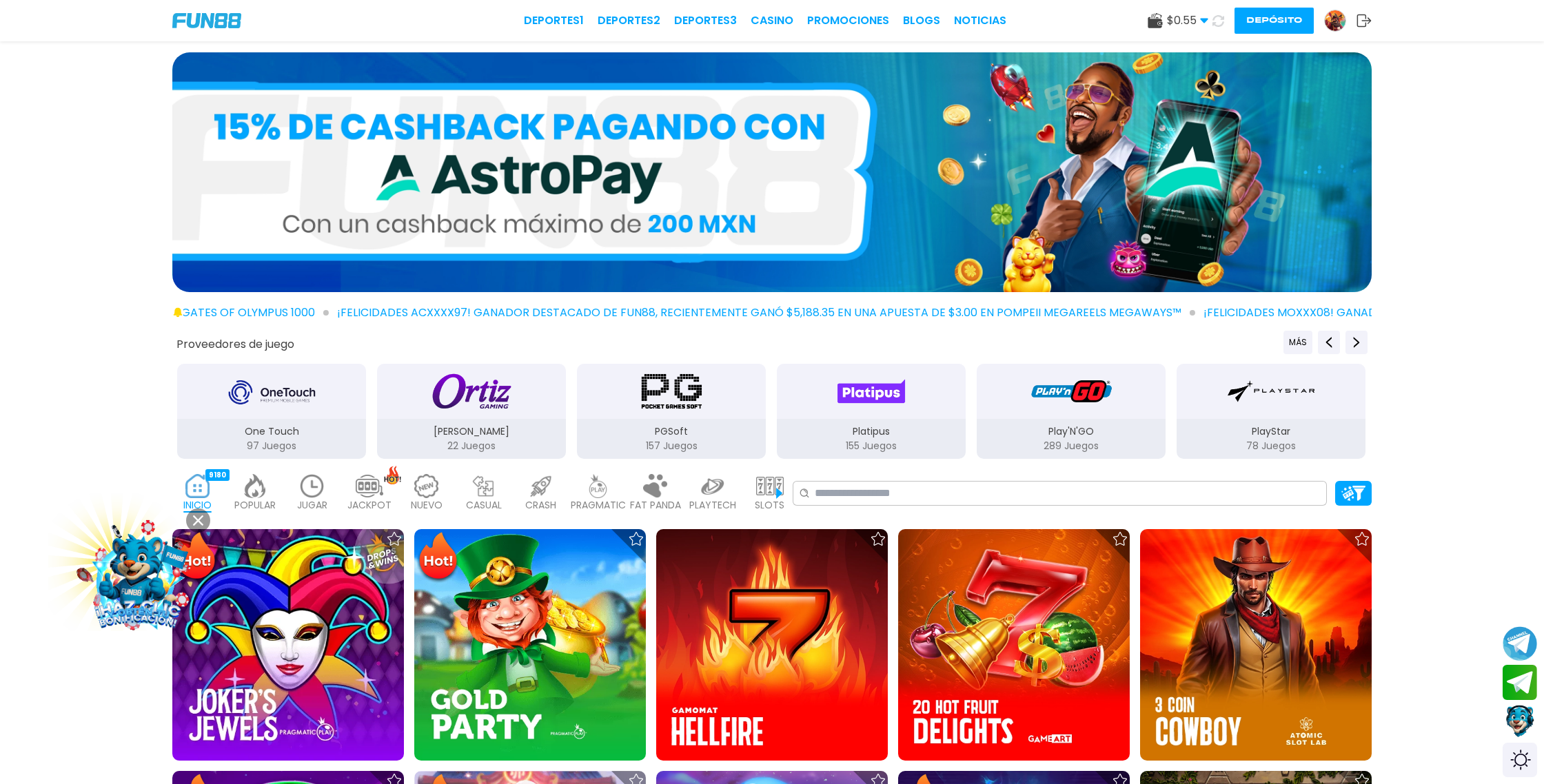
click at [1269, 27] on button "Depósito" at bounding box center [1274, 20] width 80 height 27
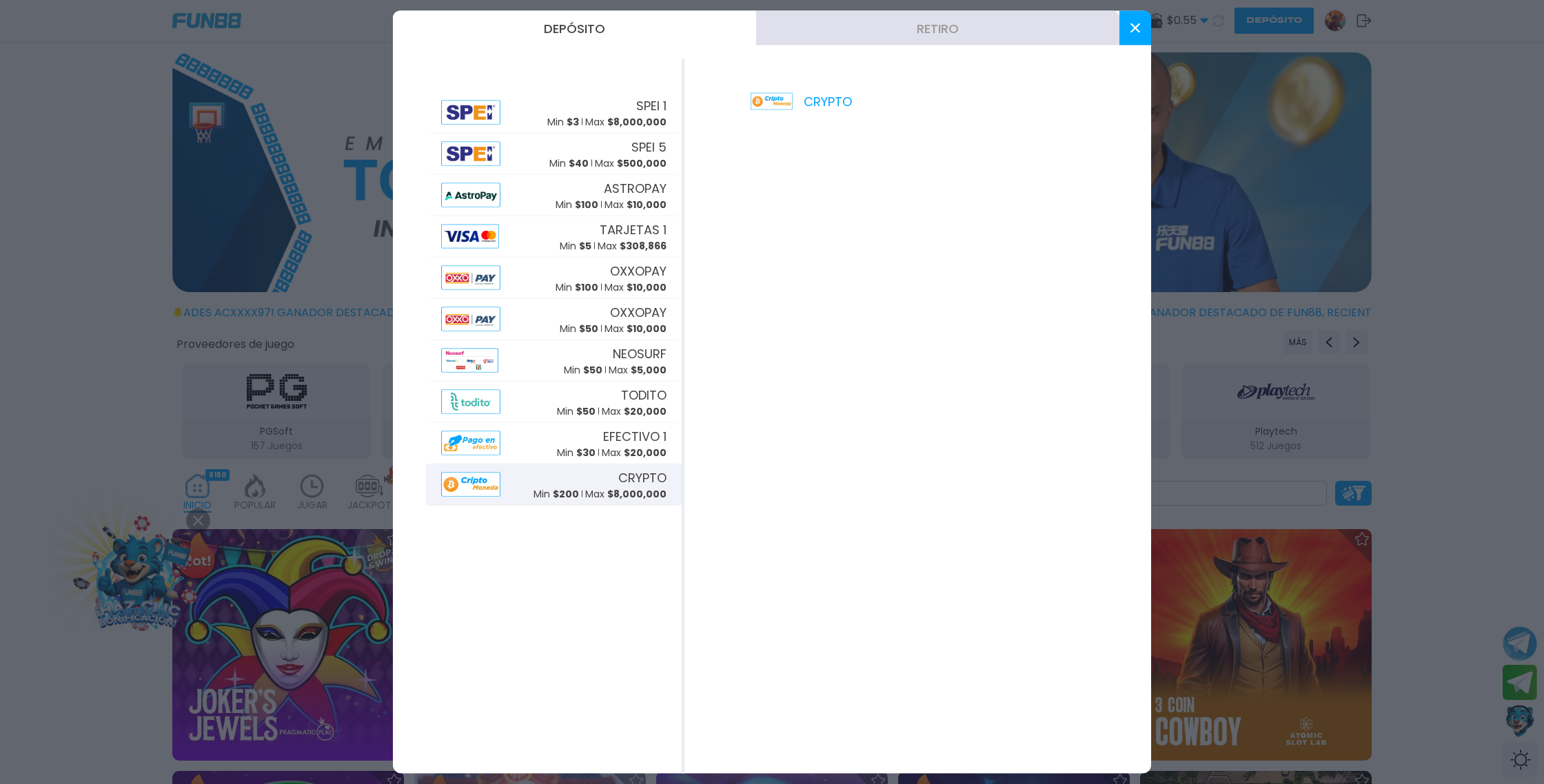
click at [608, 481] on div "CRYPTO Min $ 200 Max $ 8,000,000" at bounding box center [600, 484] width 133 height 33
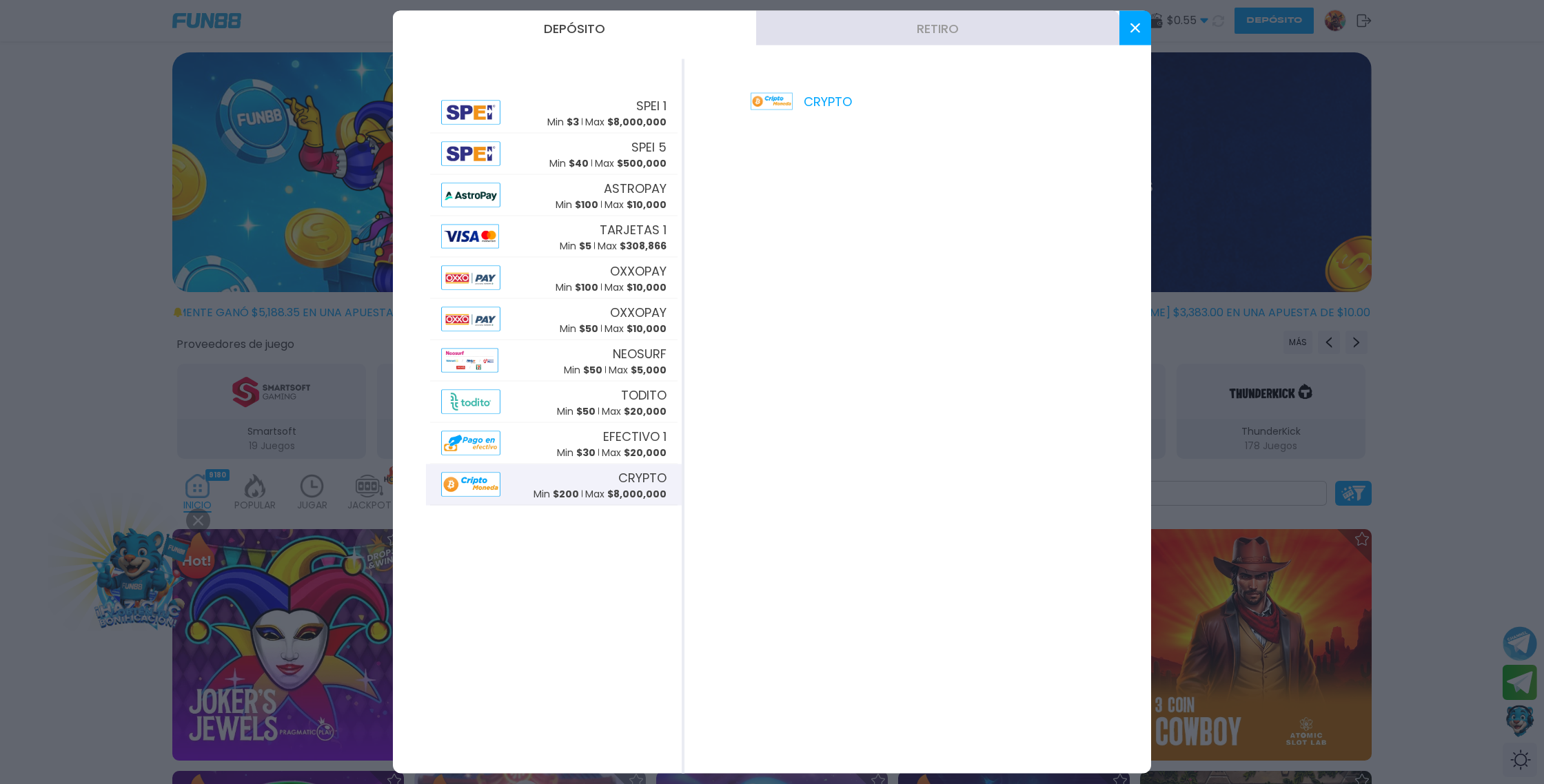
click at [1134, 27] on use at bounding box center [1135, 28] width 10 height 10
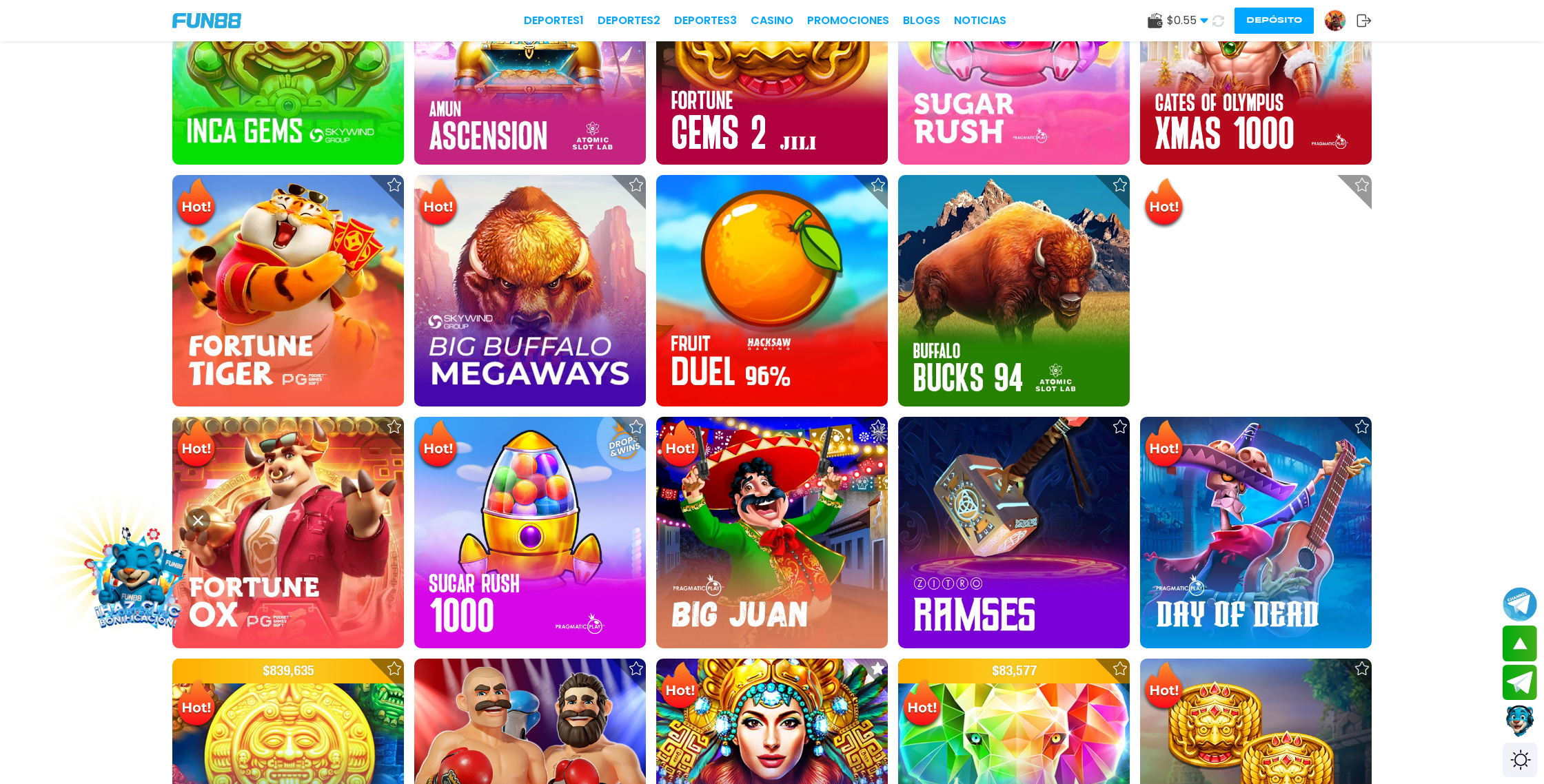
scroll to position [1080, 0]
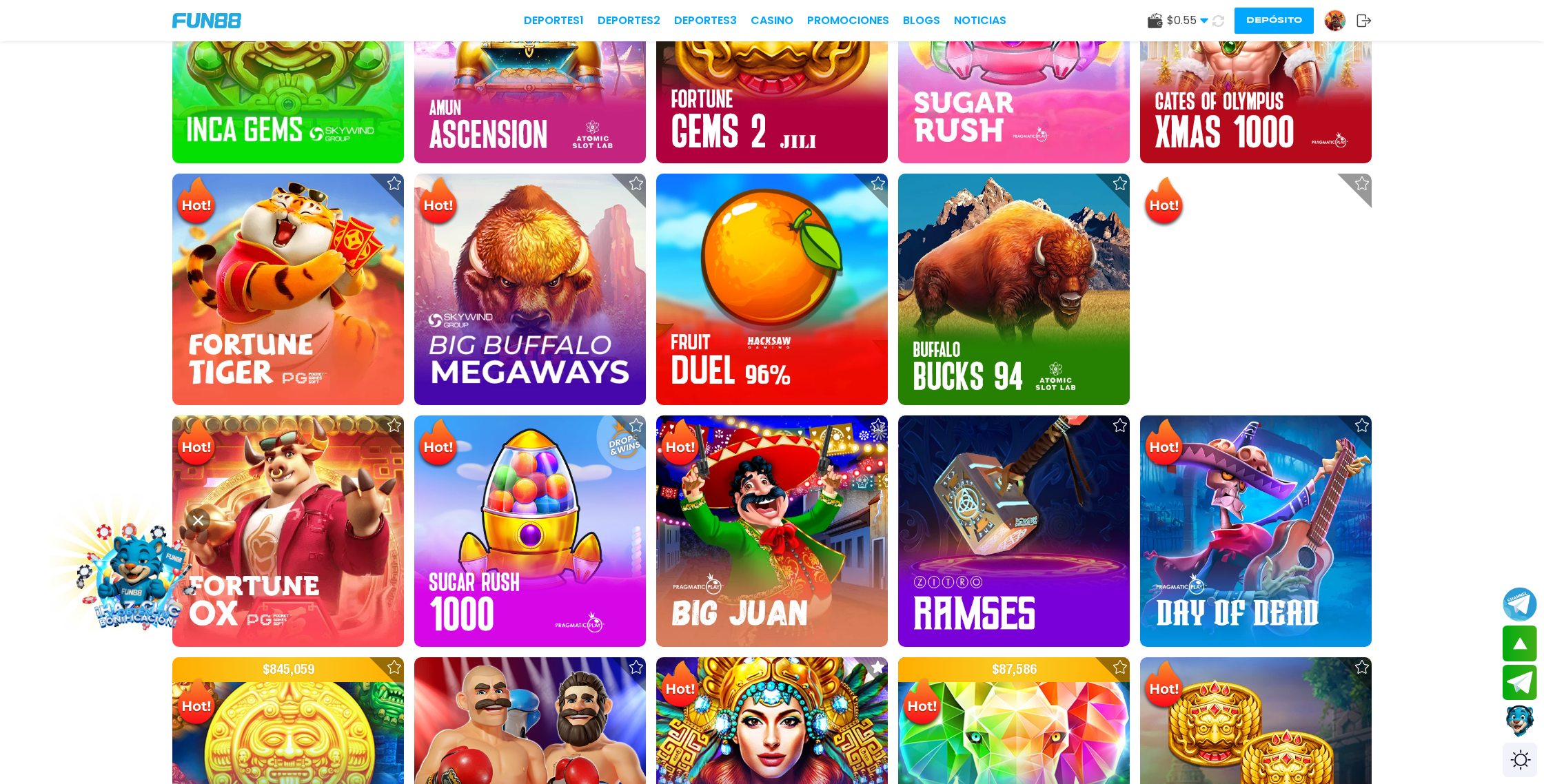
click at [1217, 22] on icon at bounding box center [1218, 21] width 12 height 12
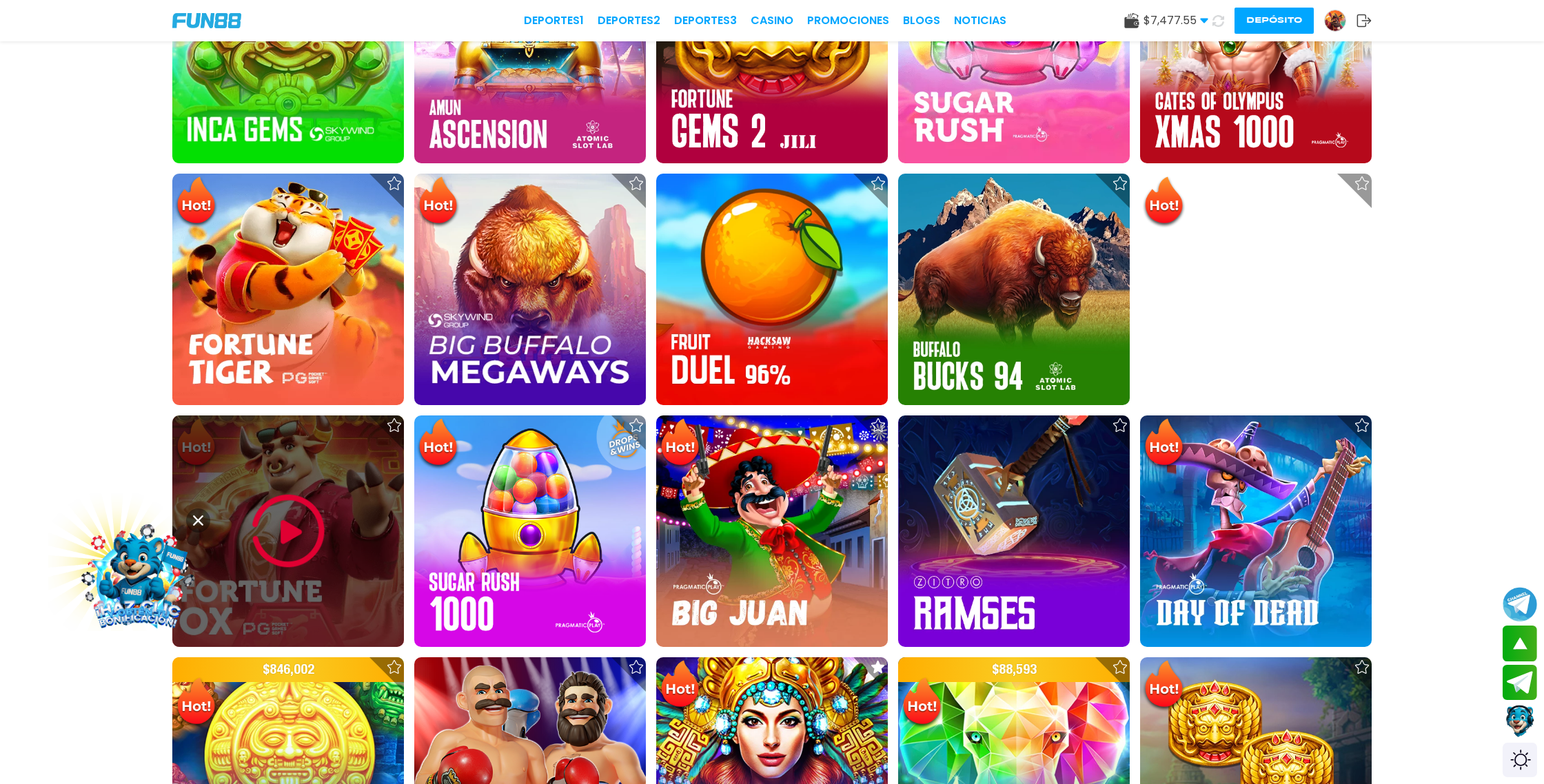
click at [305, 539] on img at bounding box center [288, 531] width 83 height 83
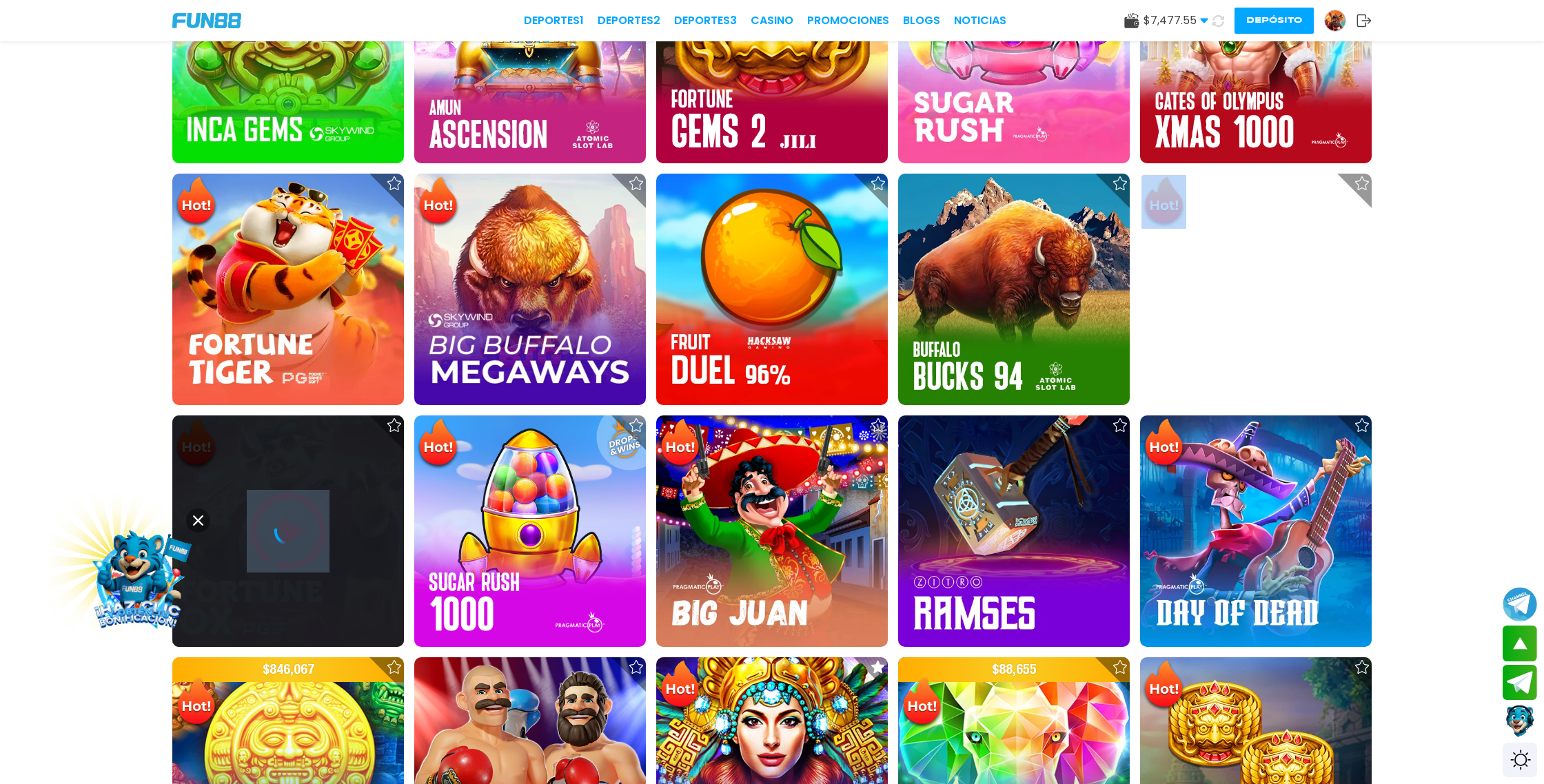
click at [305, 539] on div at bounding box center [288, 531] width 231 height 27
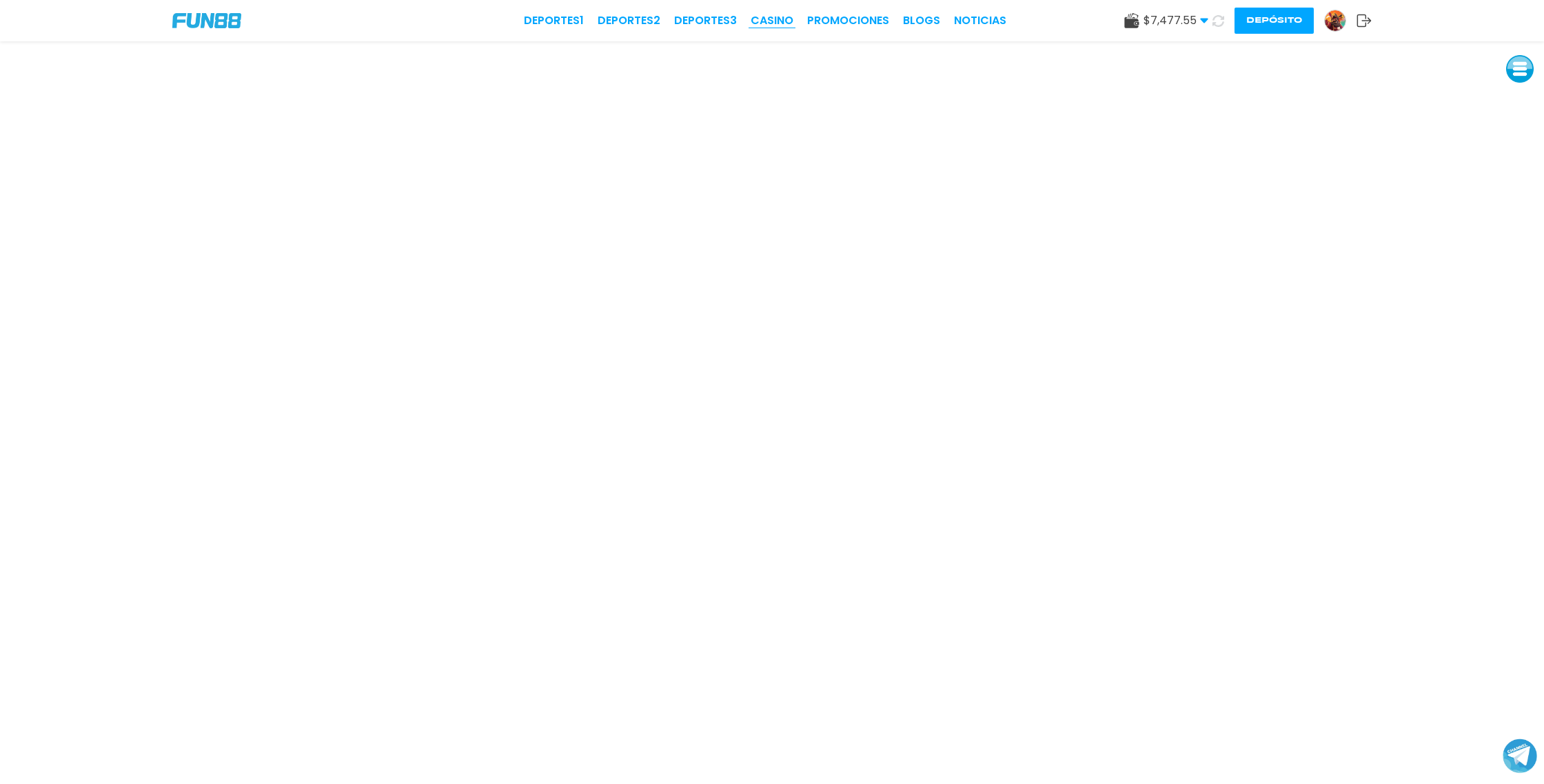
click at [780, 21] on link "CASINO" at bounding box center [772, 20] width 43 height 17
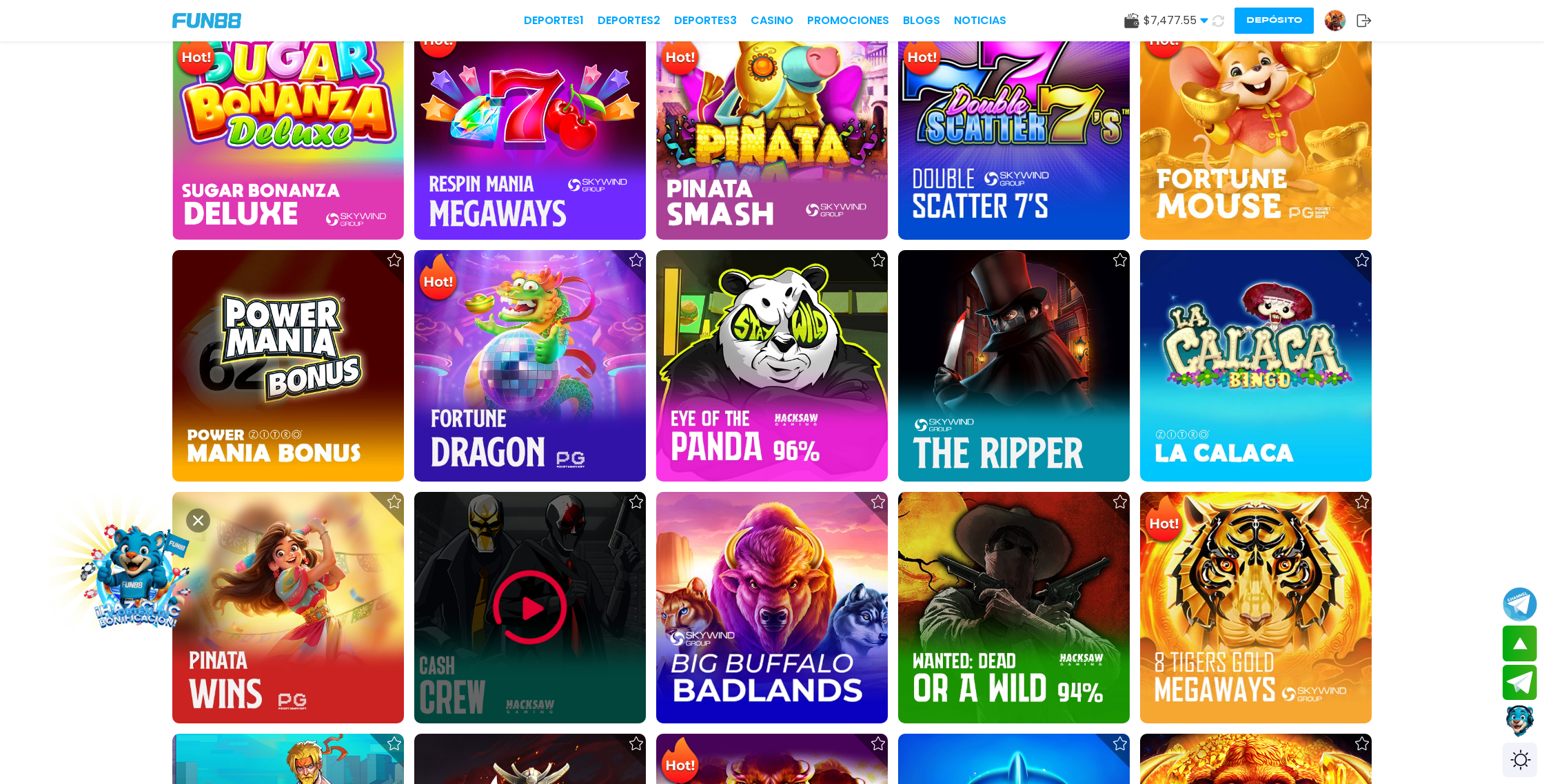
scroll to position [2003, 0]
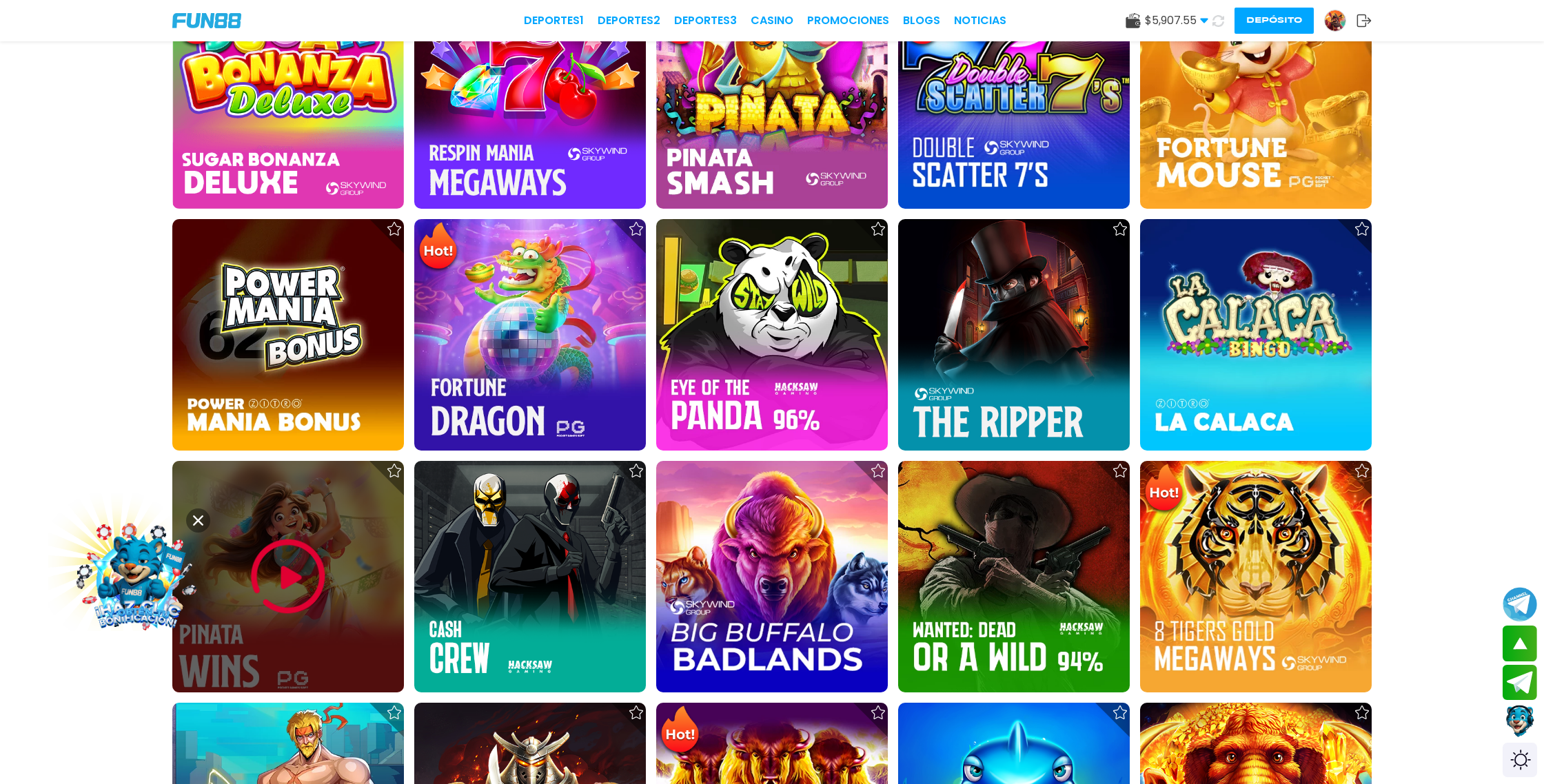
click at [308, 574] on img at bounding box center [288, 576] width 83 height 83
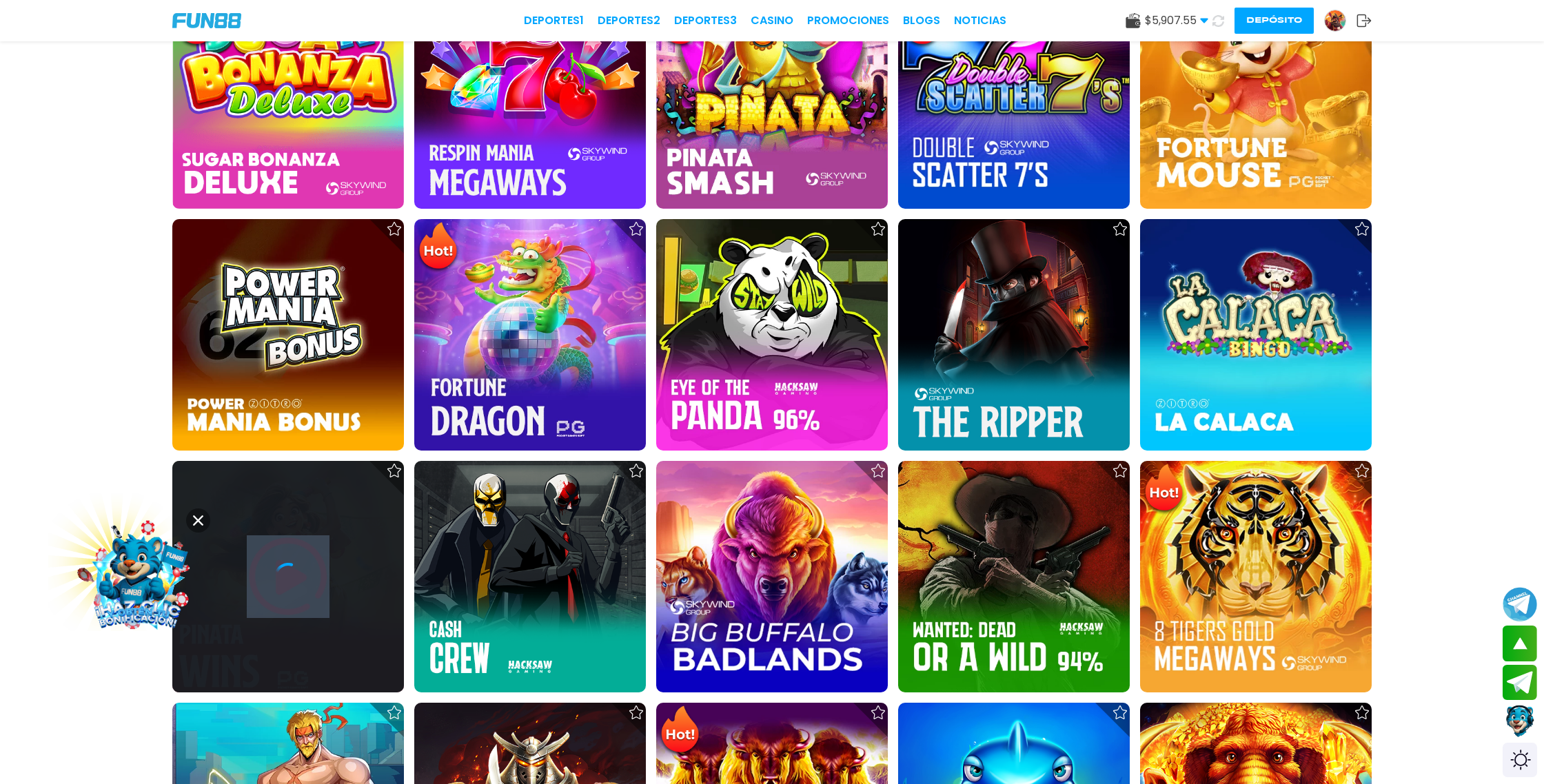
click at [308, 574] on div at bounding box center [288, 577] width 231 height 27
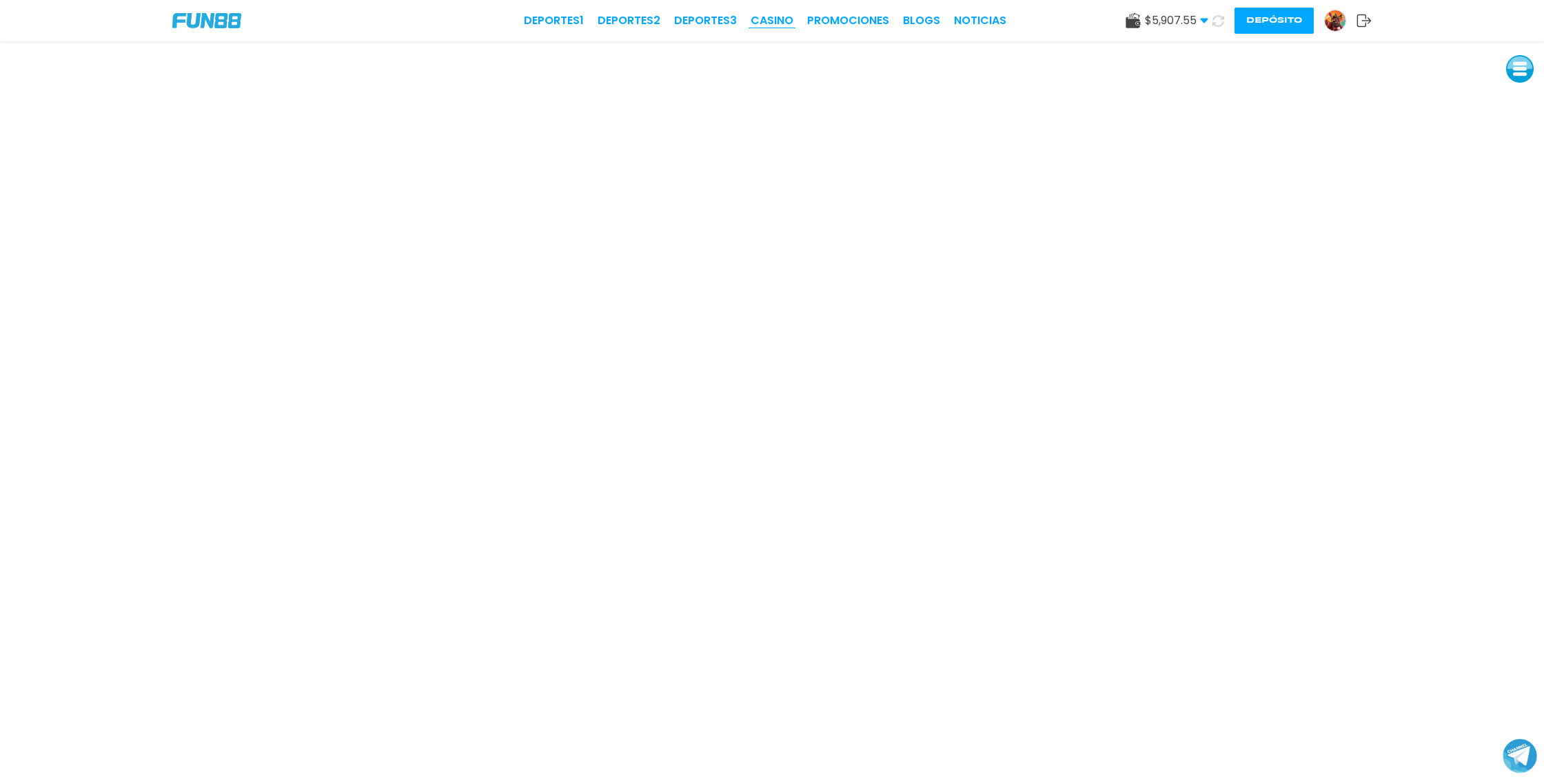
click at [780, 20] on link "CASINO" at bounding box center [772, 20] width 43 height 17
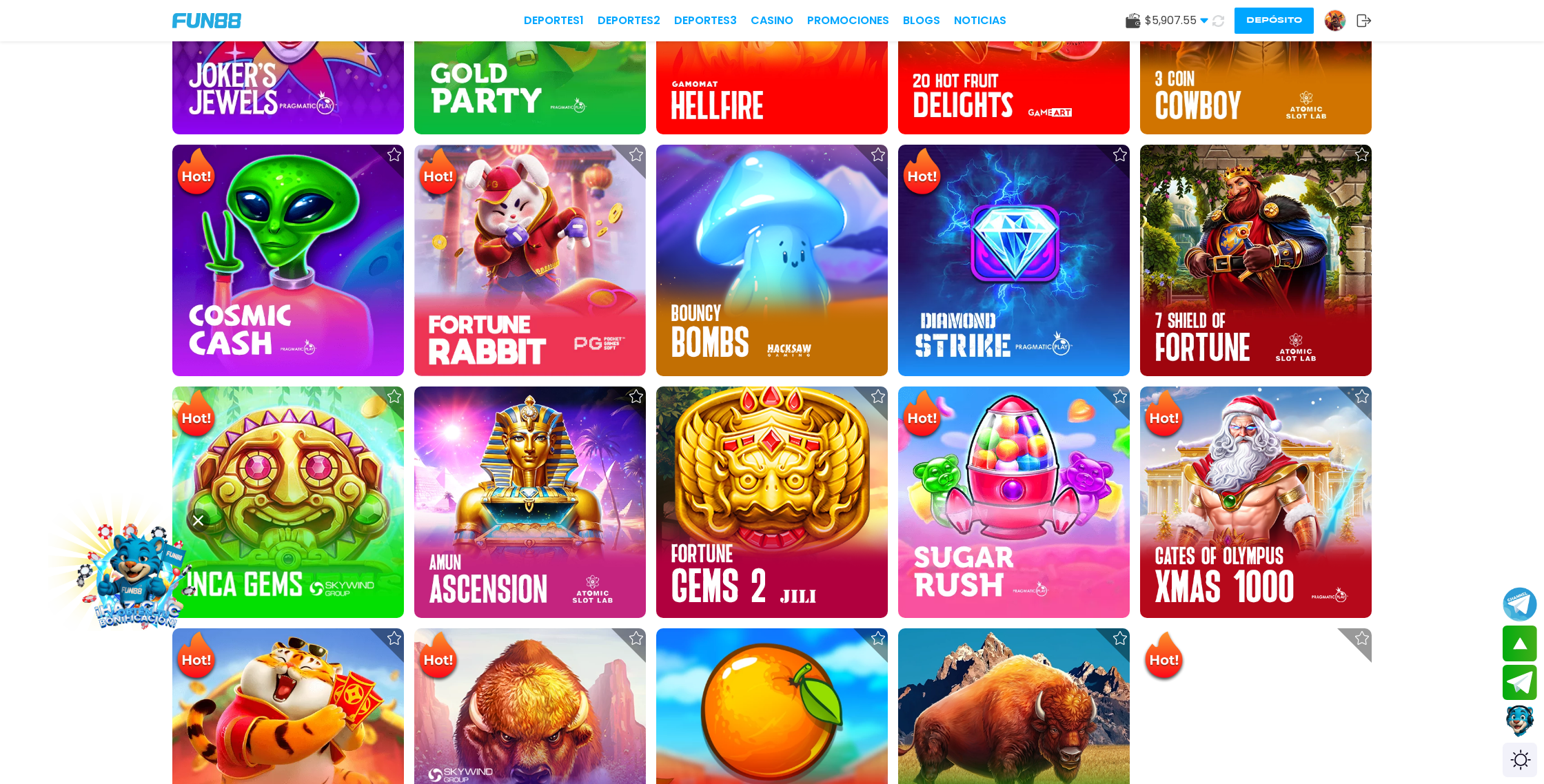
scroll to position [631, 0]
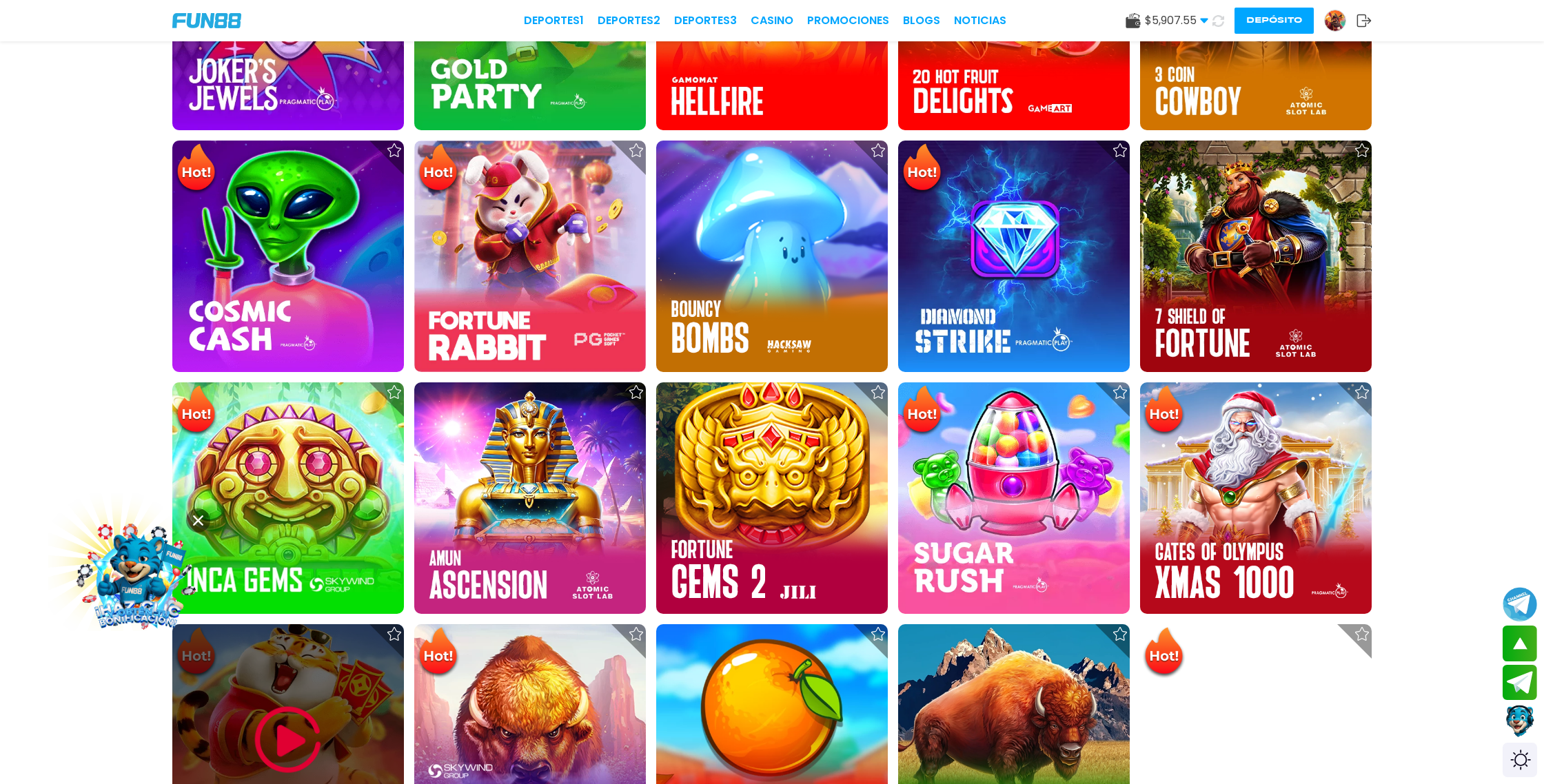
click at [313, 701] on img at bounding box center [288, 739] width 83 height 83
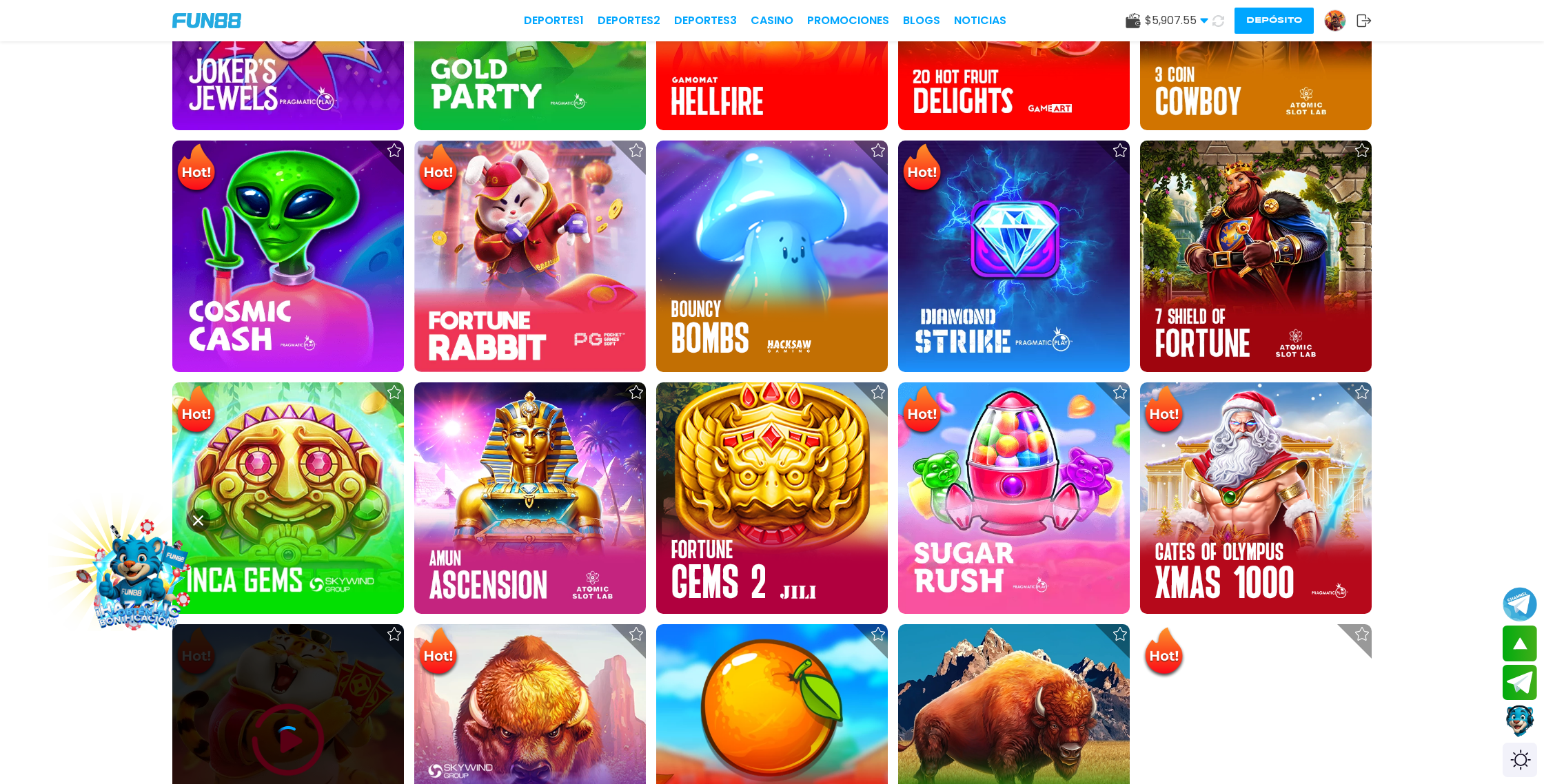
click at [313, 698] on div at bounding box center [288, 740] width 231 height 231
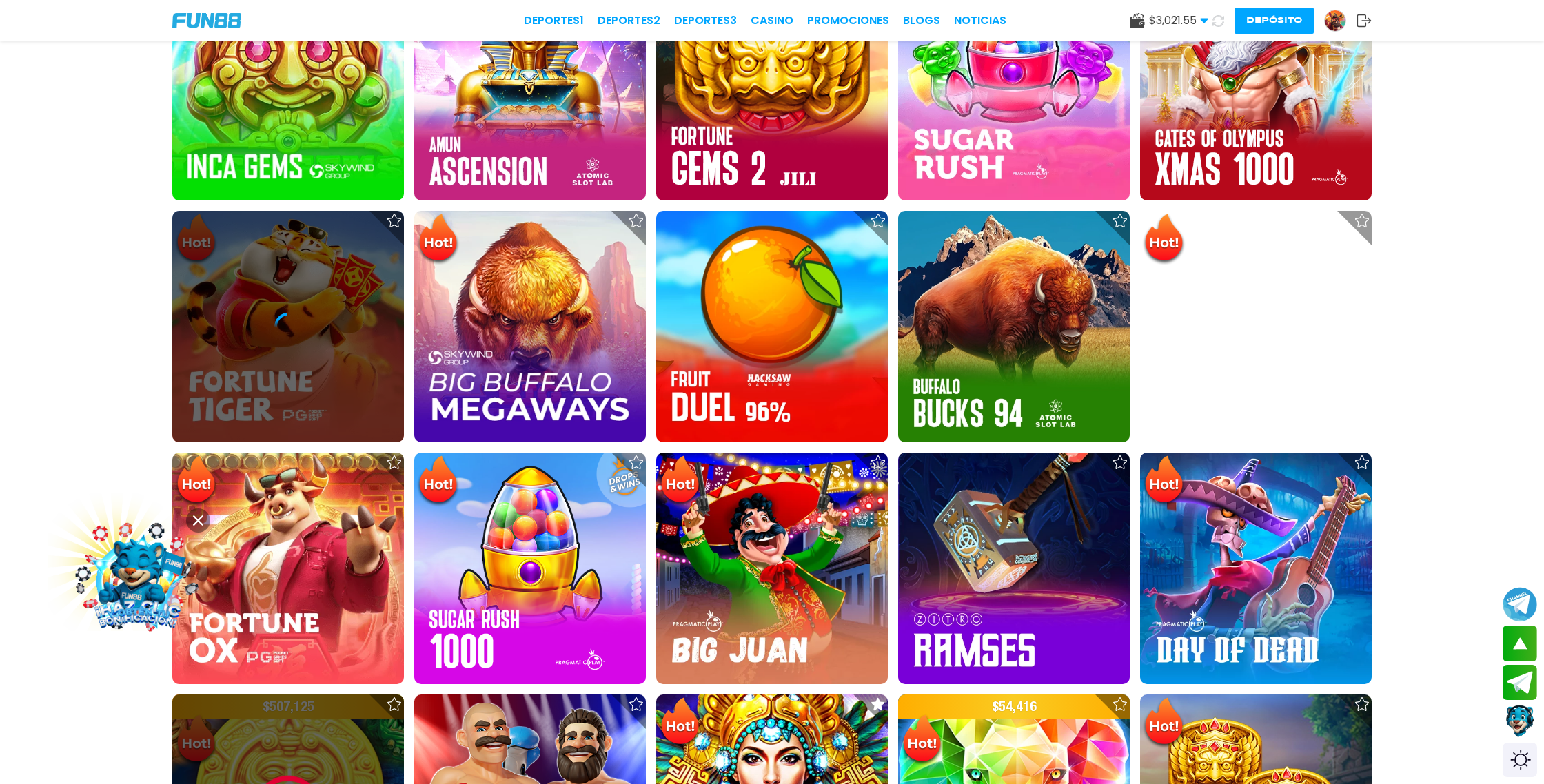
scroll to position [1044, 0]
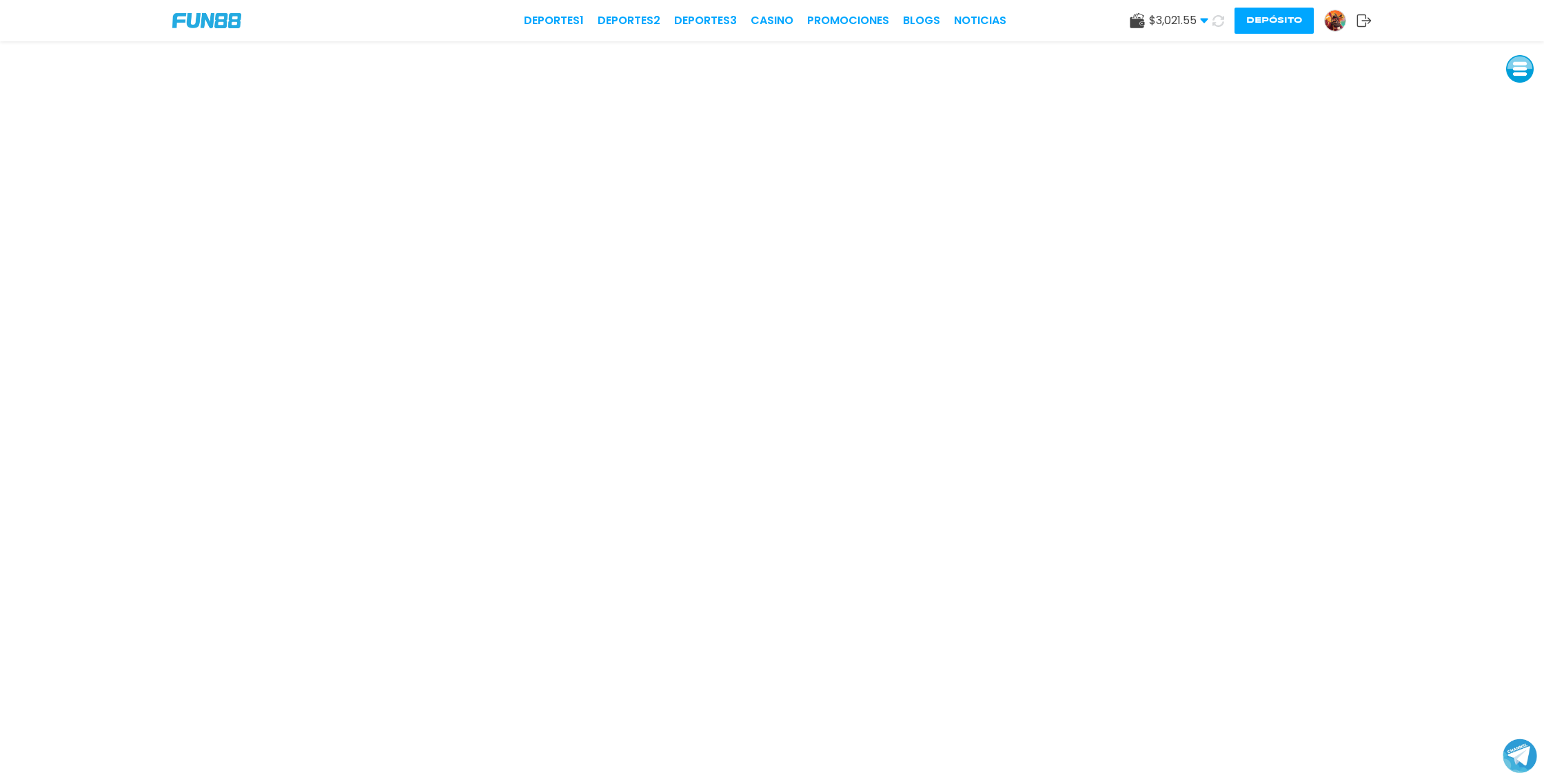
click at [1219, 21] on icon at bounding box center [1218, 21] width 12 height 12
click at [1364, 19] on icon at bounding box center [1364, 20] width 15 height 14
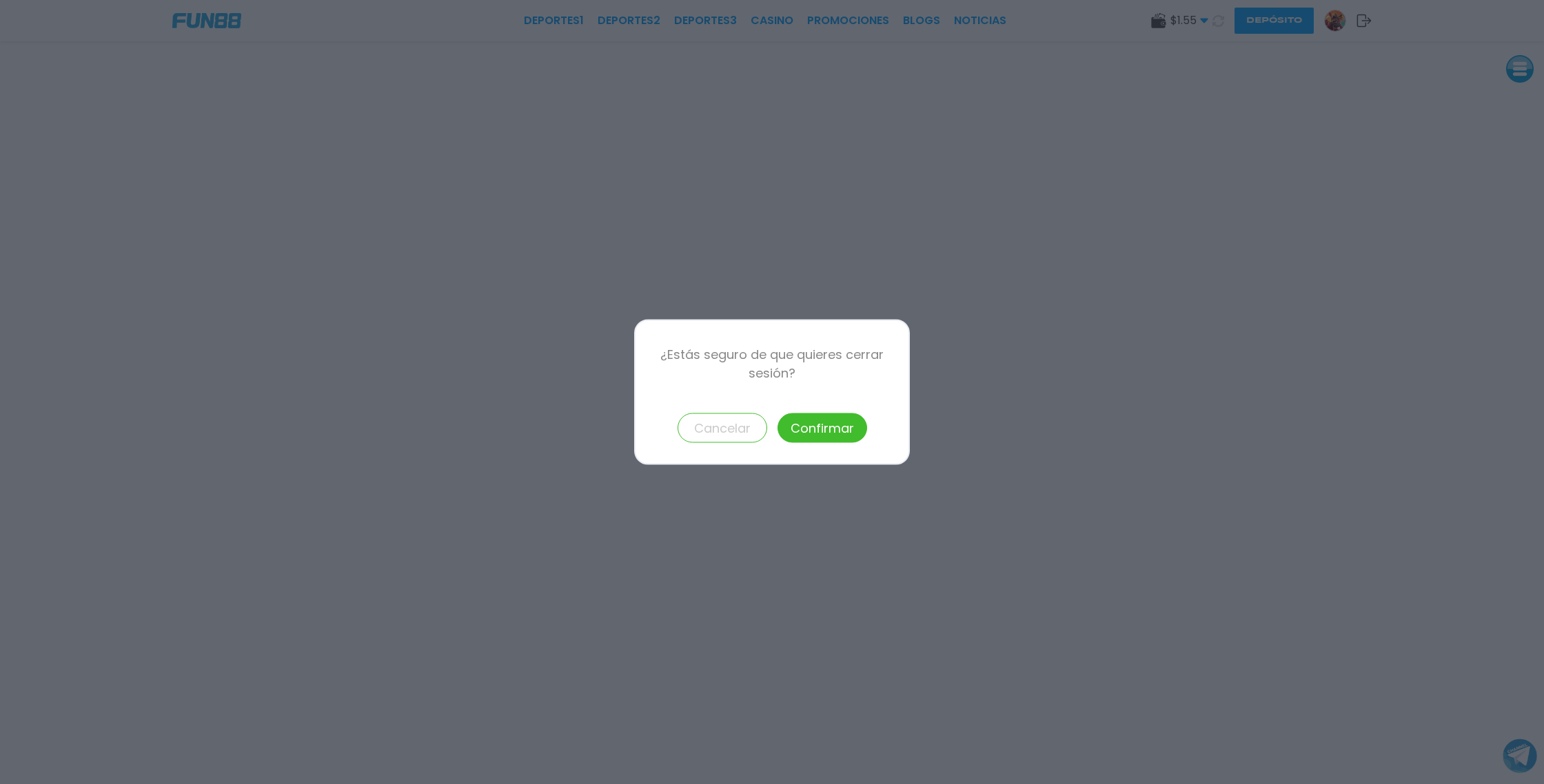
click at [821, 430] on button "Confirmar" at bounding box center [821, 427] width 89 height 30
